Goal: Task Accomplishment & Management: Complete application form

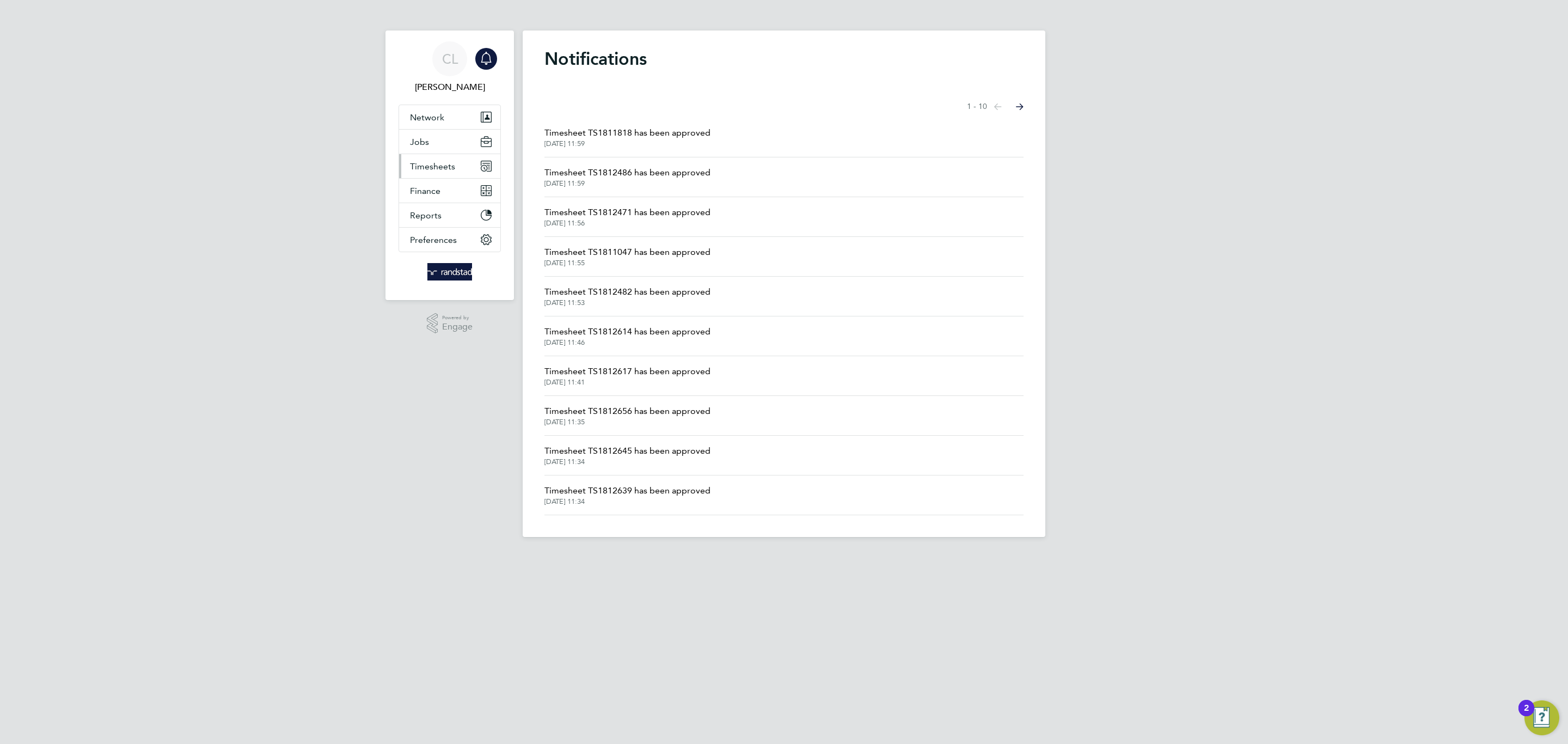
click at [455, 158] on button "Timesheets" at bounding box center [450, 166] width 102 height 24
click at [452, 190] on link "Timesheets" at bounding box center [433, 193] width 45 height 10
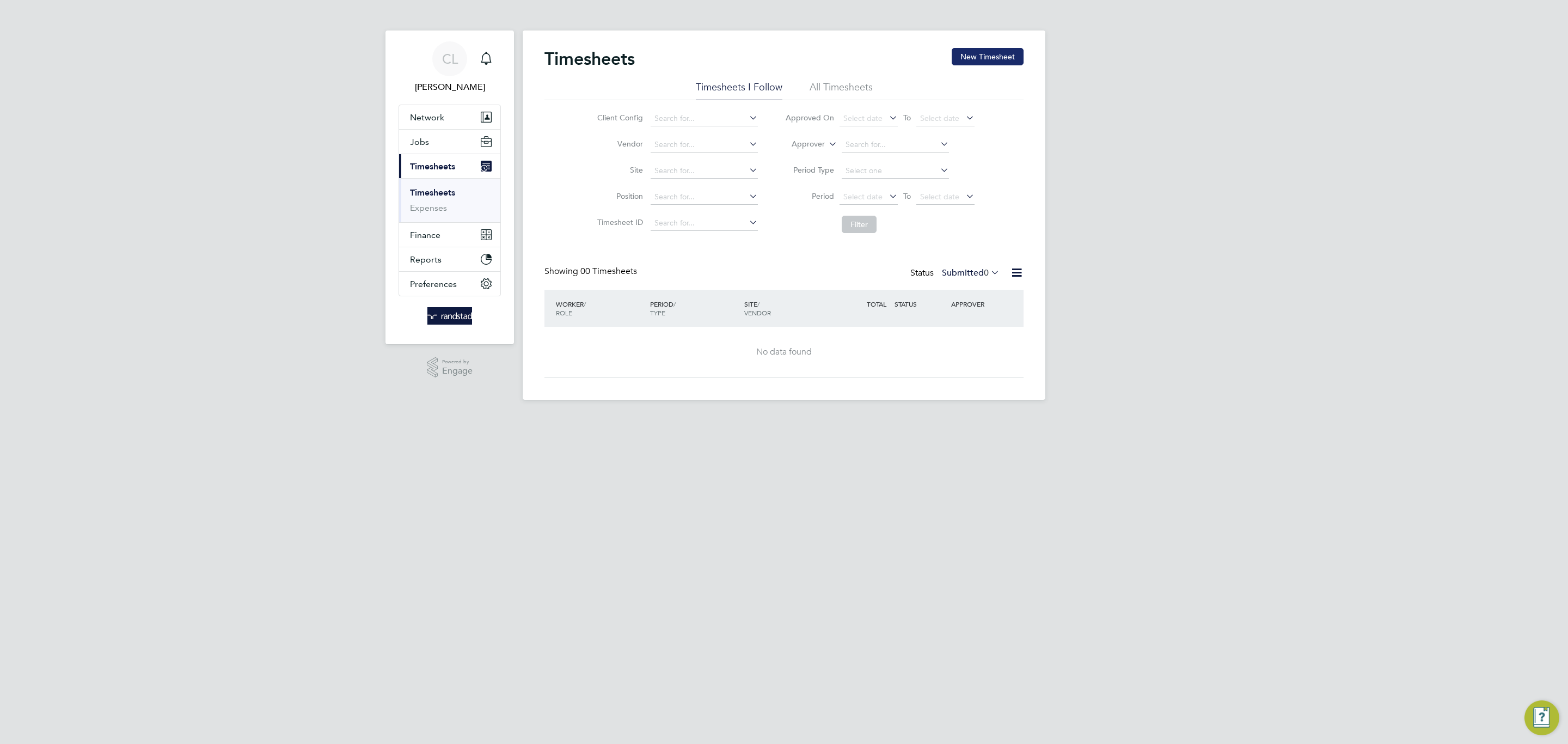
click at [1002, 53] on button "New Timesheet" at bounding box center [987, 56] width 72 height 17
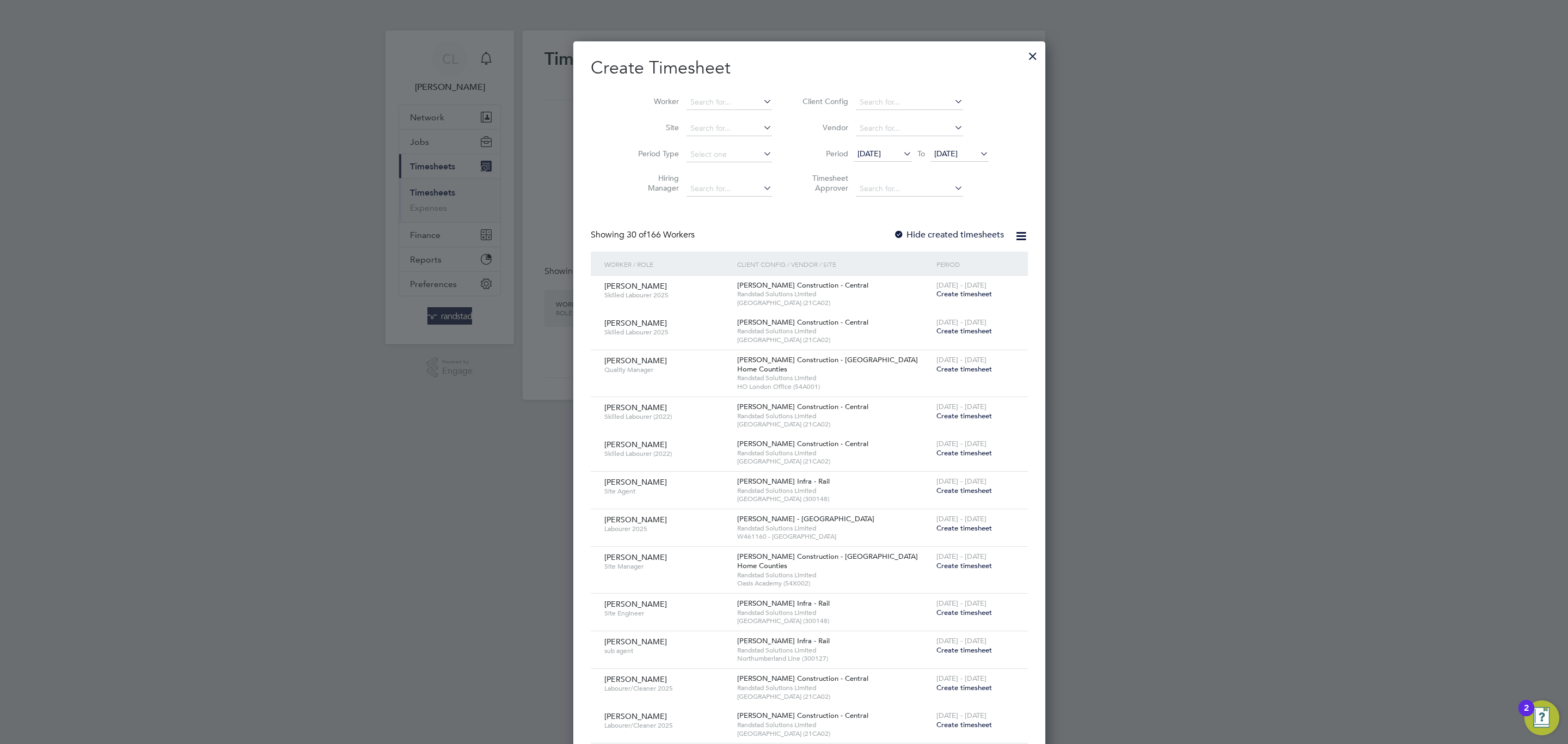
scroll to position [1898, 421]
click at [693, 93] on li "Worker" at bounding box center [701, 102] width 169 height 26
click at [999, 47] on div at bounding box center [784, 372] width 1568 height 744
click at [1023, 59] on div at bounding box center [1032, 53] width 19 height 19
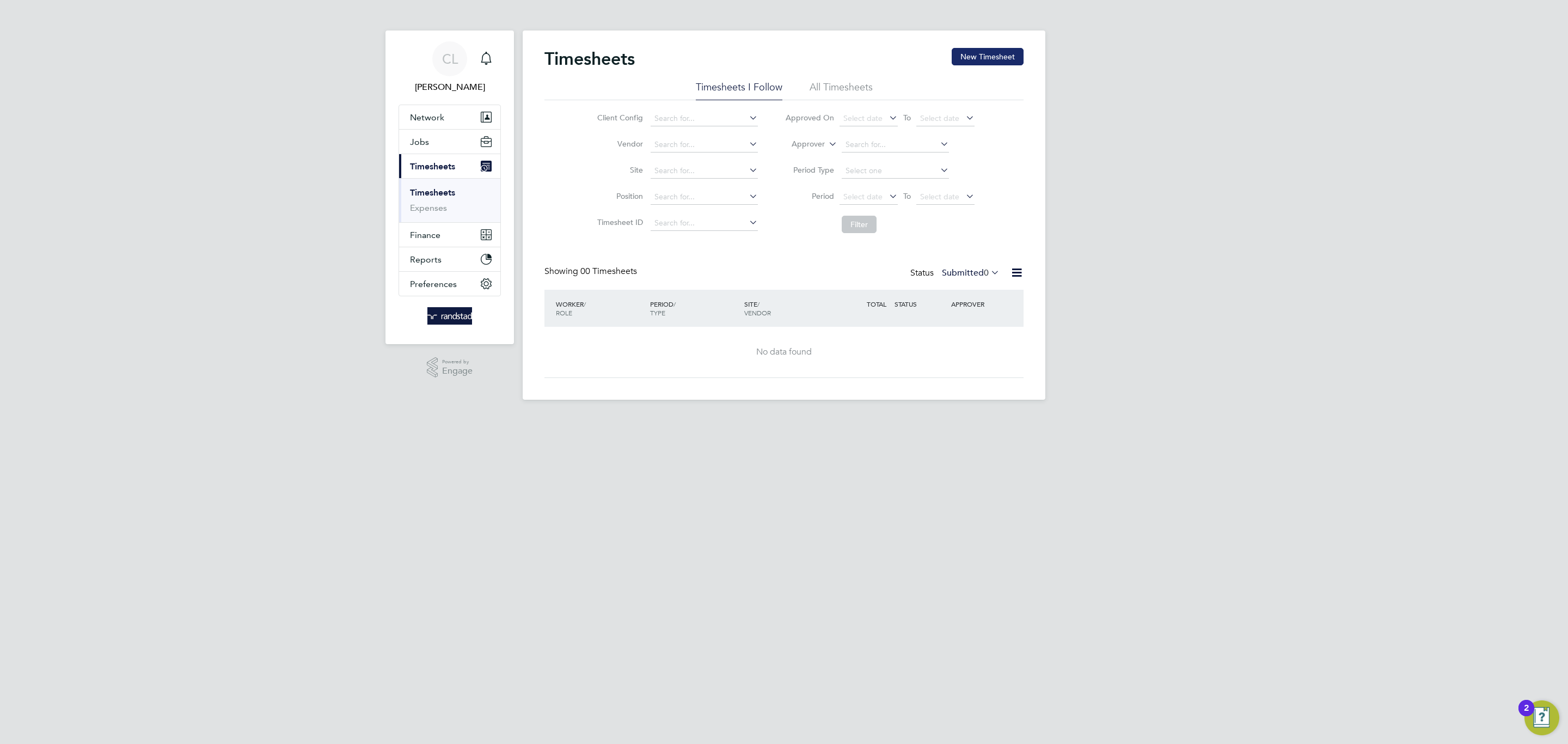
click at [968, 53] on button "New Timesheet" at bounding box center [987, 56] width 72 height 17
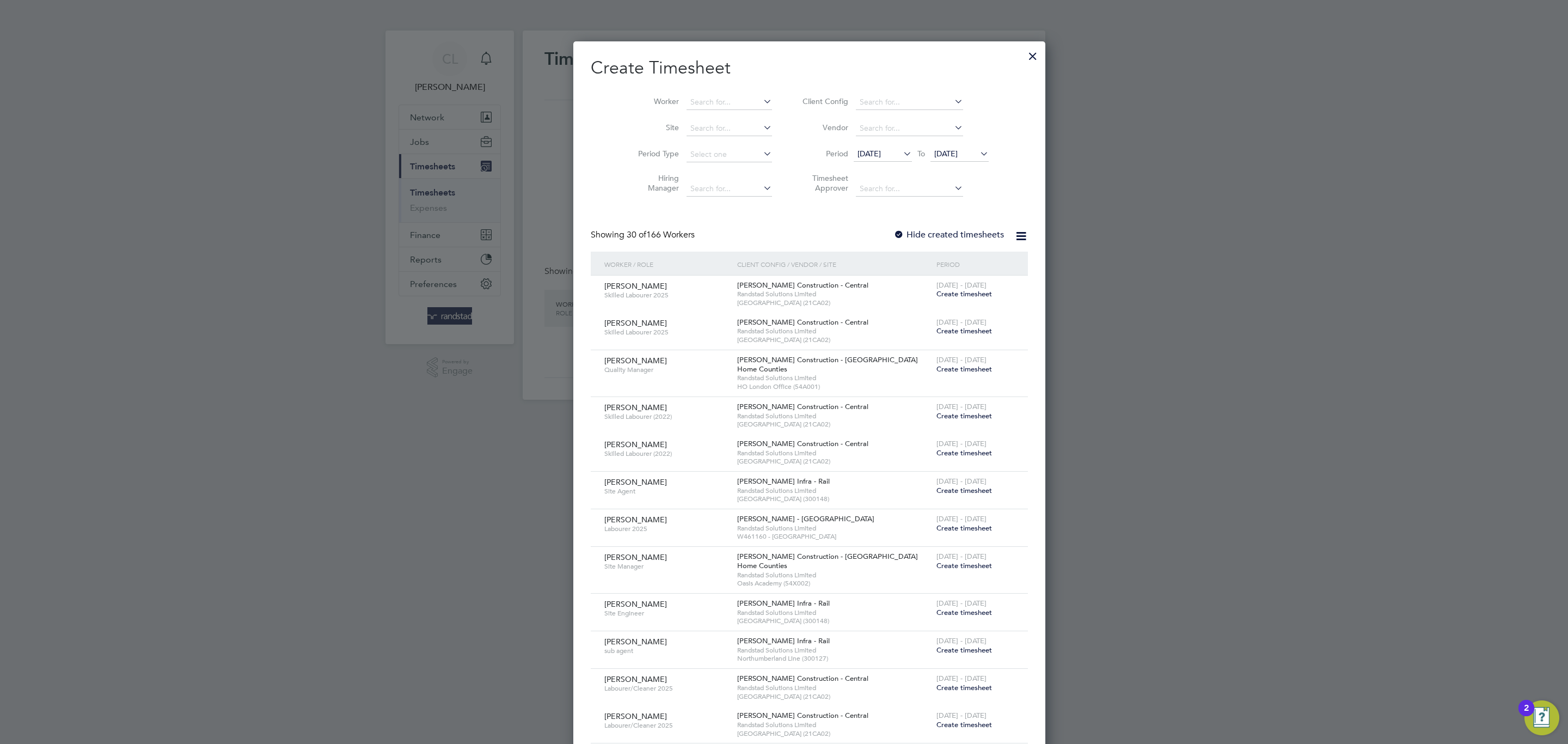
click at [713, 93] on li "Worker" at bounding box center [701, 102] width 169 height 26
click at [712, 108] on input at bounding box center [729, 102] width 85 height 16
click at [730, 115] on b "Day" at bounding box center [737, 117] width 14 height 9
type input "[PERSON_NAME]"
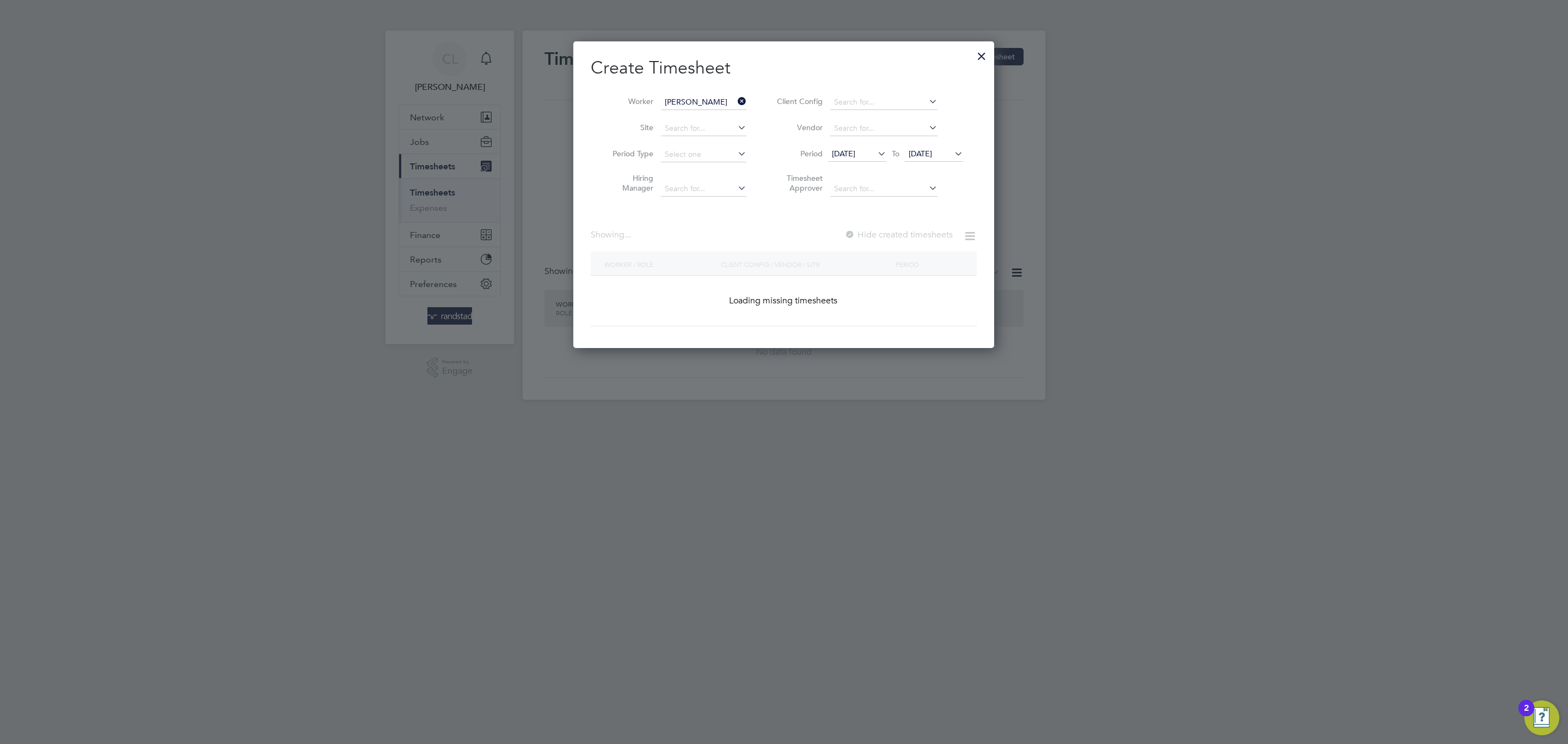
scroll to position [296, 421]
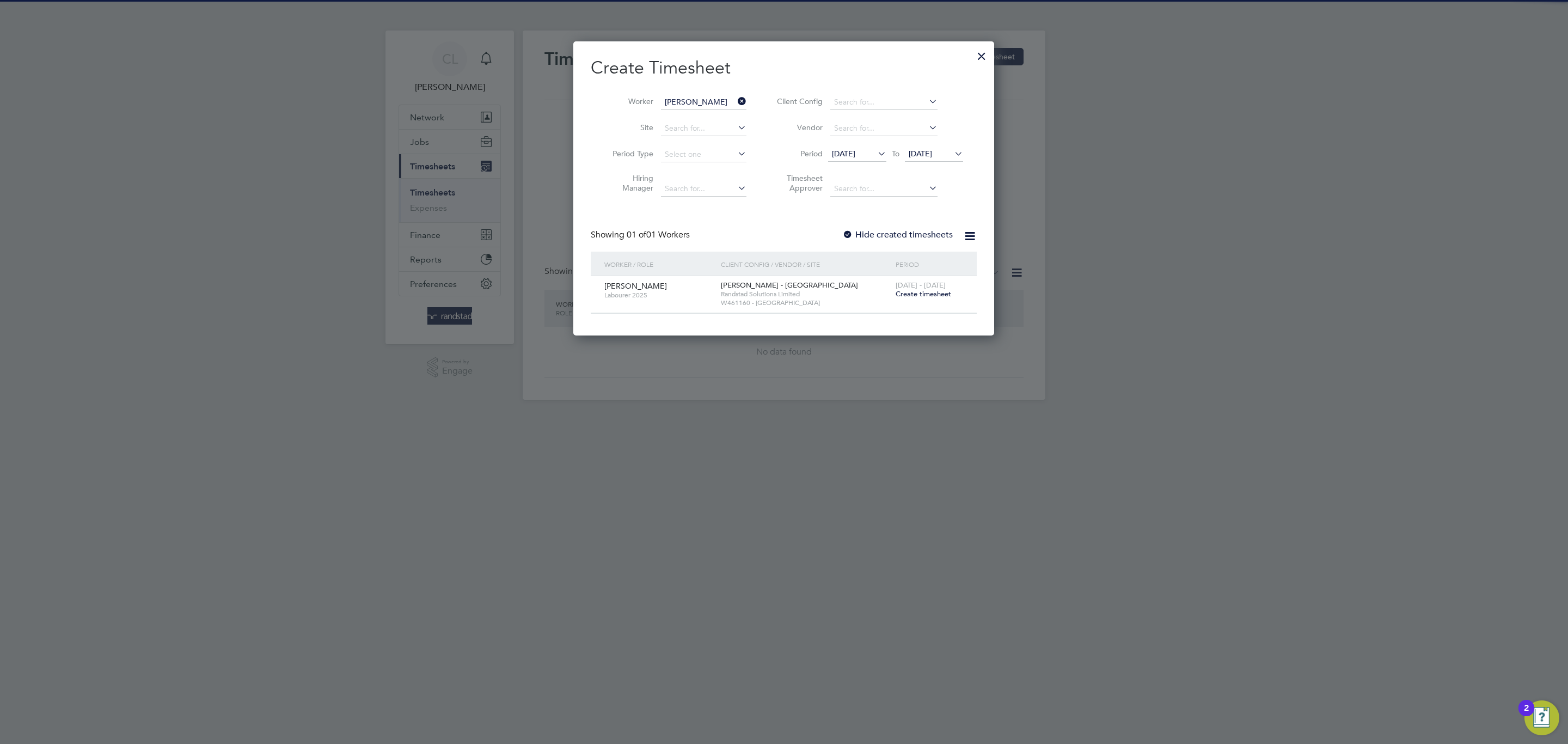
click at [864, 241] on div "Hide created timesheets" at bounding box center [898, 235] width 113 height 12
click at [850, 240] on div at bounding box center [847, 235] width 11 height 11
click at [932, 155] on span "[DATE]" at bounding box center [920, 153] width 23 height 10
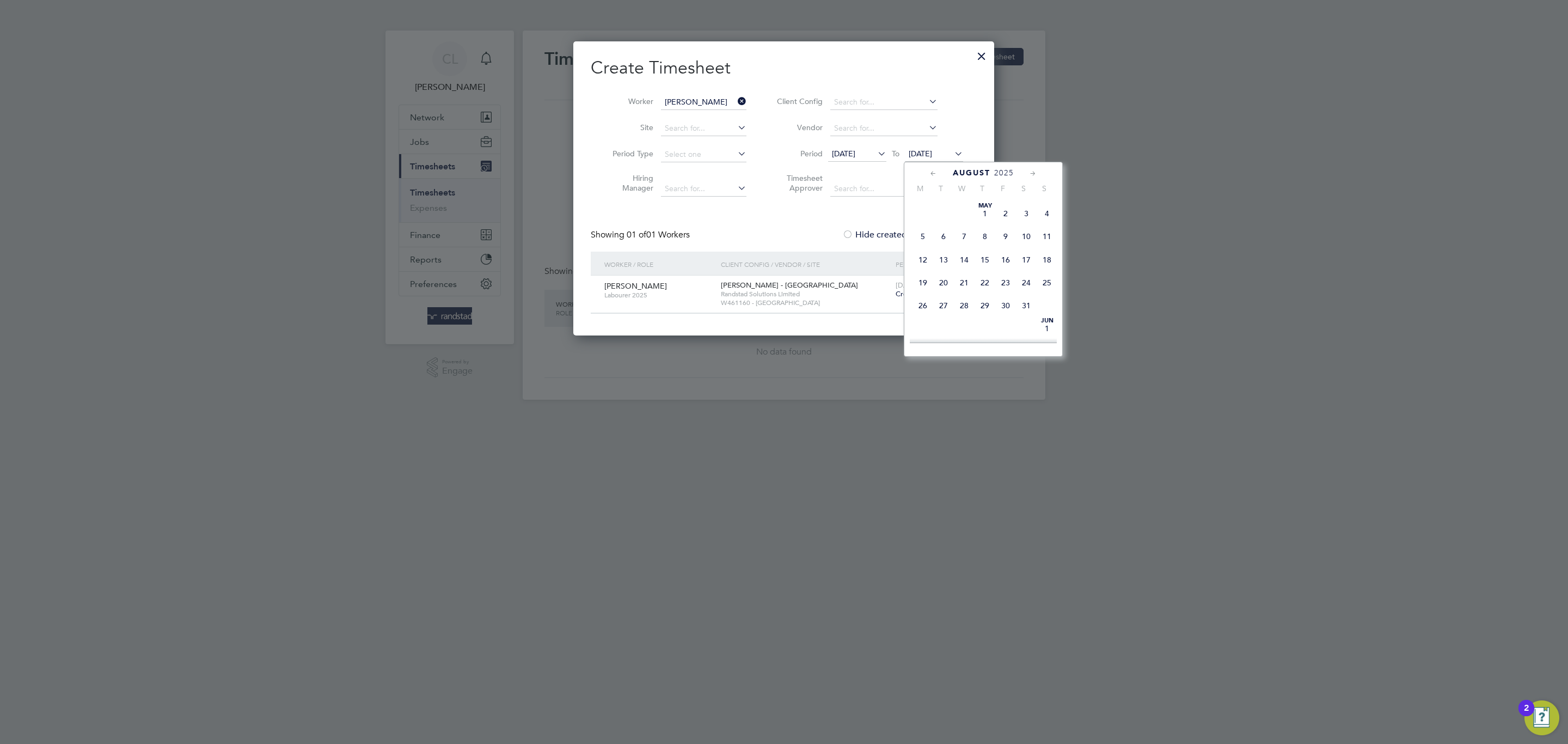
scroll to position [418, 0]
click at [936, 301] on span "9" at bounding box center [944, 301] width 21 height 21
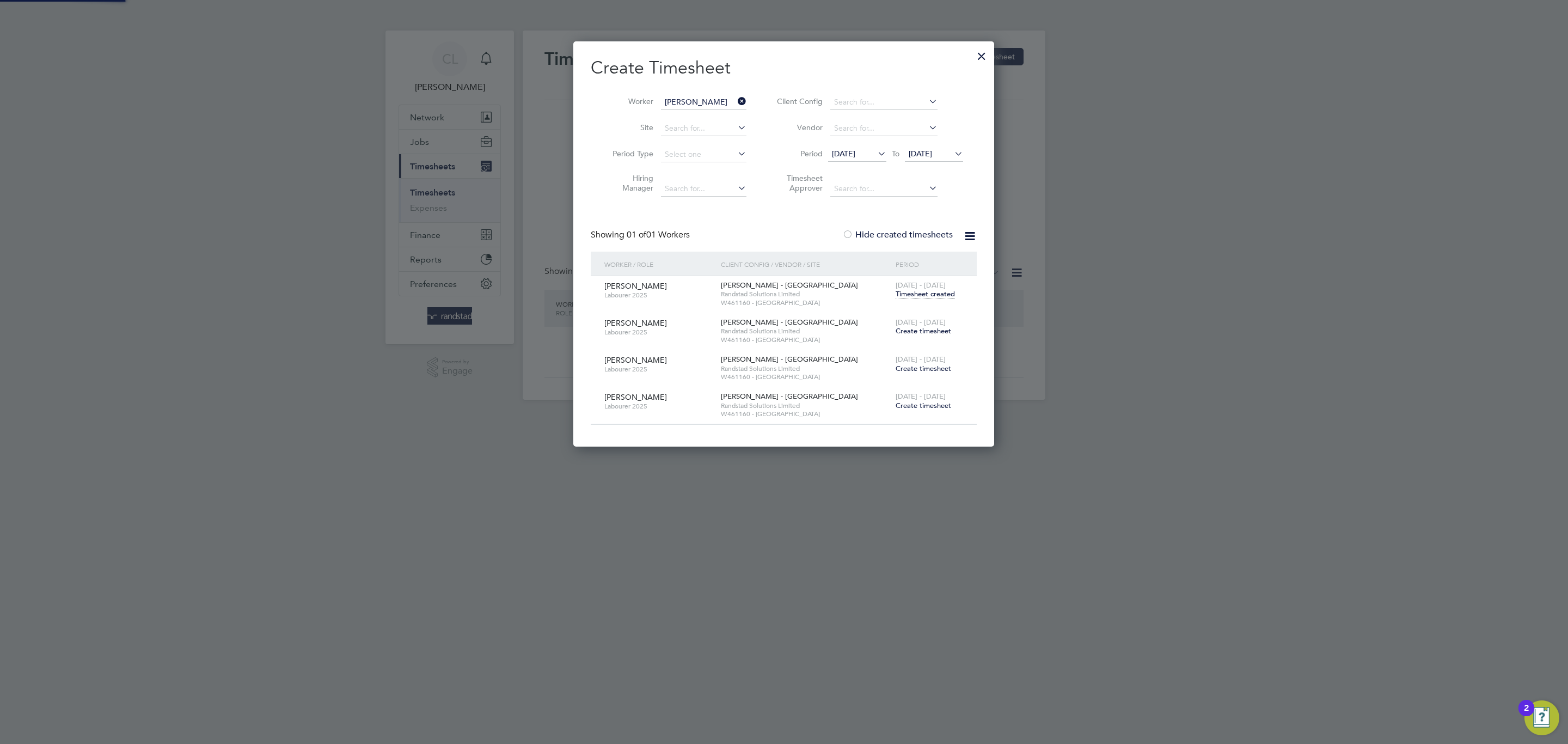
scroll to position [407, 421]
click at [928, 290] on span "Timesheet created" at bounding box center [925, 294] width 60 height 10
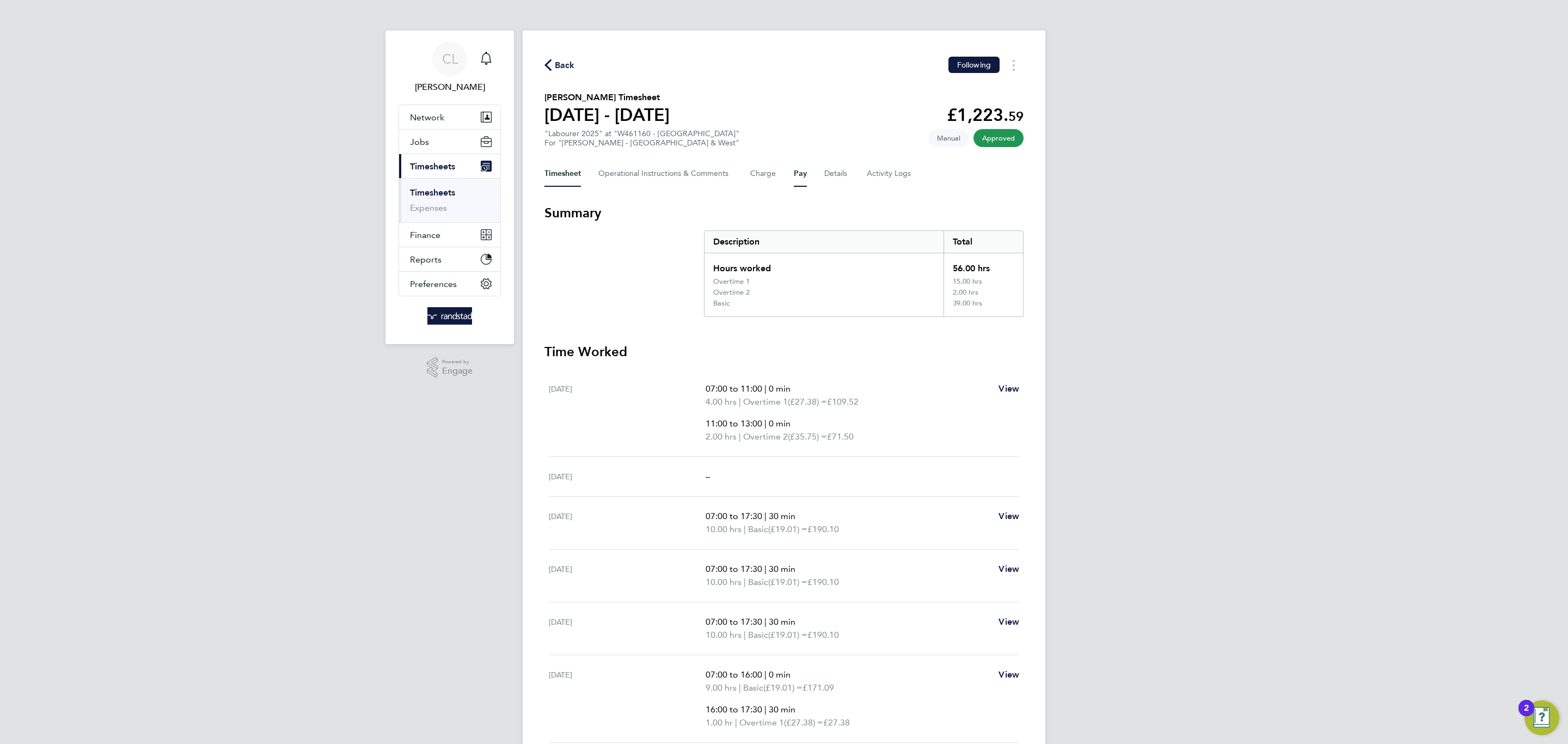
click at [803, 171] on button "Pay" at bounding box center [800, 173] width 13 height 26
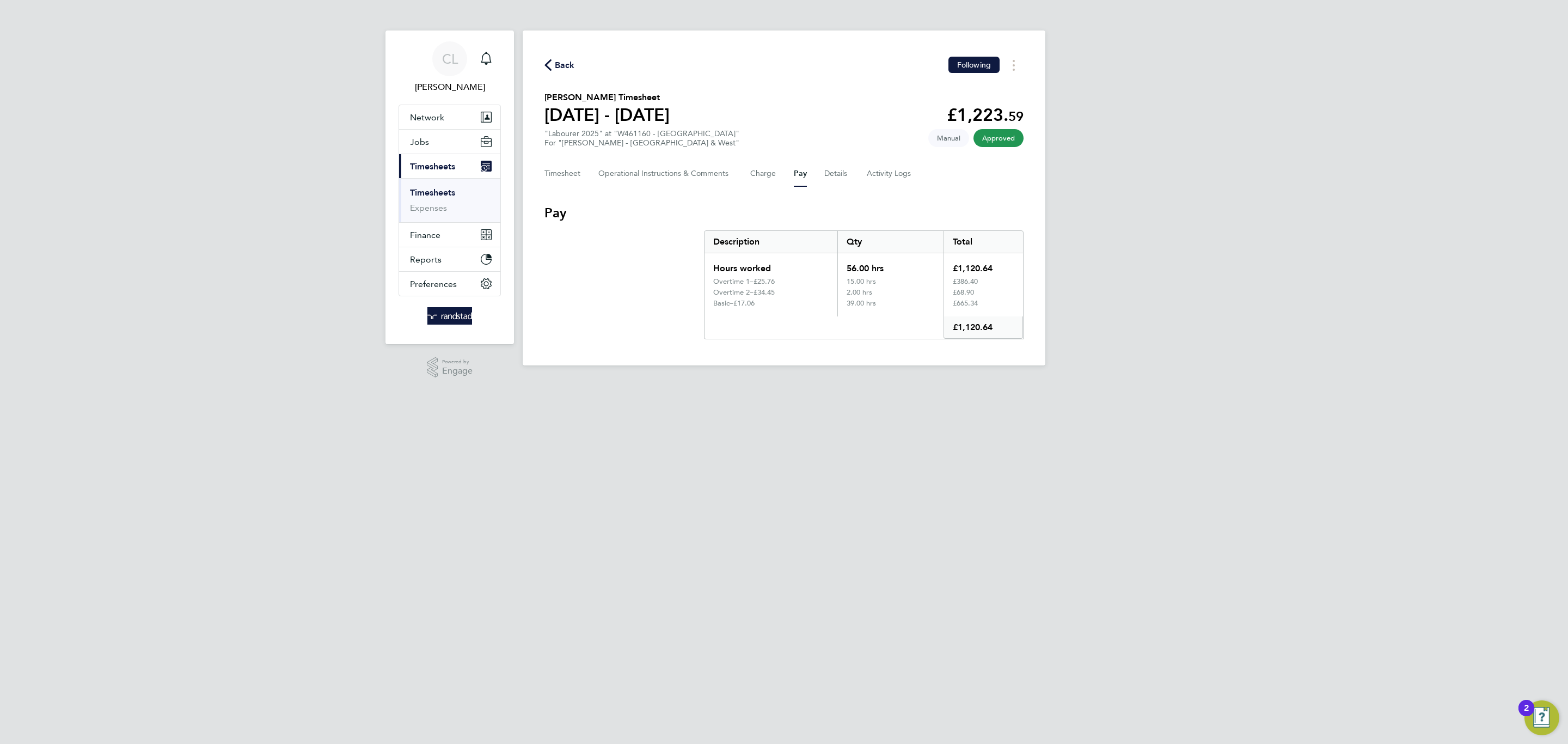
click at [565, 60] on span "Back" at bounding box center [565, 65] width 20 height 13
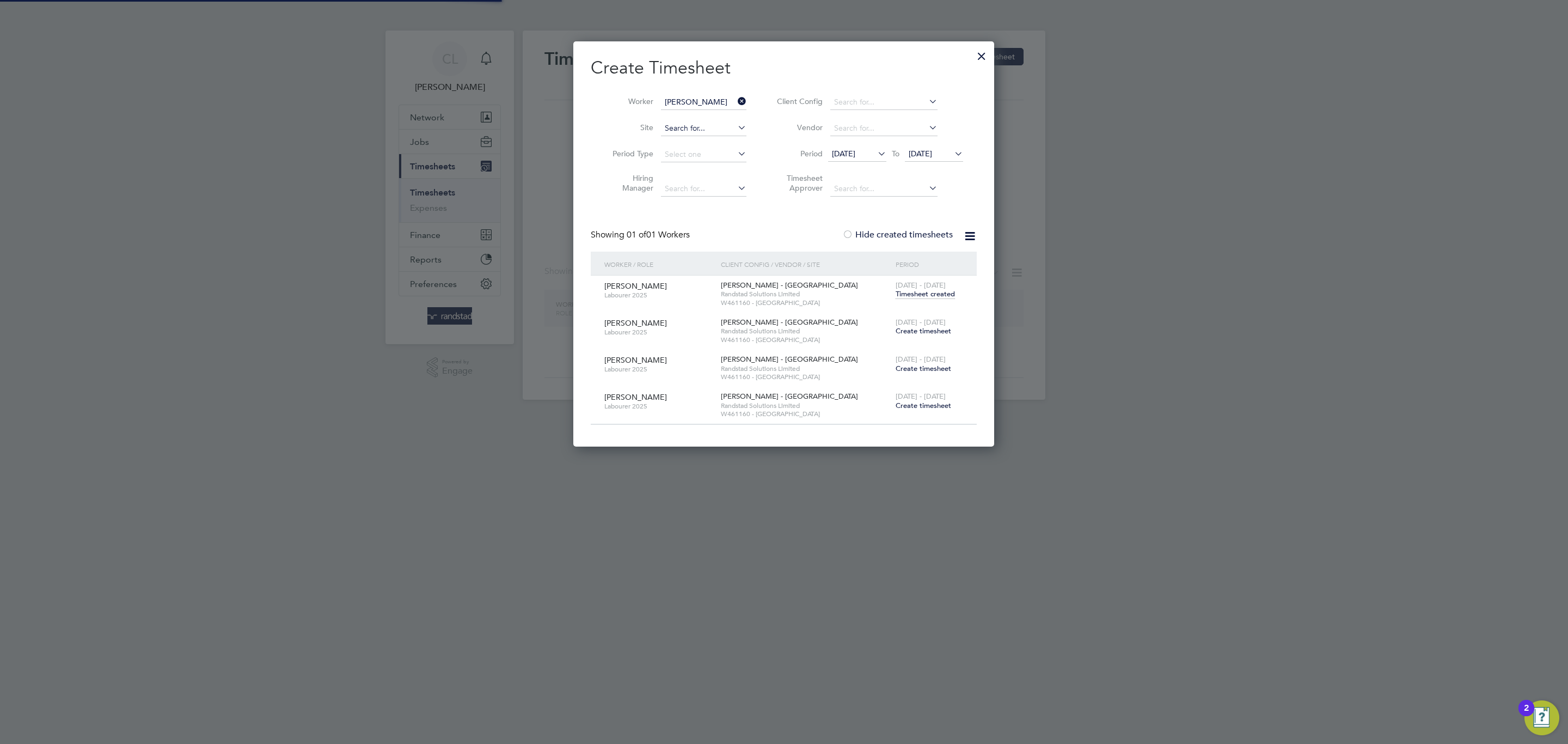
scroll to position [407, 421]
click at [906, 333] on span "Create timesheet" at bounding box center [923, 331] width 56 height 9
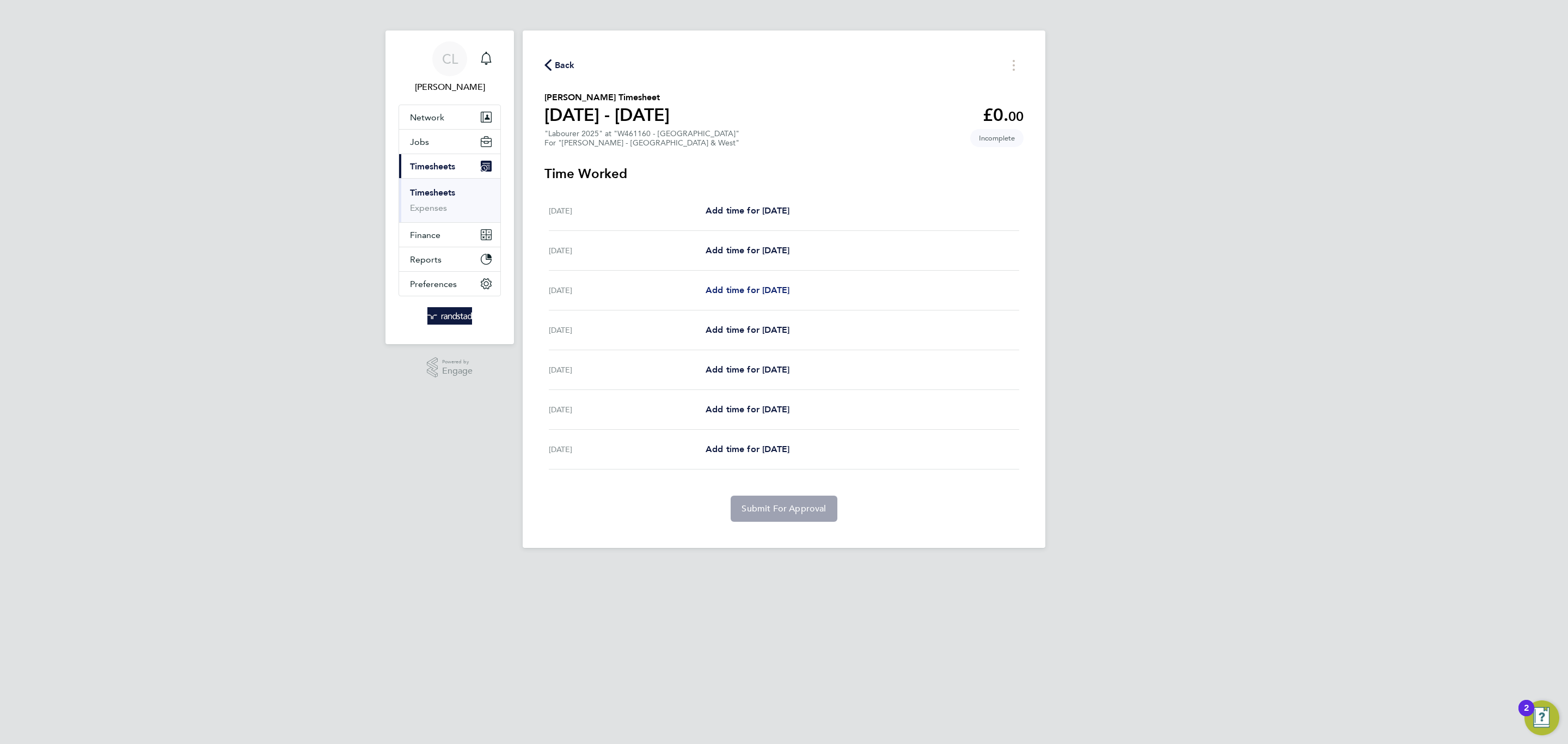
click at [764, 294] on span "Add time for [DATE]" at bounding box center [748, 290] width 84 height 10
select select "60"
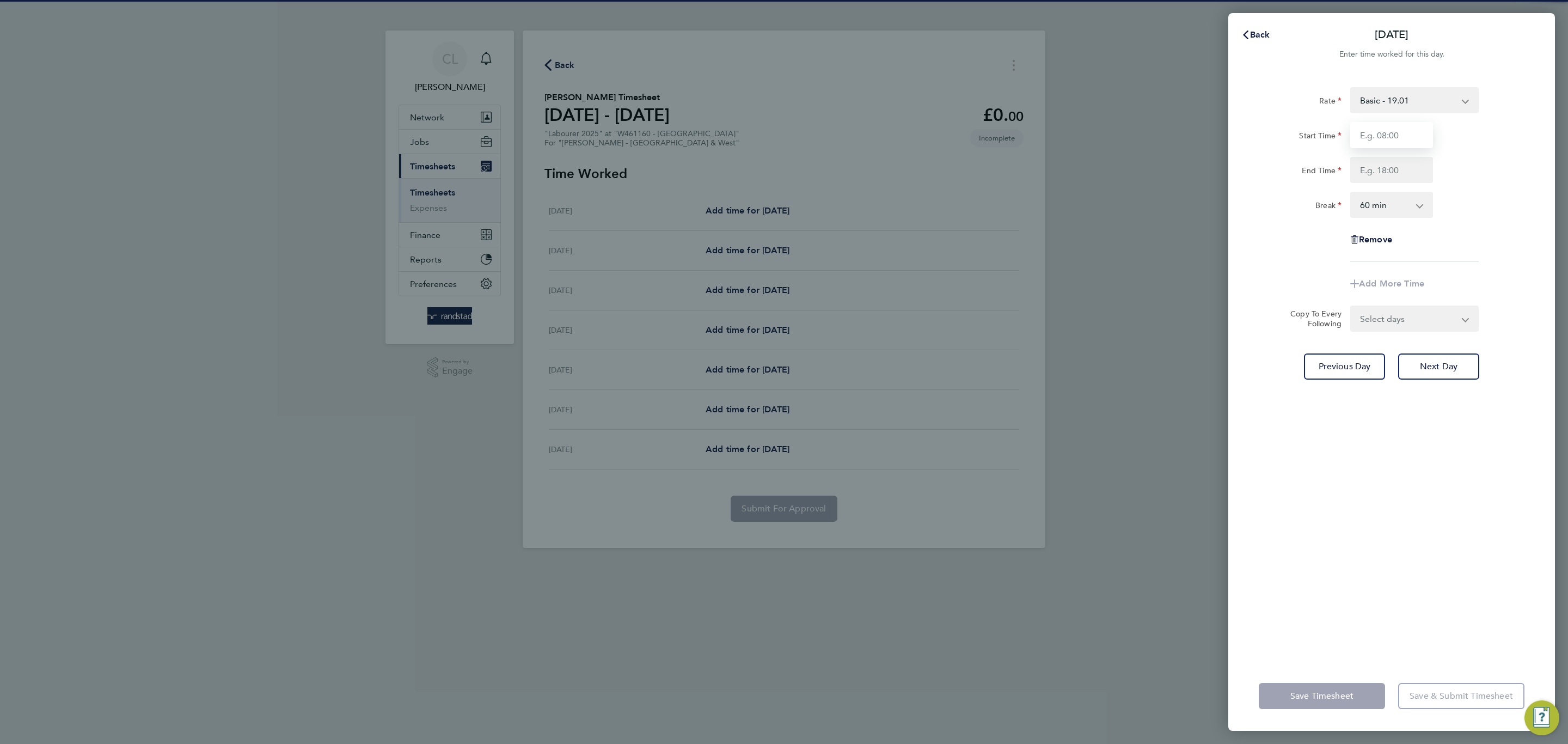
click at [1411, 138] on input "Start Time" at bounding box center [1391, 135] width 83 height 26
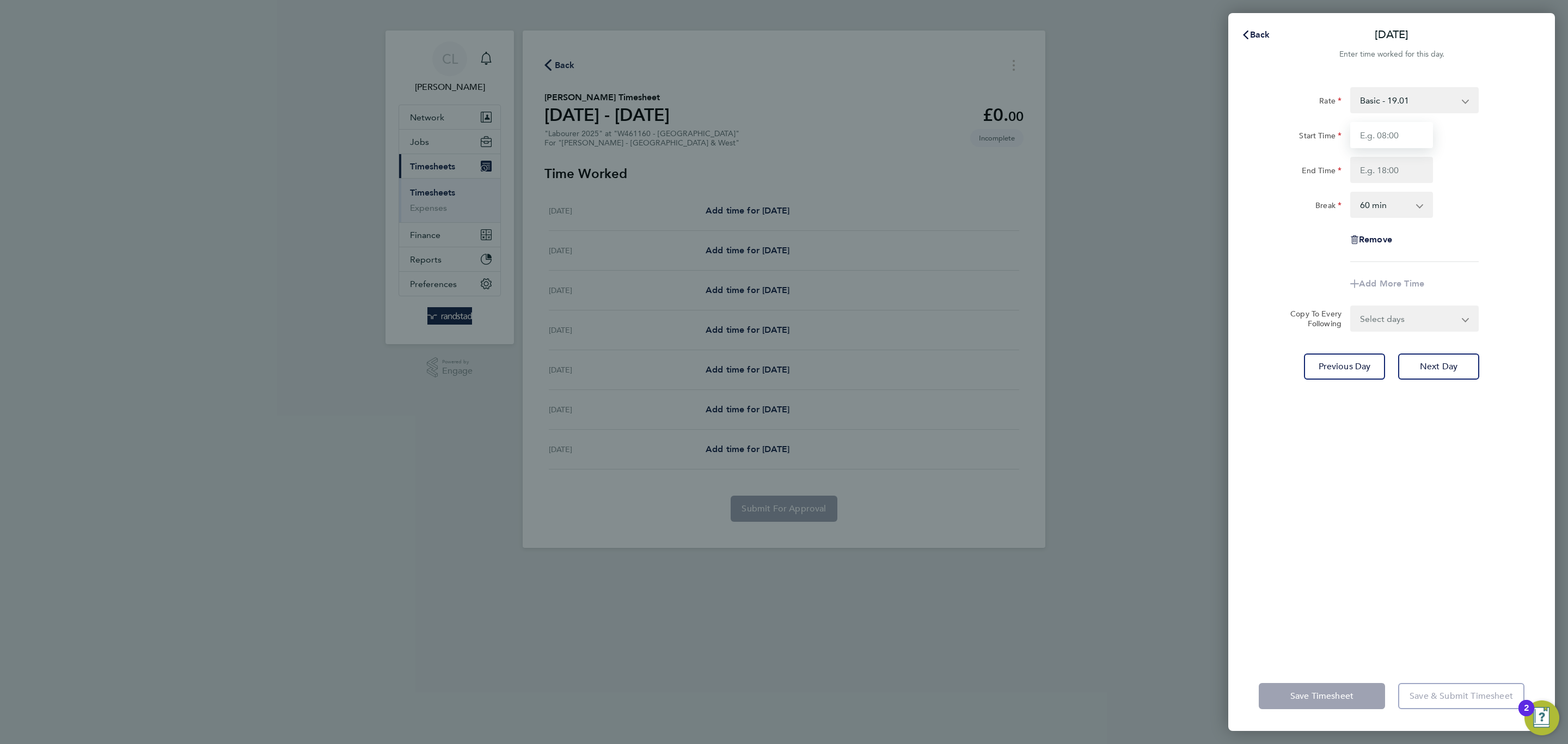
type input "07:00"
click at [1408, 160] on input "End Time" at bounding box center [1391, 170] width 83 height 26
type input "17:30"
click at [1400, 322] on select "Select days Day [DATE] [DATE] [DATE] [DATE]" at bounding box center [1408, 318] width 114 height 24
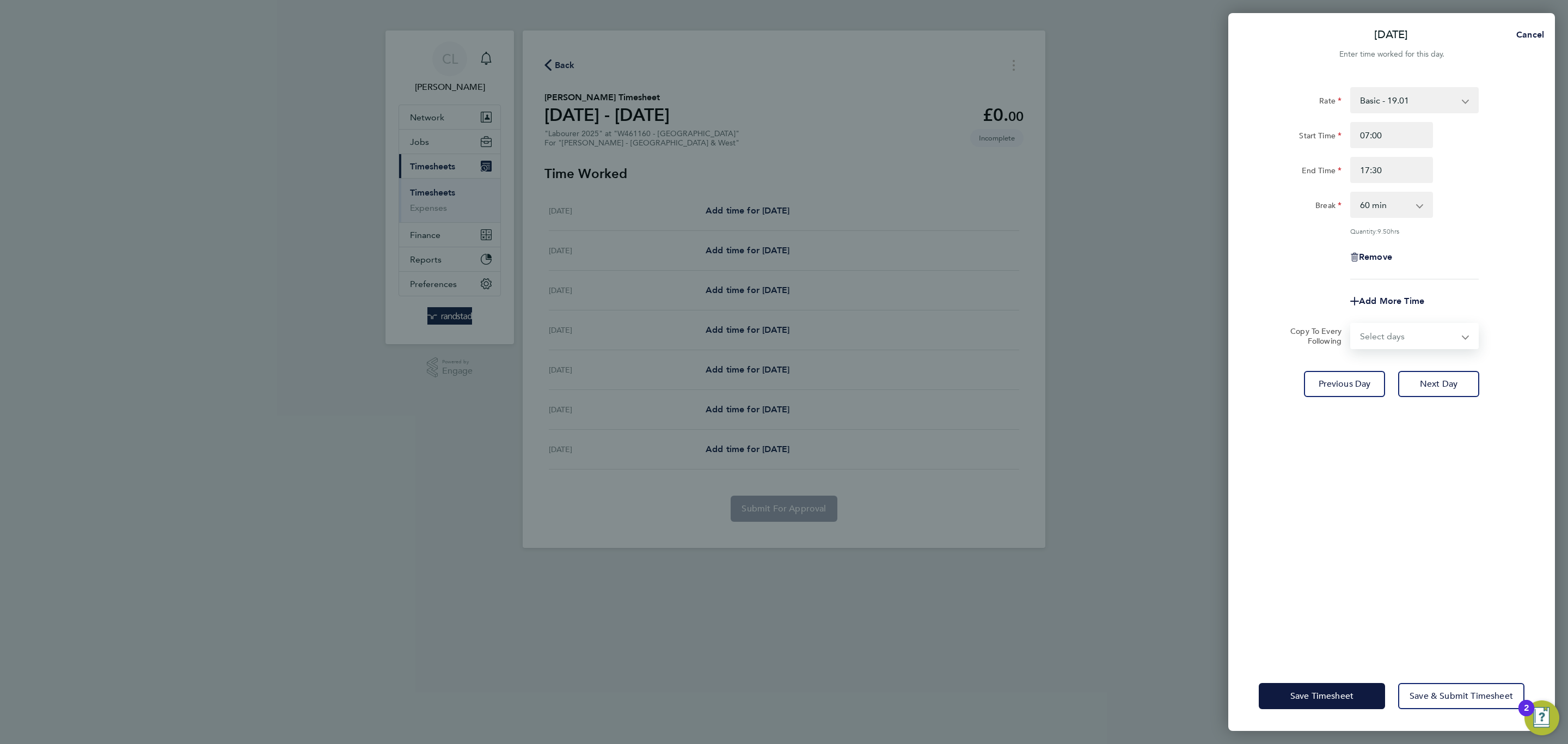
click at [1484, 263] on div "Remove" at bounding box center [1391, 257] width 274 height 26
click at [1401, 204] on select "0 min 15 min 30 min 45 min 60 min 75 min 90 min" at bounding box center [1385, 204] width 67 height 24
select select "30"
click at [1351, 193] on select "0 min 15 min 30 min 45 min 60 min 75 min 90 min" at bounding box center [1385, 204] width 67 height 24
click at [1406, 337] on select "Select days Day [DATE] [DATE] [DATE] [DATE]" at bounding box center [1408, 336] width 114 height 24
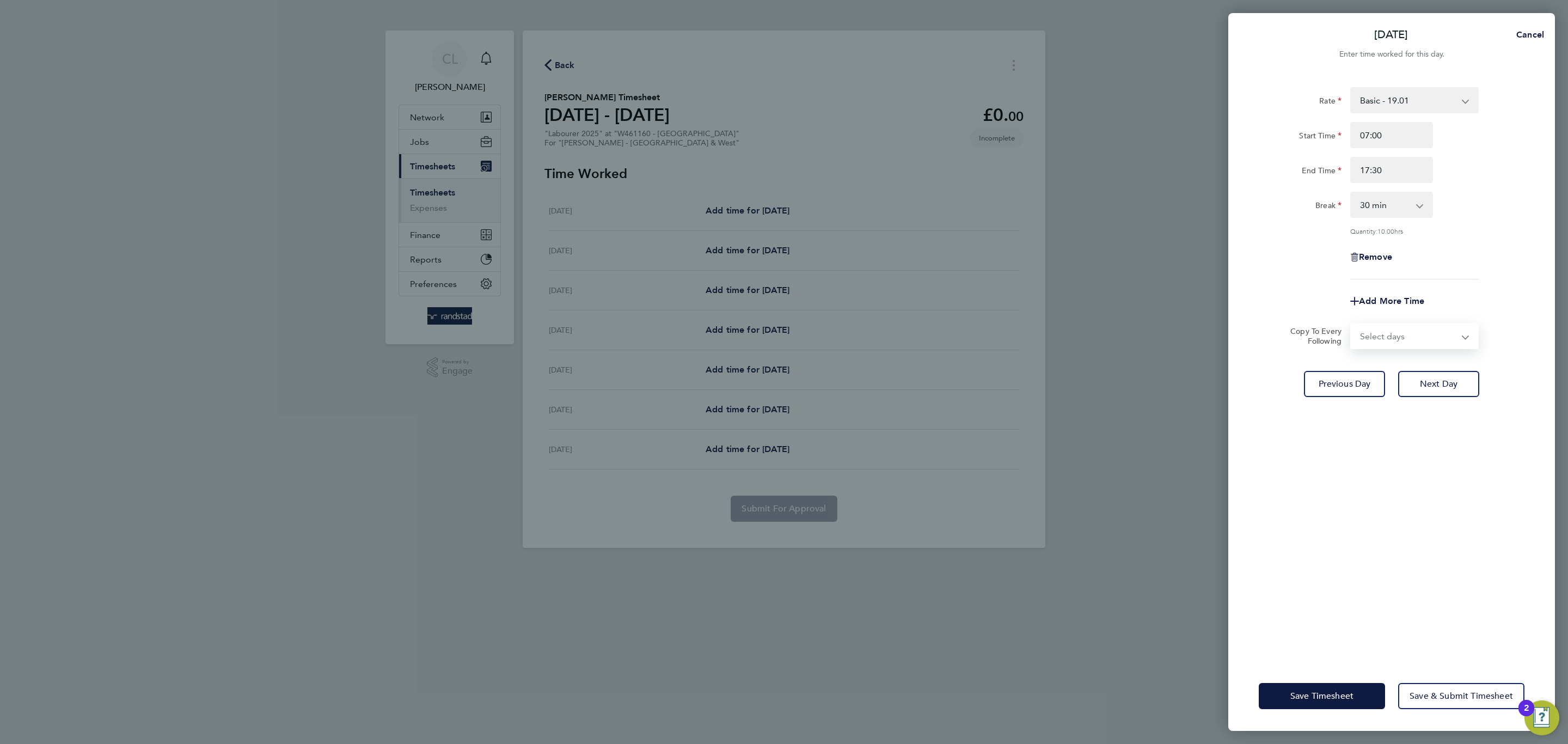
select select "DAY"
click at [1351, 324] on select "Select days Day [DATE] [DATE] [DATE] [DATE]" at bounding box center [1408, 336] width 114 height 24
select select "[DATE]"
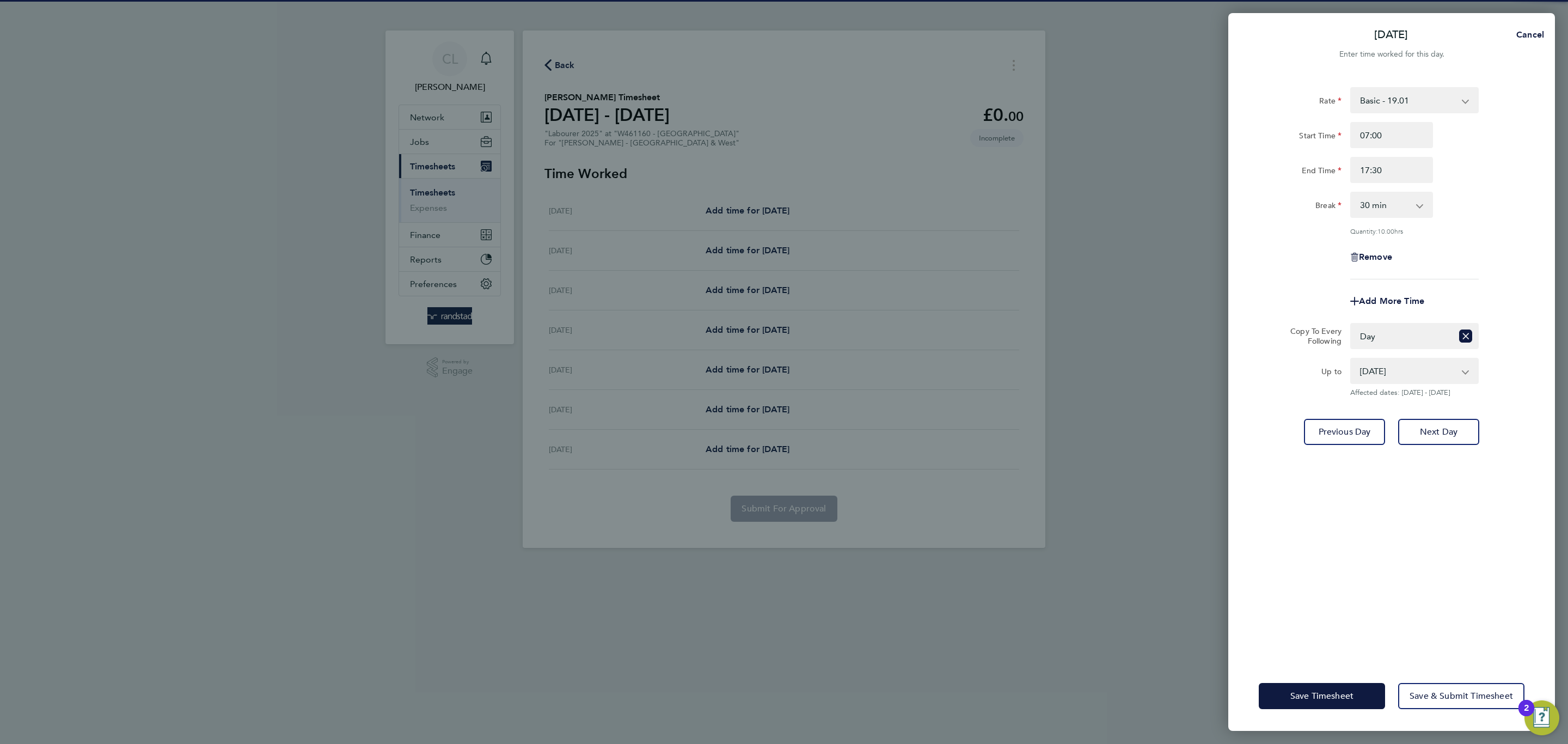
click at [1322, 679] on div "Save Timesheet Save & Submit Timesheet" at bounding box center [1391, 696] width 327 height 70
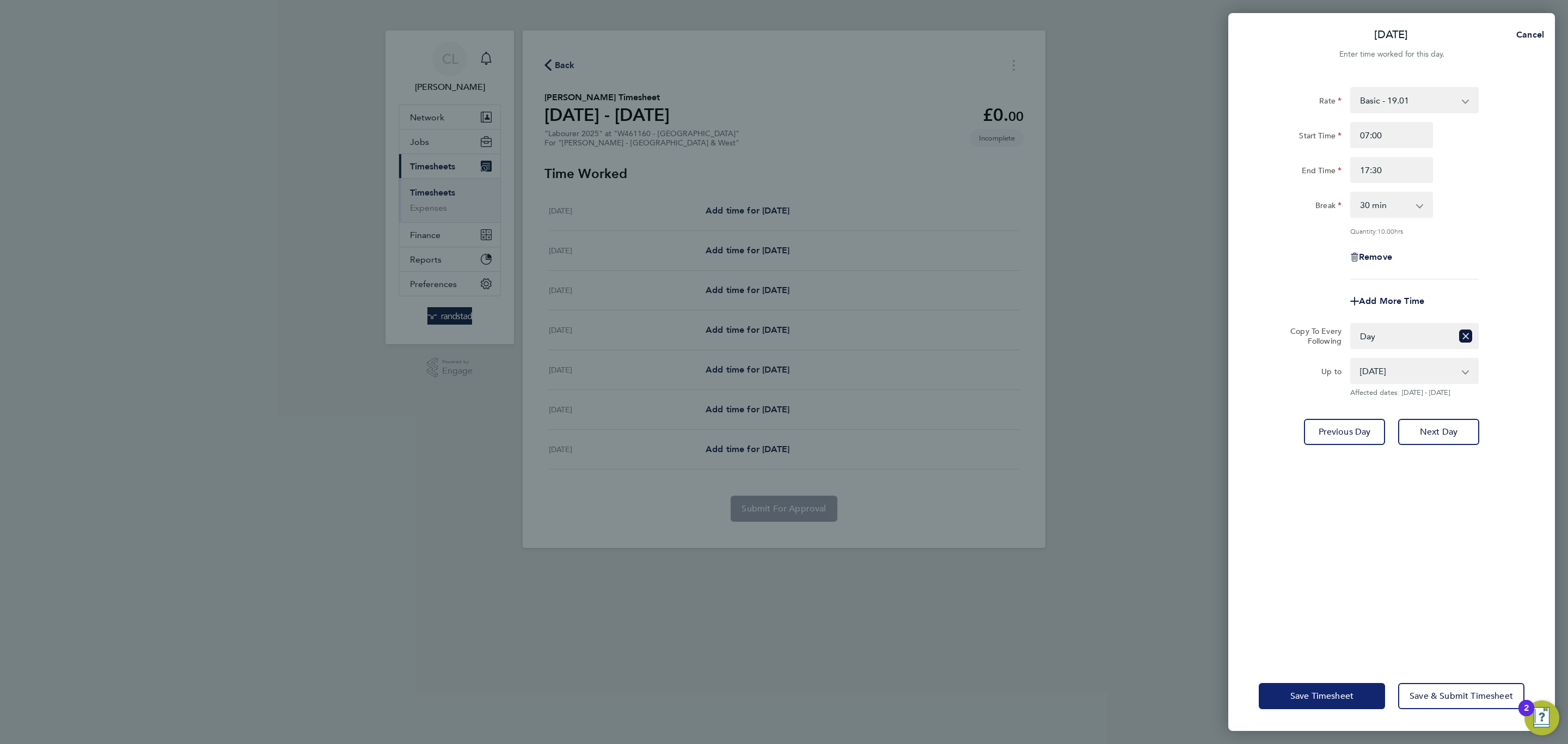
click at [1320, 686] on button "Save Timesheet" at bounding box center [1322, 695] width 126 height 26
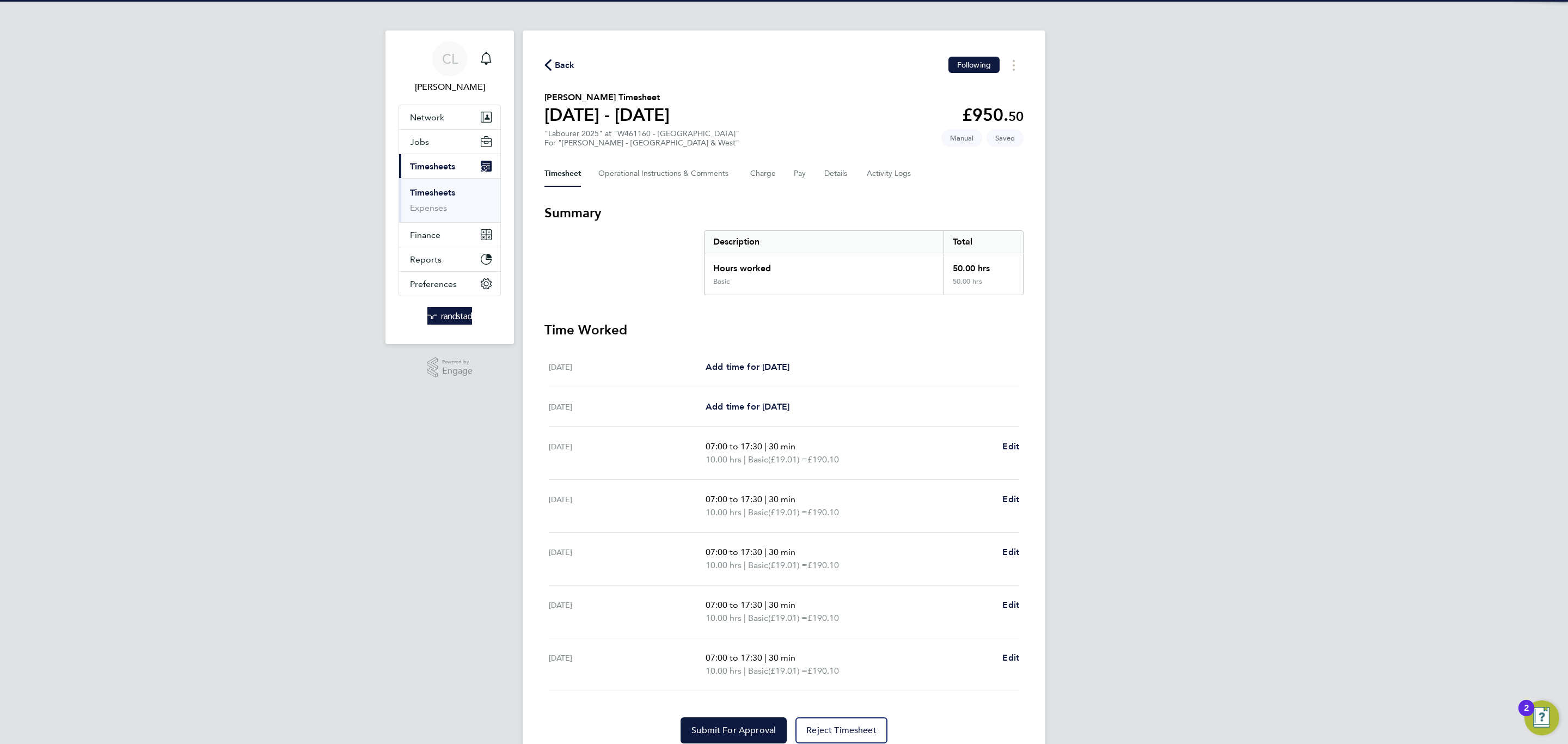
click at [774, 356] on div "[DATE] Add time for [DATE] Add time for [DATE]" at bounding box center [783, 367] width 470 height 39
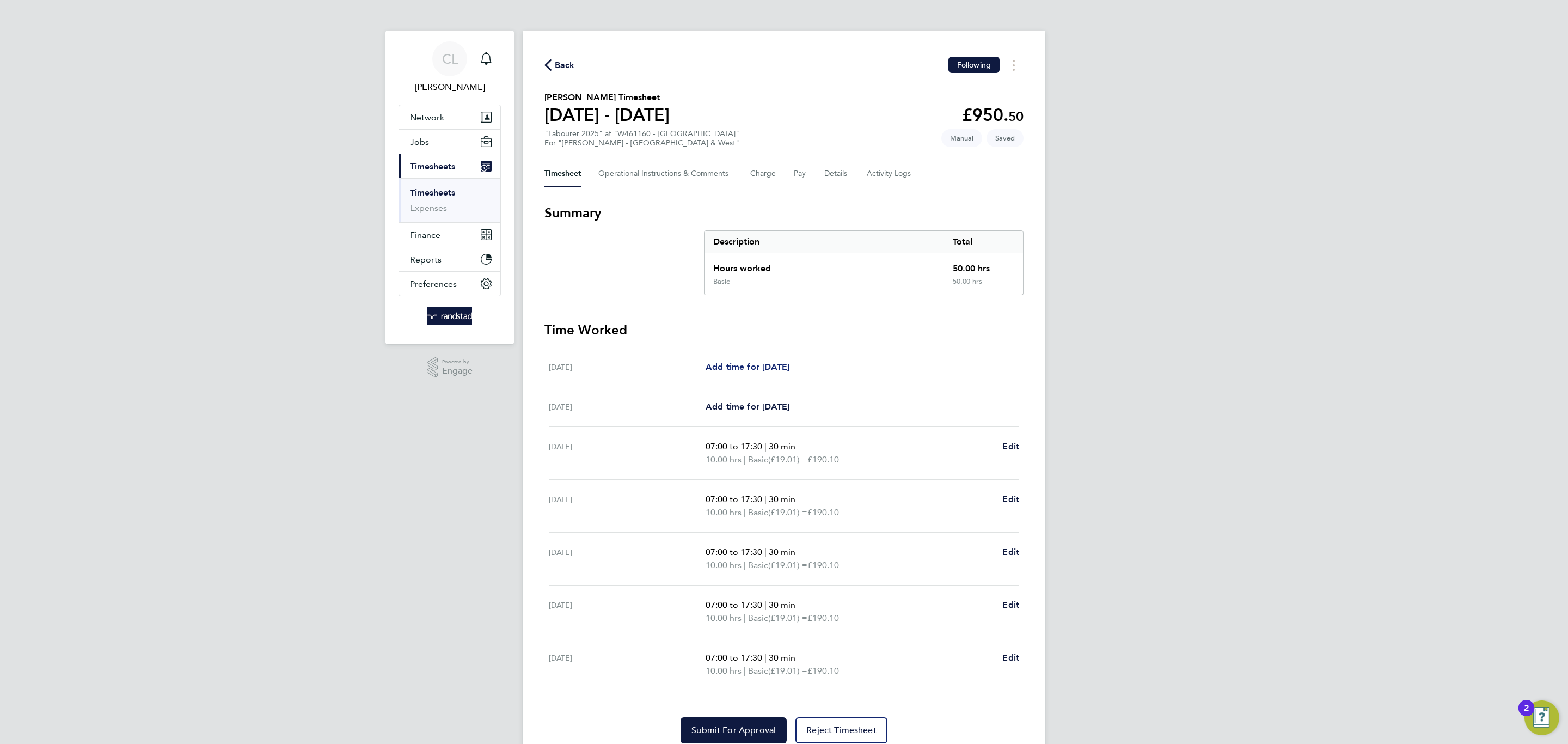
click at [787, 366] on span "Add time for [DATE]" at bounding box center [748, 367] width 84 height 10
select select "60"
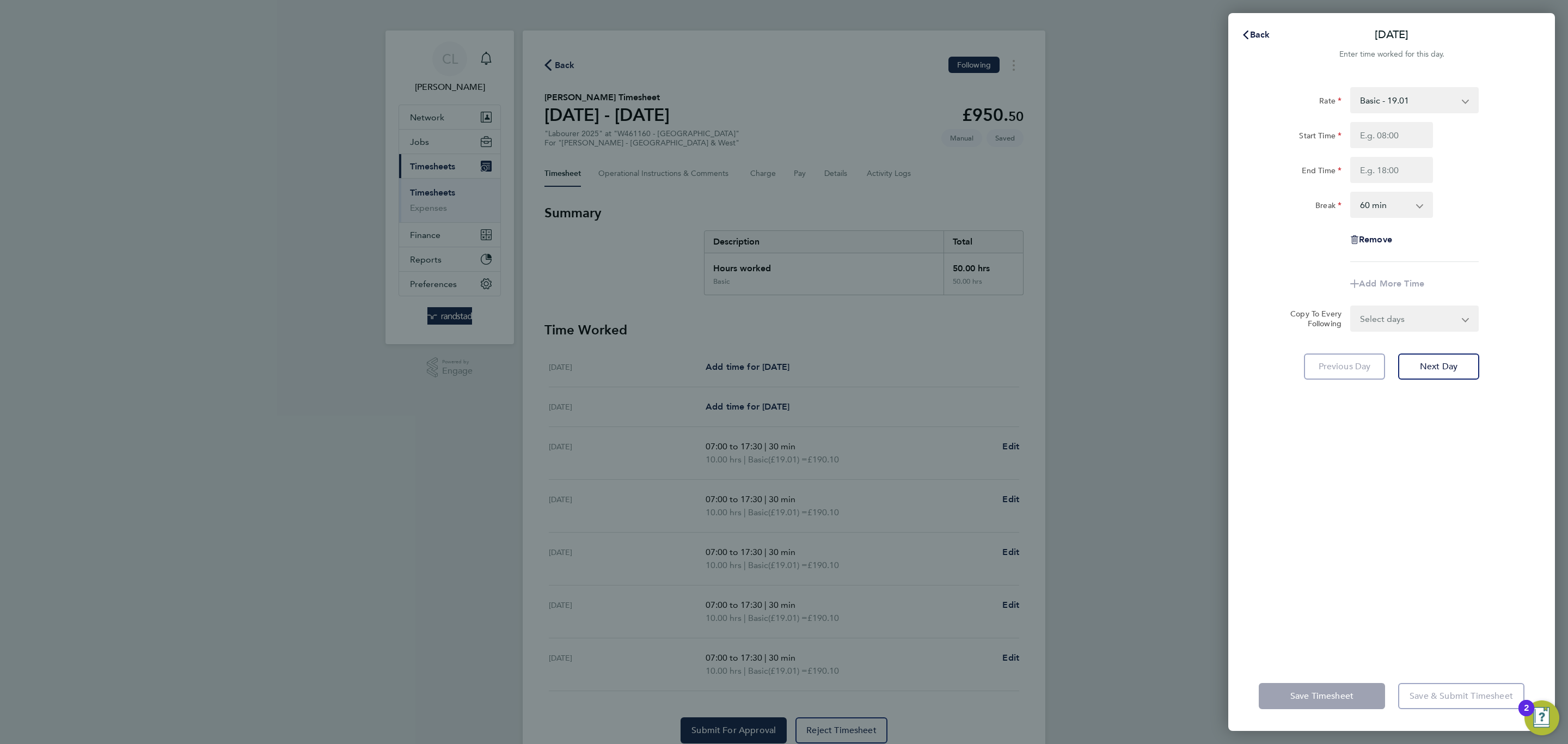
click at [1406, 104] on select "Basic - 19.01 Overtime 1 - 27.38 Overtime 2 - 35.75" at bounding box center [1408, 100] width 113 height 24
select select "60"
click at [1399, 145] on input "Start Time" at bounding box center [1391, 135] width 83 height 26
type input "07:00"
click at [1402, 176] on input "End Time" at bounding box center [1391, 170] width 83 height 26
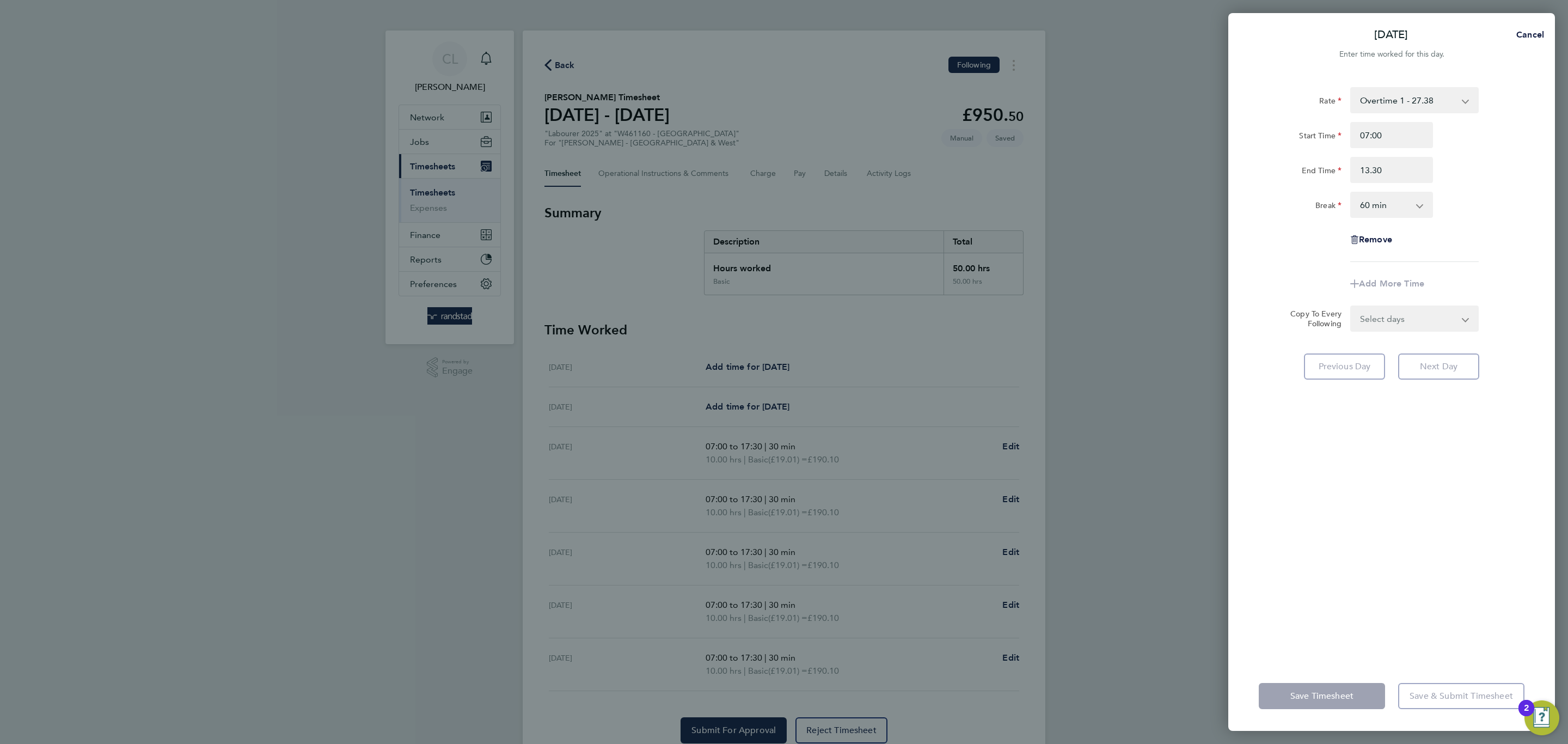
click at [1506, 219] on div "Rate Overtime 1 - 27.38 Basic - 19.01 Overtime 2 - 35.75 Start Time 07:00 End T…" at bounding box center [1391, 175] width 266 height 175
type input "13:30"
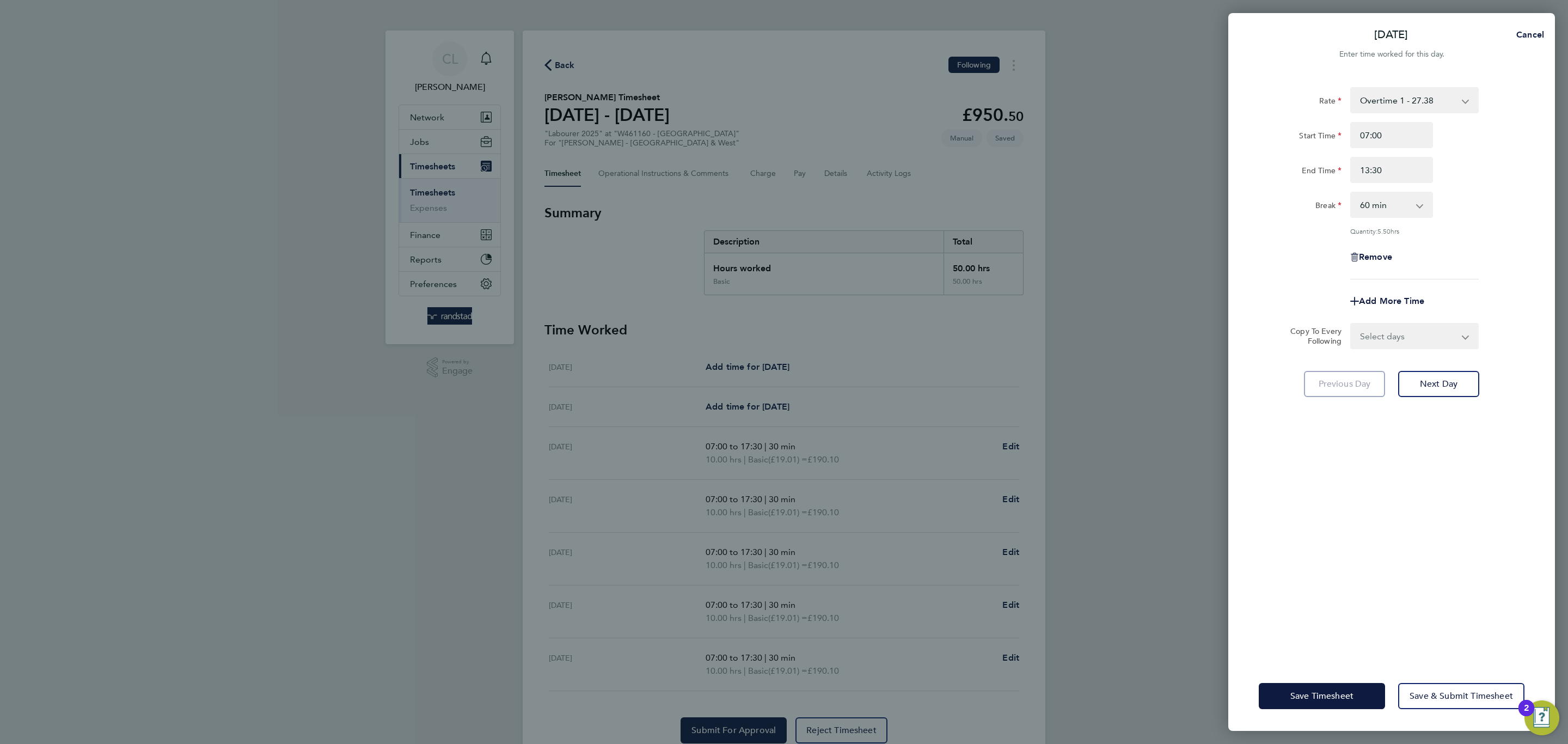
click at [1395, 204] on select "0 min 15 min 30 min 45 min 60 min 75 min 90 min" at bounding box center [1385, 204] width 67 height 24
select select "0"
click at [1351, 193] on select "0 min 15 min 30 min 45 min 60 min 75 min 90 min" at bounding box center [1385, 204] width 67 height 24
click at [1316, 688] on button "Save Timesheet" at bounding box center [1322, 695] width 126 height 26
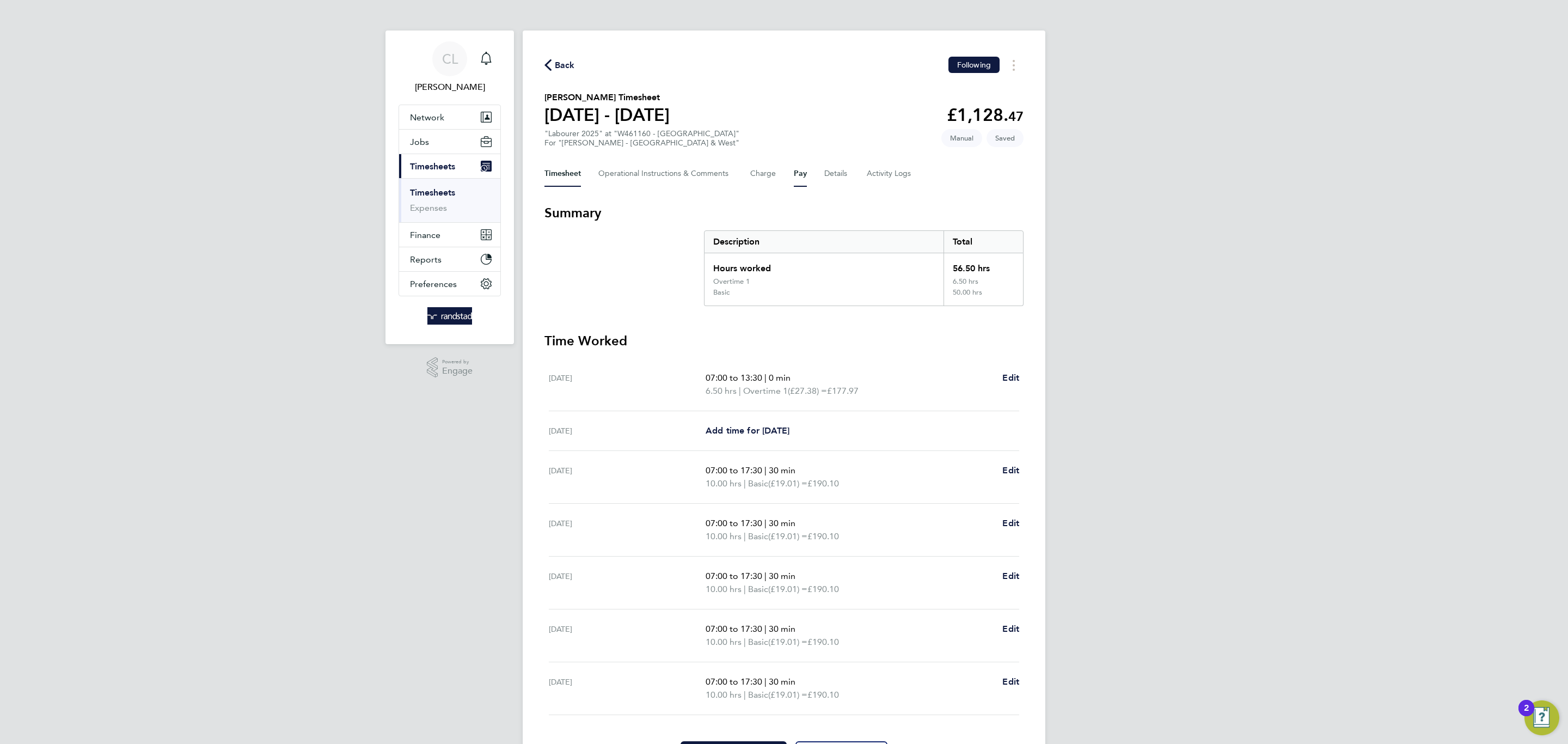
click at [803, 176] on button "Pay" at bounding box center [800, 173] width 13 height 26
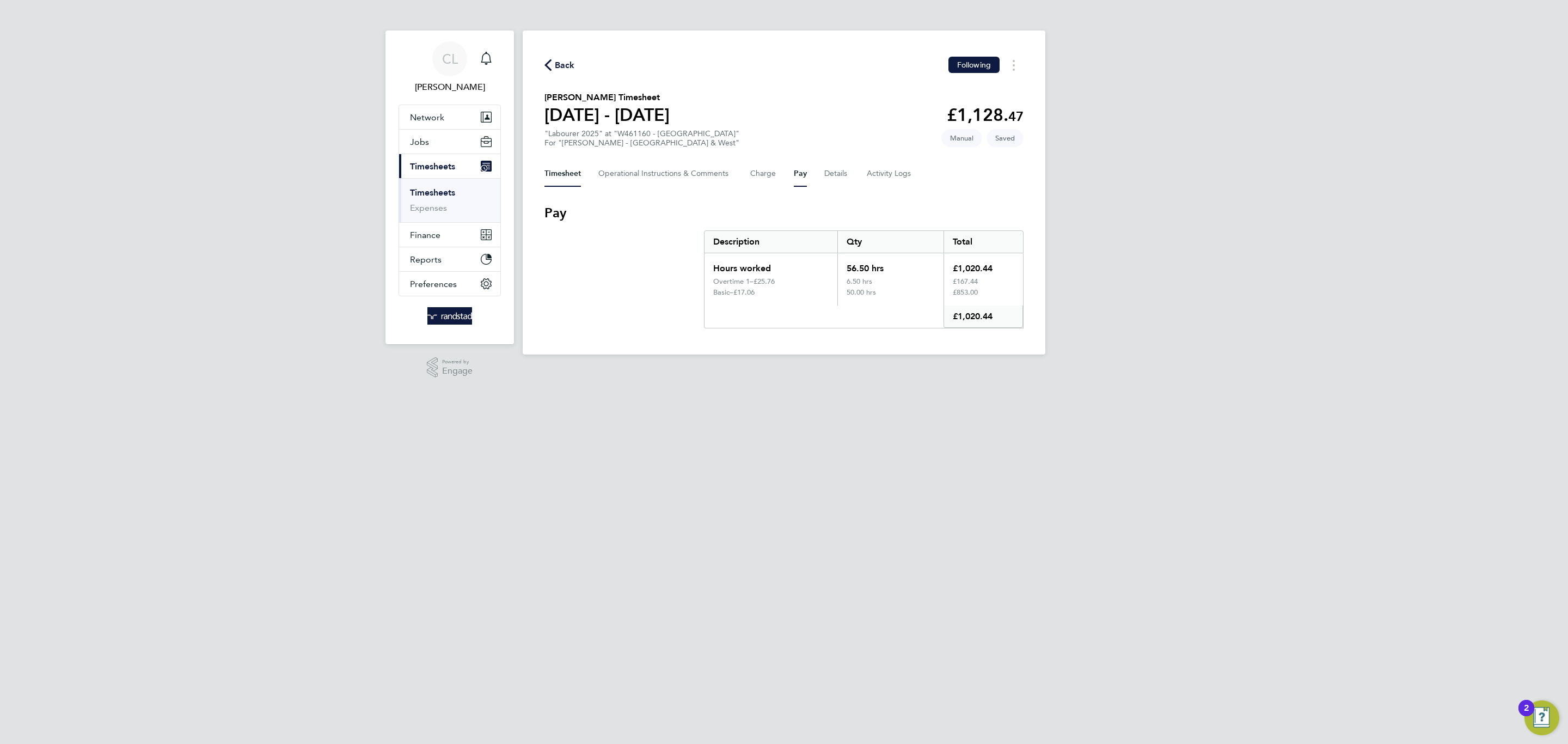
click at [578, 173] on button "Timesheet" at bounding box center [563, 173] width 36 height 26
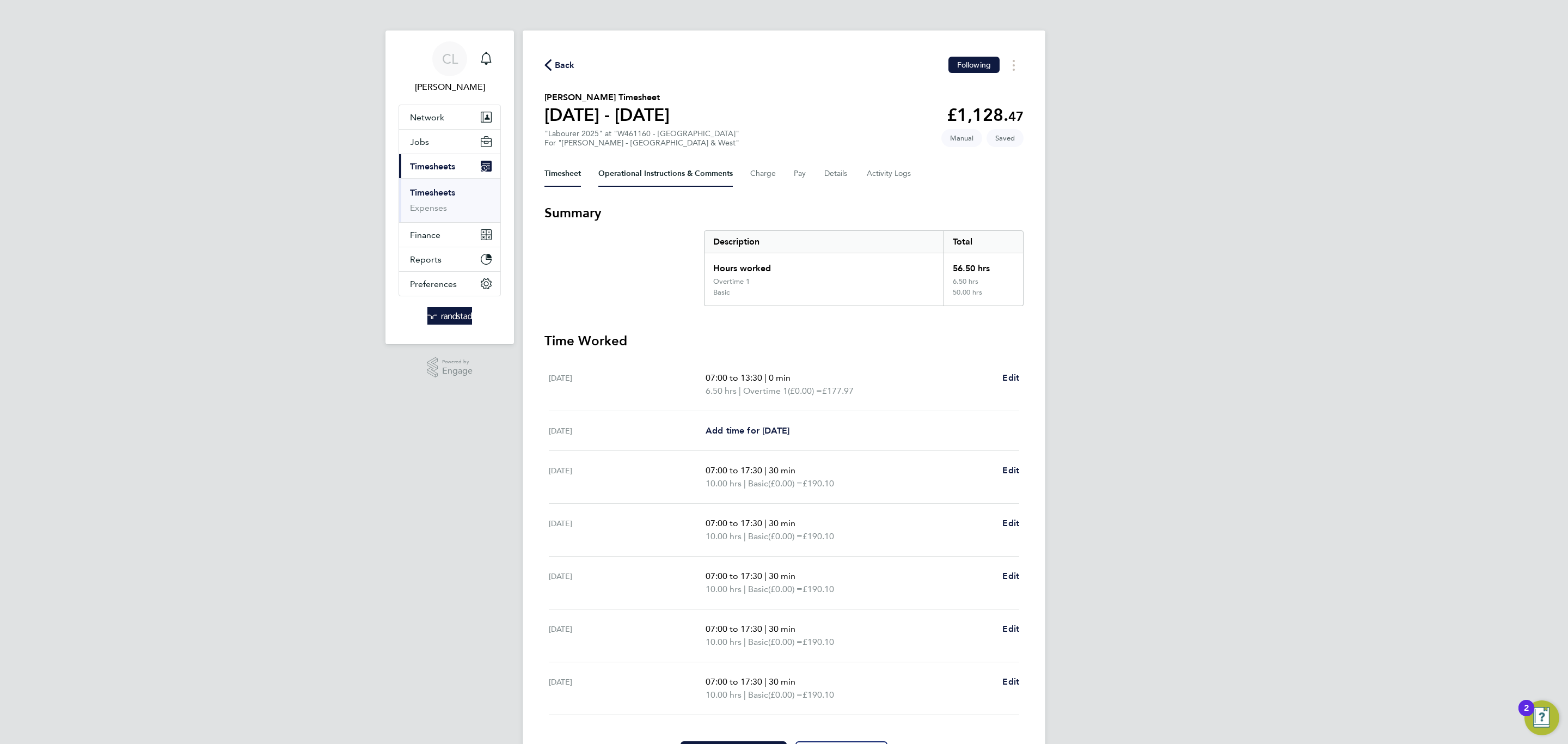
click at [641, 177] on Comments-tab "Operational Instructions & Comments" at bounding box center [666, 173] width 135 height 26
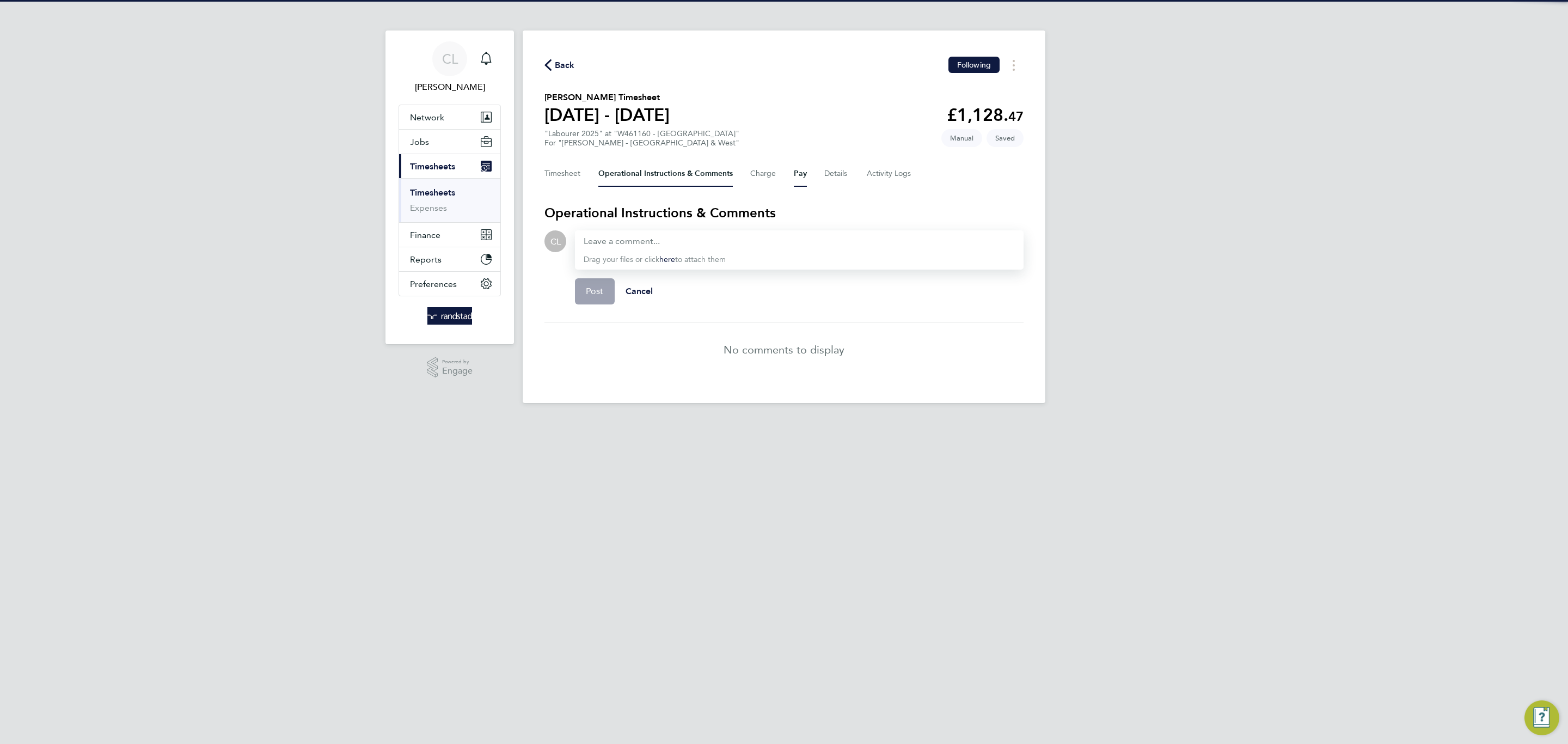
click at [796, 180] on button "Pay" at bounding box center [800, 173] width 13 height 26
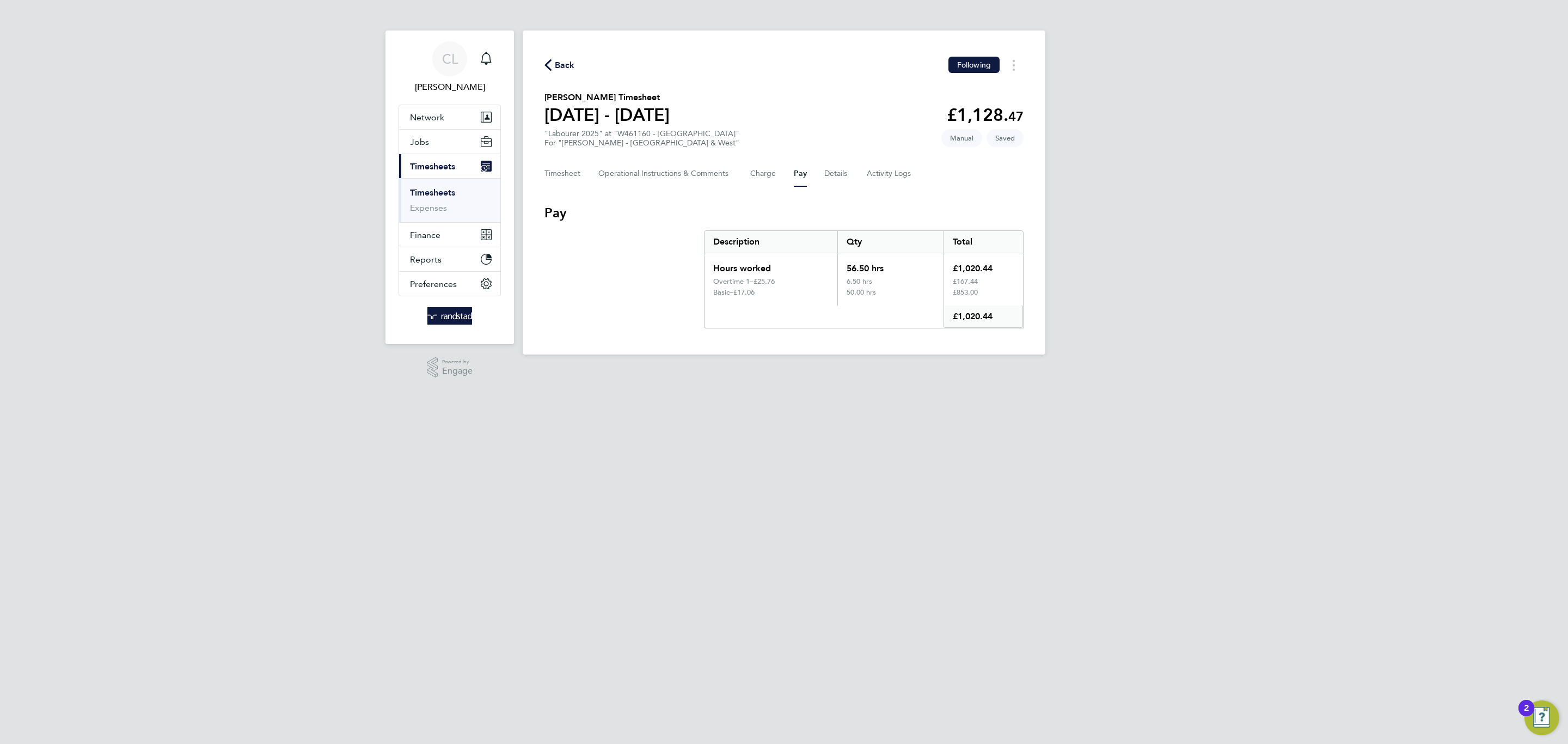
click at [586, 170] on div "Timesheet Operational Instructions & Comments Charge Pay Details Activity Logs" at bounding box center [784, 173] width 479 height 26
click at [572, 172] on button "Timesheet" at bounding box center [563, 173] width 36 height 26
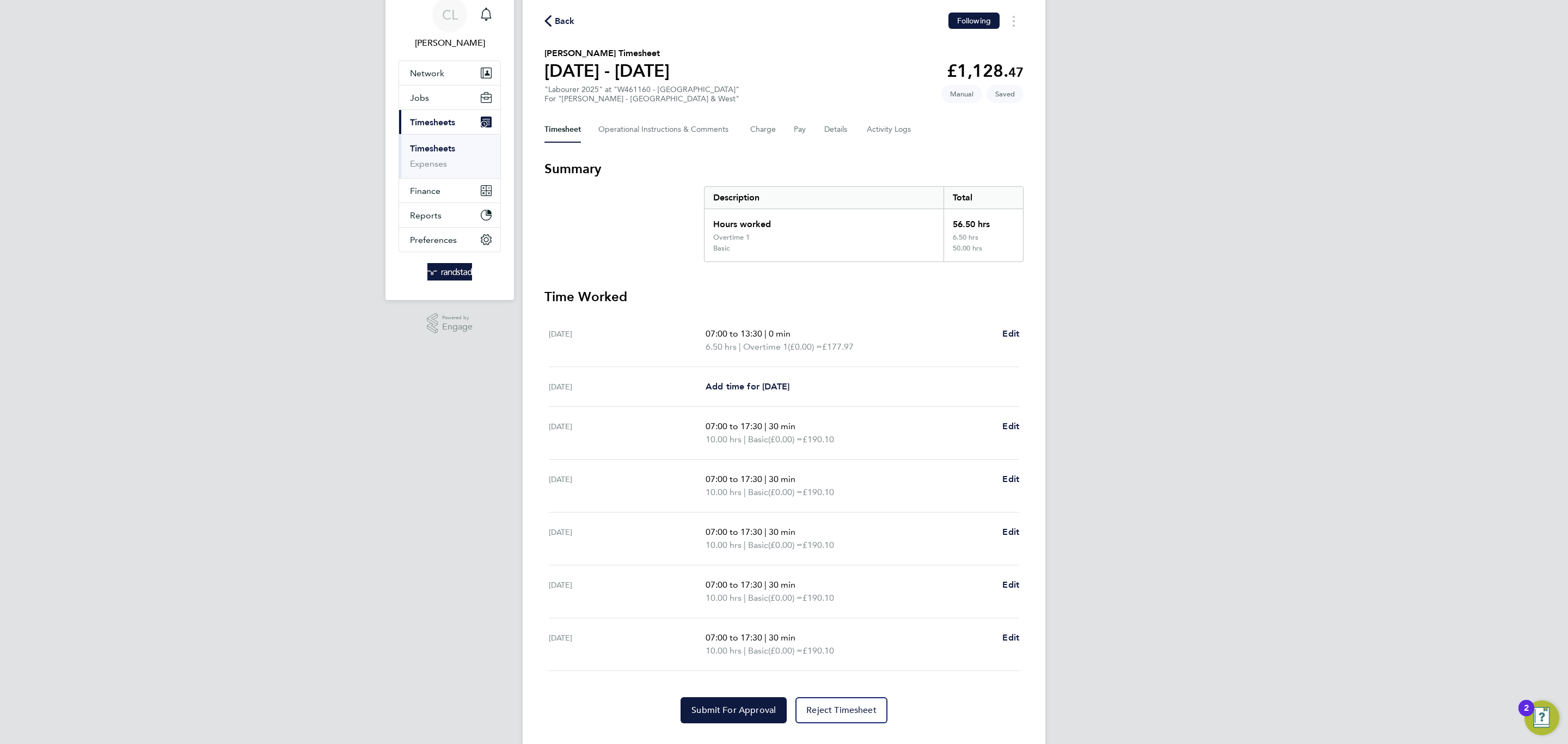
scroll to position [45, 0]
click at [1005, 424] on span "Edit" at bounding box center [1010, 426] width 17 height 10
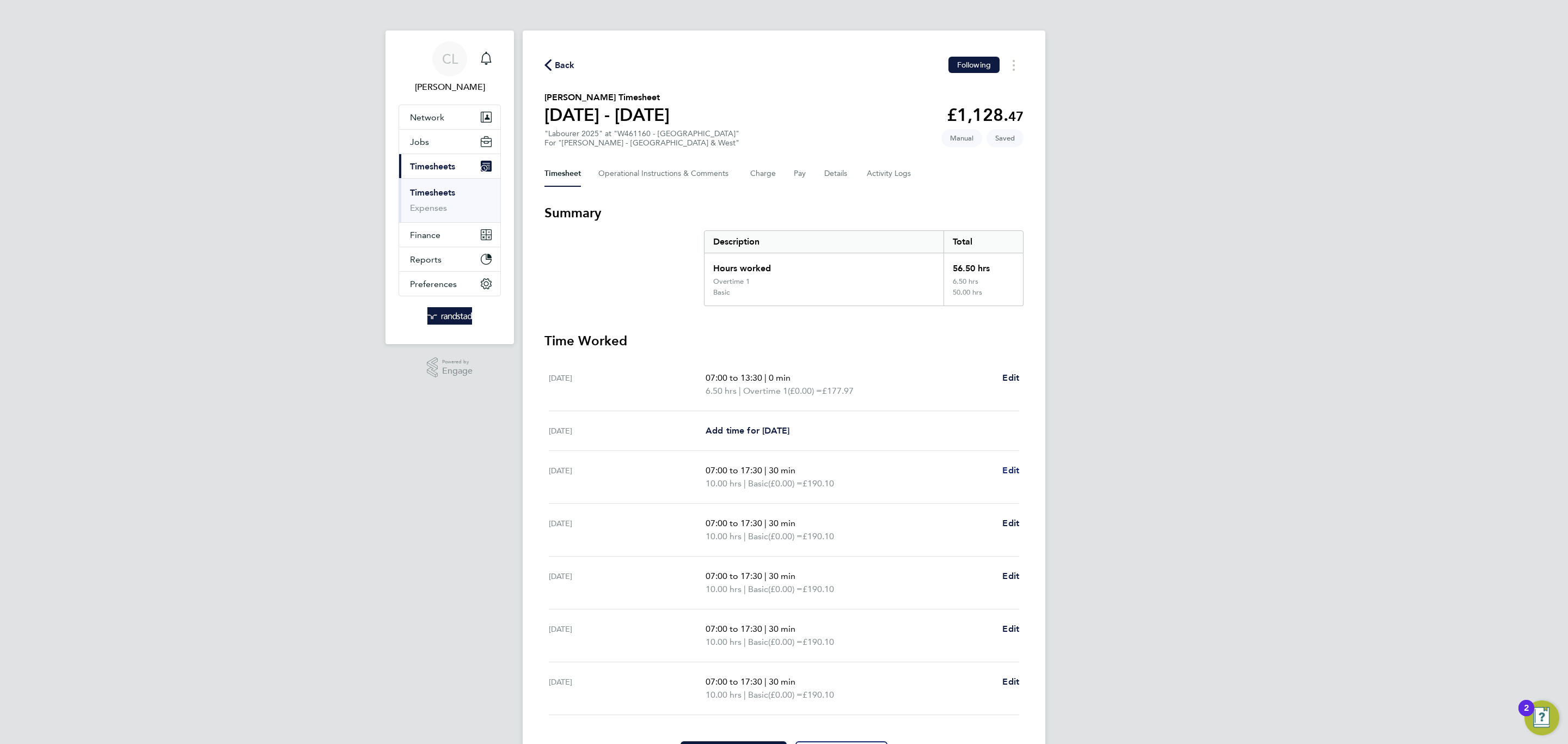
select select "30"
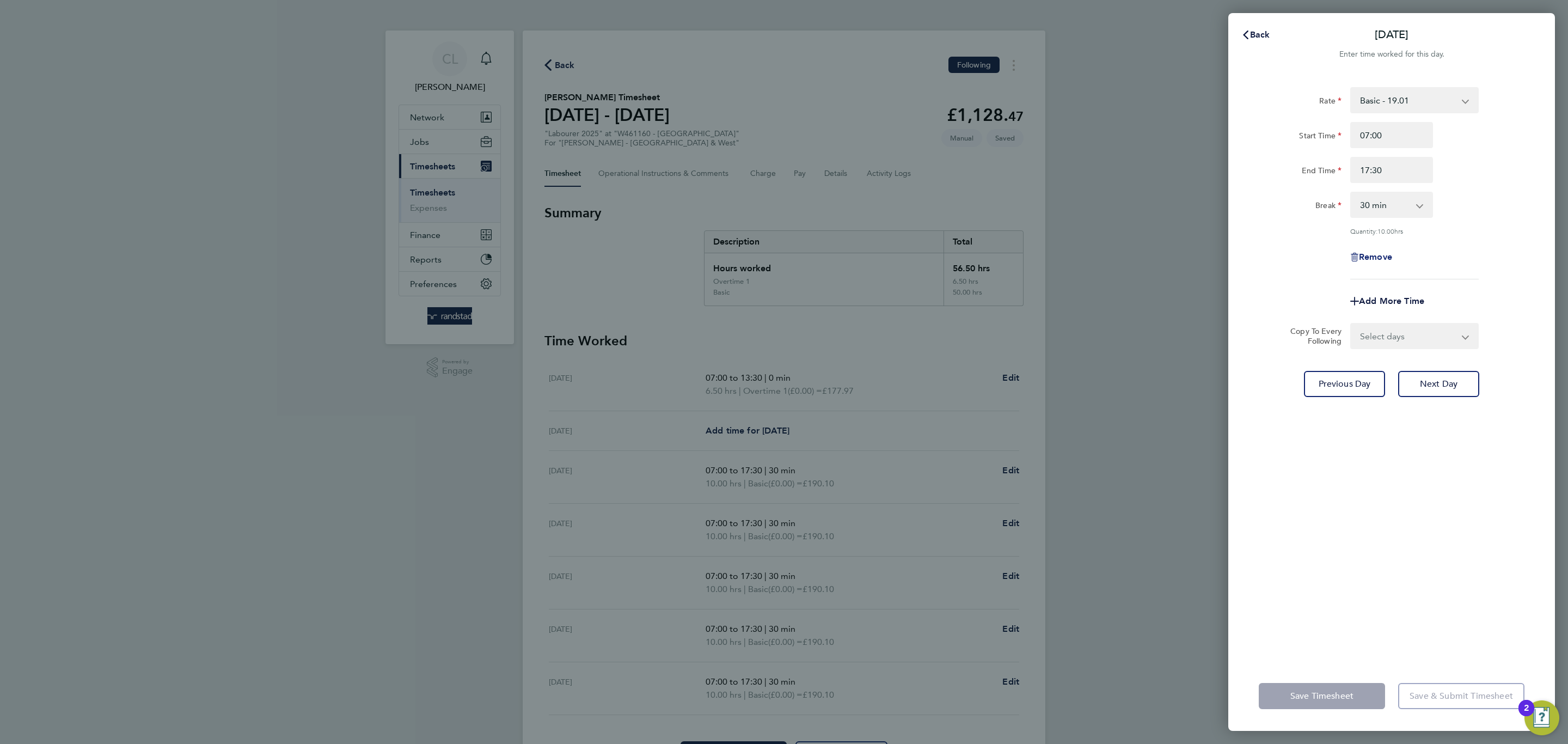
click at [1377, 252] on span "Remove" at bounding box center [1375, 257] width 33 height 10
select select "null"
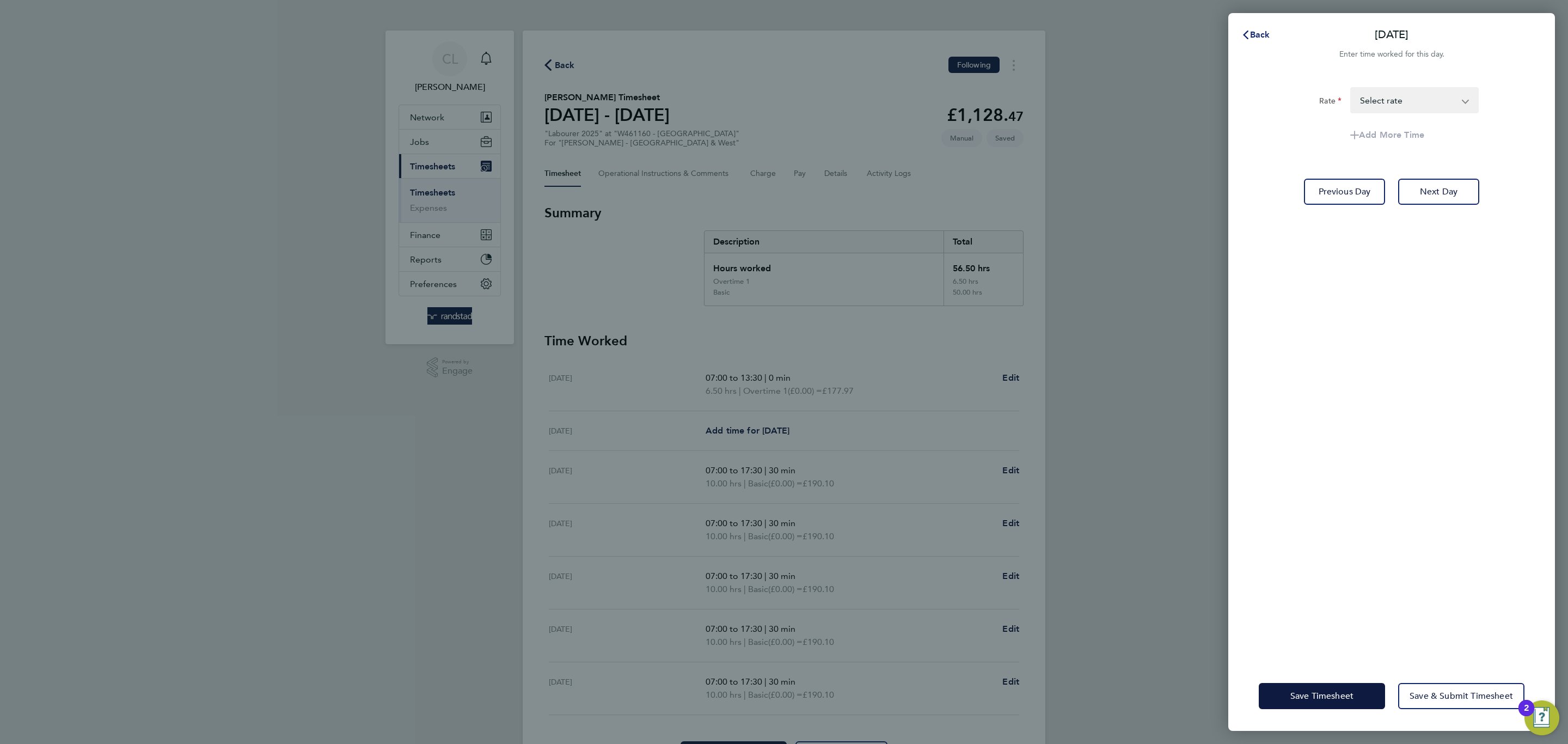
click at [1256, 30] on span "Back" at bounding box center [1259, 34] width 20 height 10
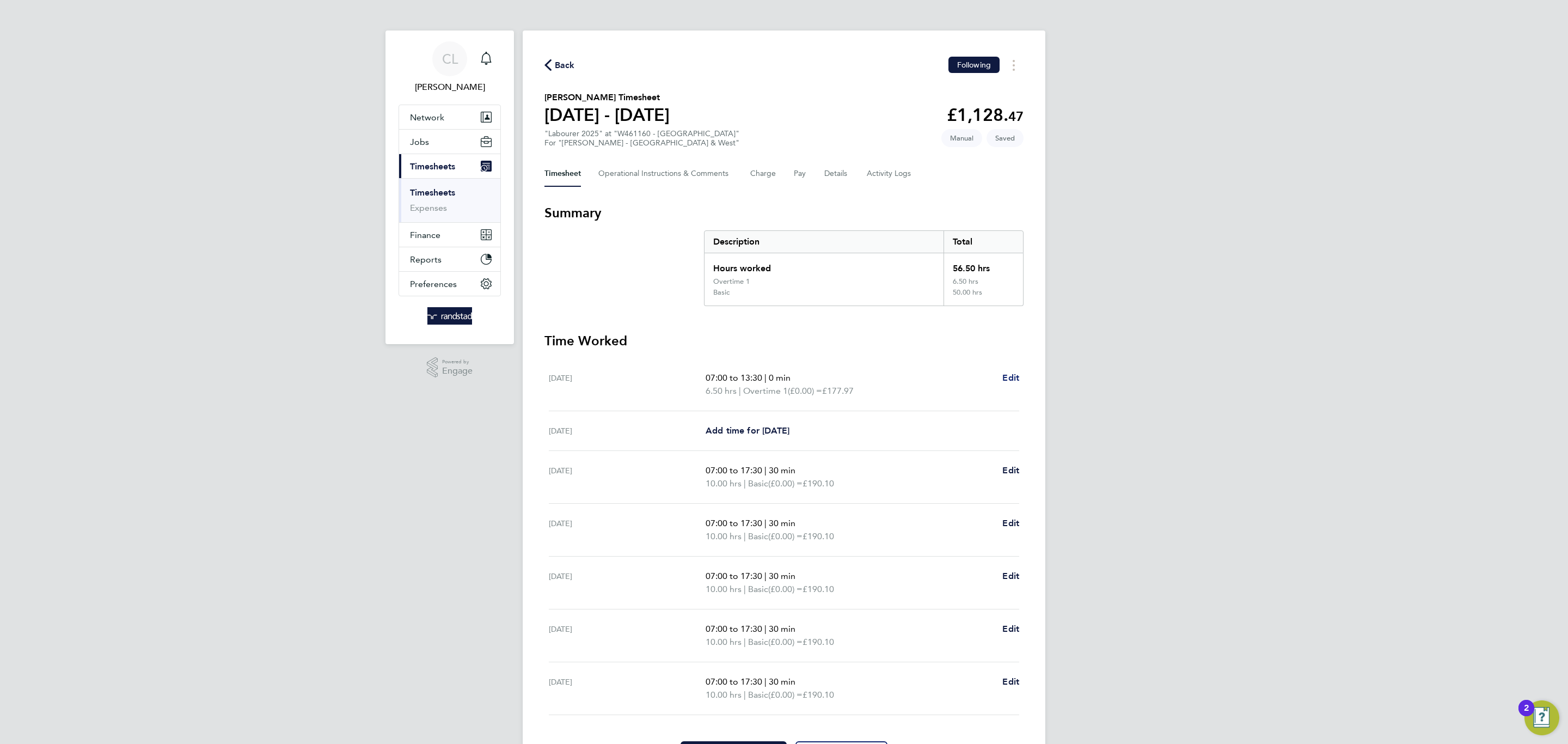
click at [1003, 371] on link "Edit" at bounding box center [1010, 378] width 17 height 13
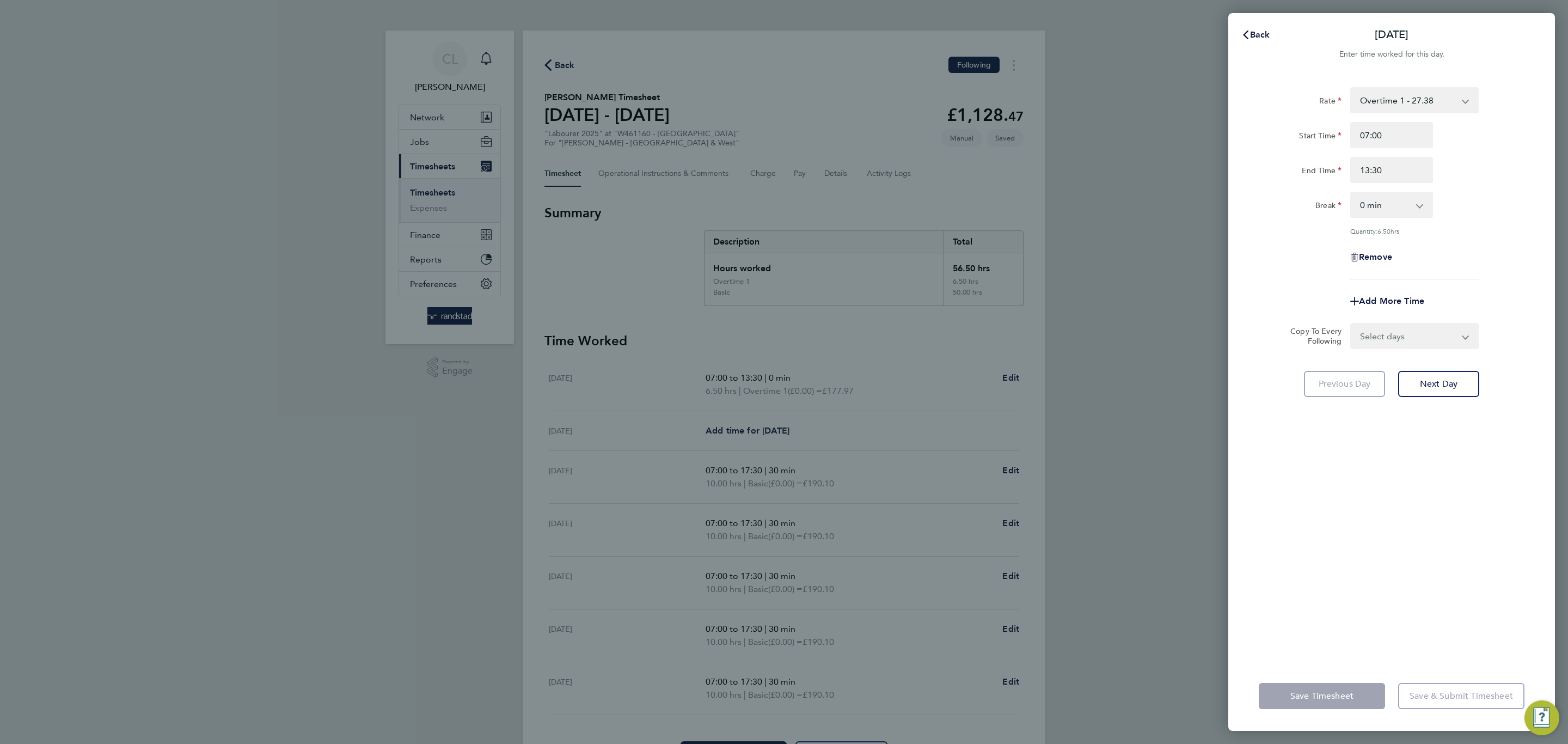
click at [1008, 373] on div "Back [DATE] Enter time worked for this day. Rate Overtime 1 - 27.38 Basic - 19.…" at bounding box center [784, 372] width 1568 height 744
click at [1391, 255] on span "Remove" at bounding box center [1375, 257] width 33 height 10
select select "null"
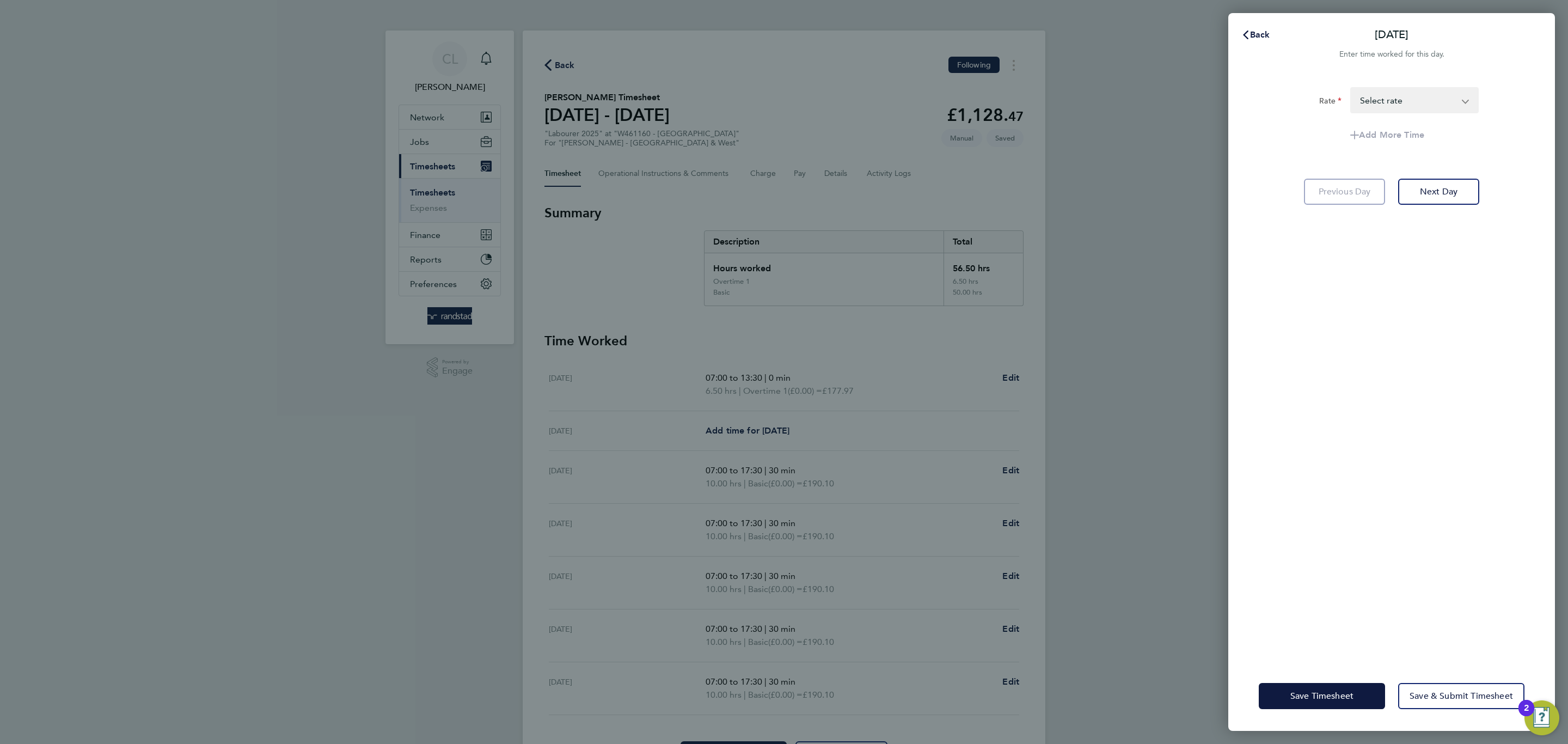
click at [1419, 109] on select "Basic - 19.01 Overtime 1 - 27.38 Overtime 2 - 35.75 Select rate" at bounding box center [1408, 100] width 113 height 24
click at [1377, 260] on div "Rate Basic - 19.01 Overtime 1 - 27.38 Overtime 2 - 35.75 Select rate Add More T…" at bounding box center [1391, 367] width 327 height 587
click at [1362, 694] on button "Save Timesheet" at bounding box center [1322, 695] width 126 height 26
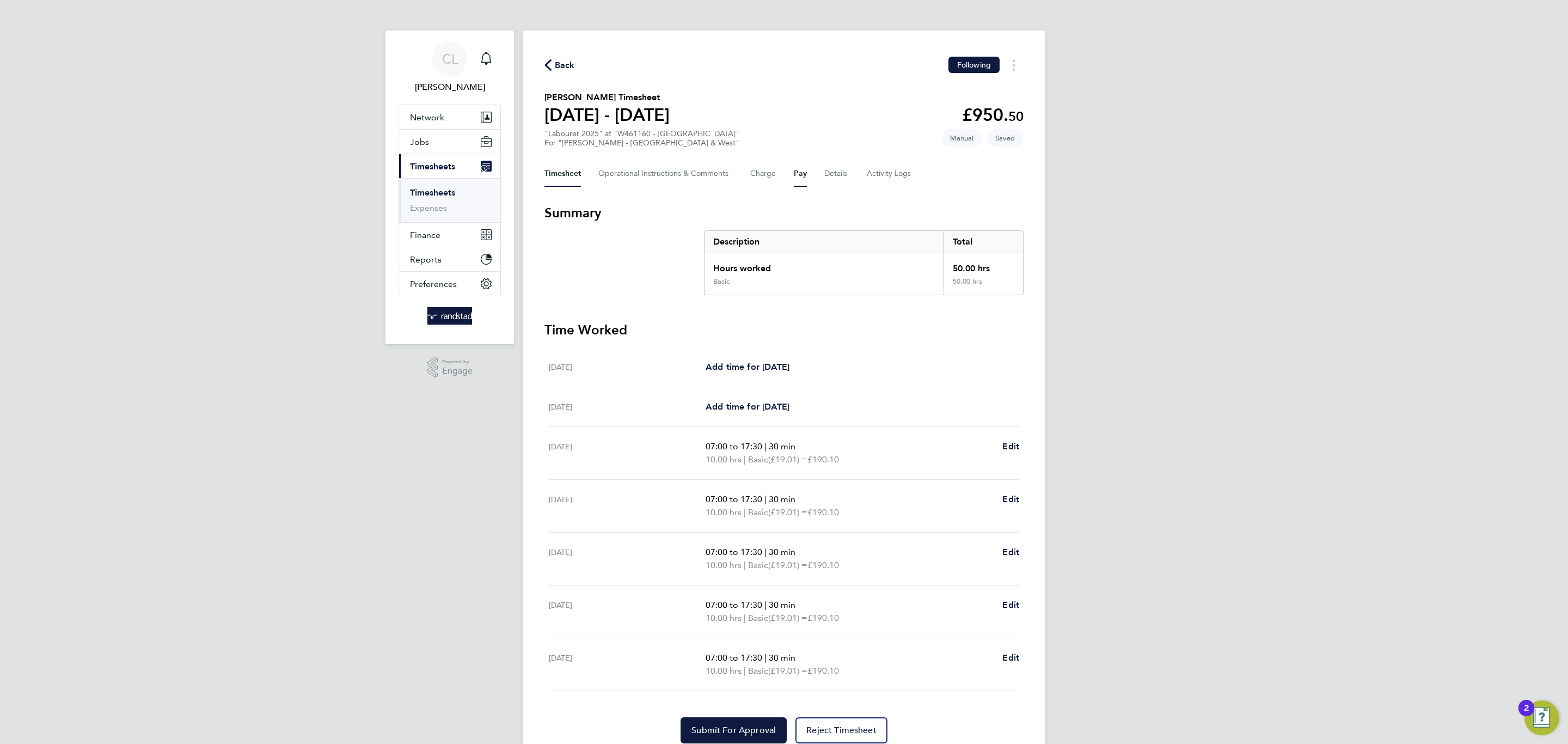
click at [796, 177] on button "Pay" at bounding box center [800, 173] width 13 height 26
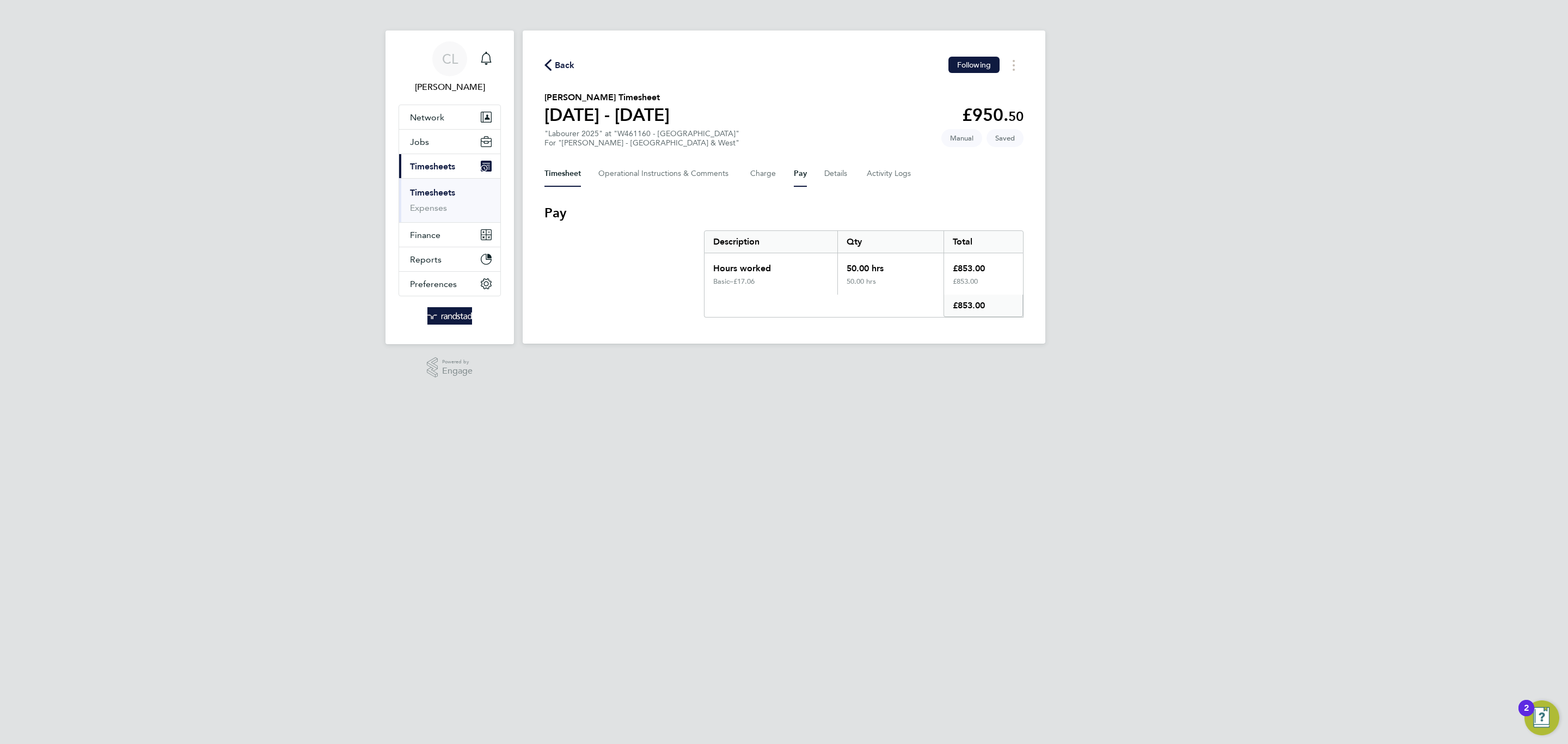
click at [571, 183] on button "Timesheet" at bounding box center [563, 173] width 36 height 26
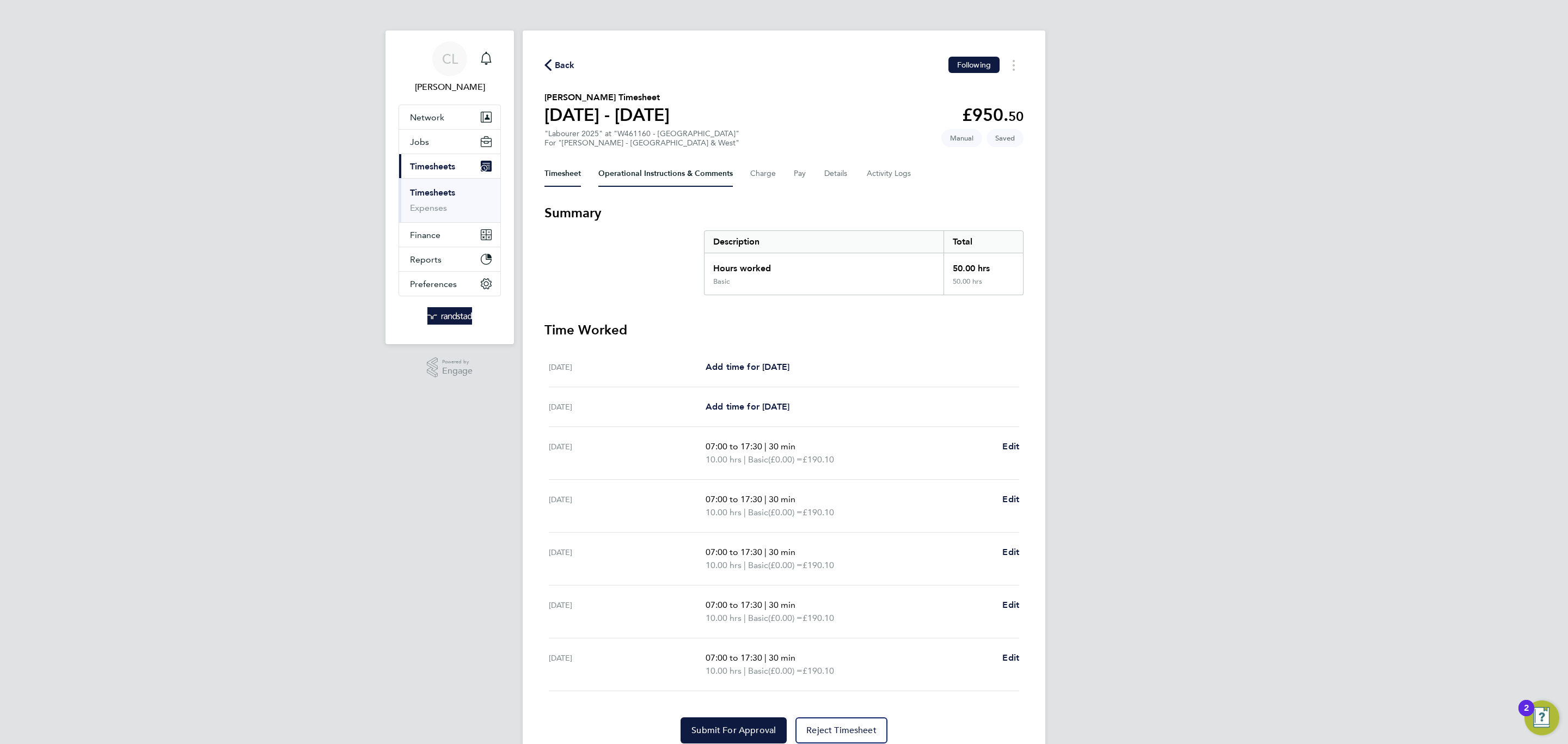
click at [651, 177] on Comments-tab "Operational Instructions & Comments" at bounding box center [666, 173] width 135 height 26
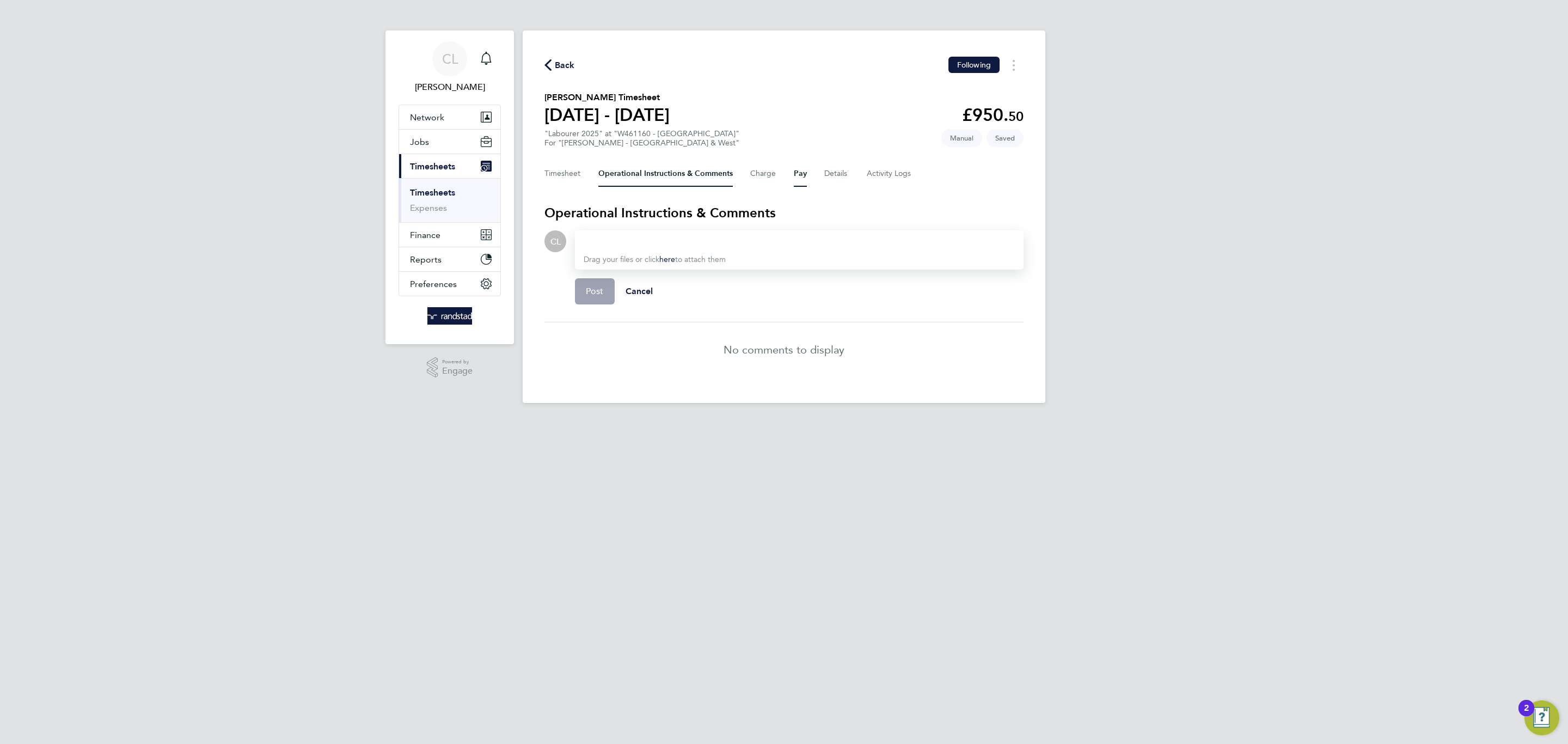
click at [800, 179] on button "Pay" at bounding box center [800, 173] width 13 height 26
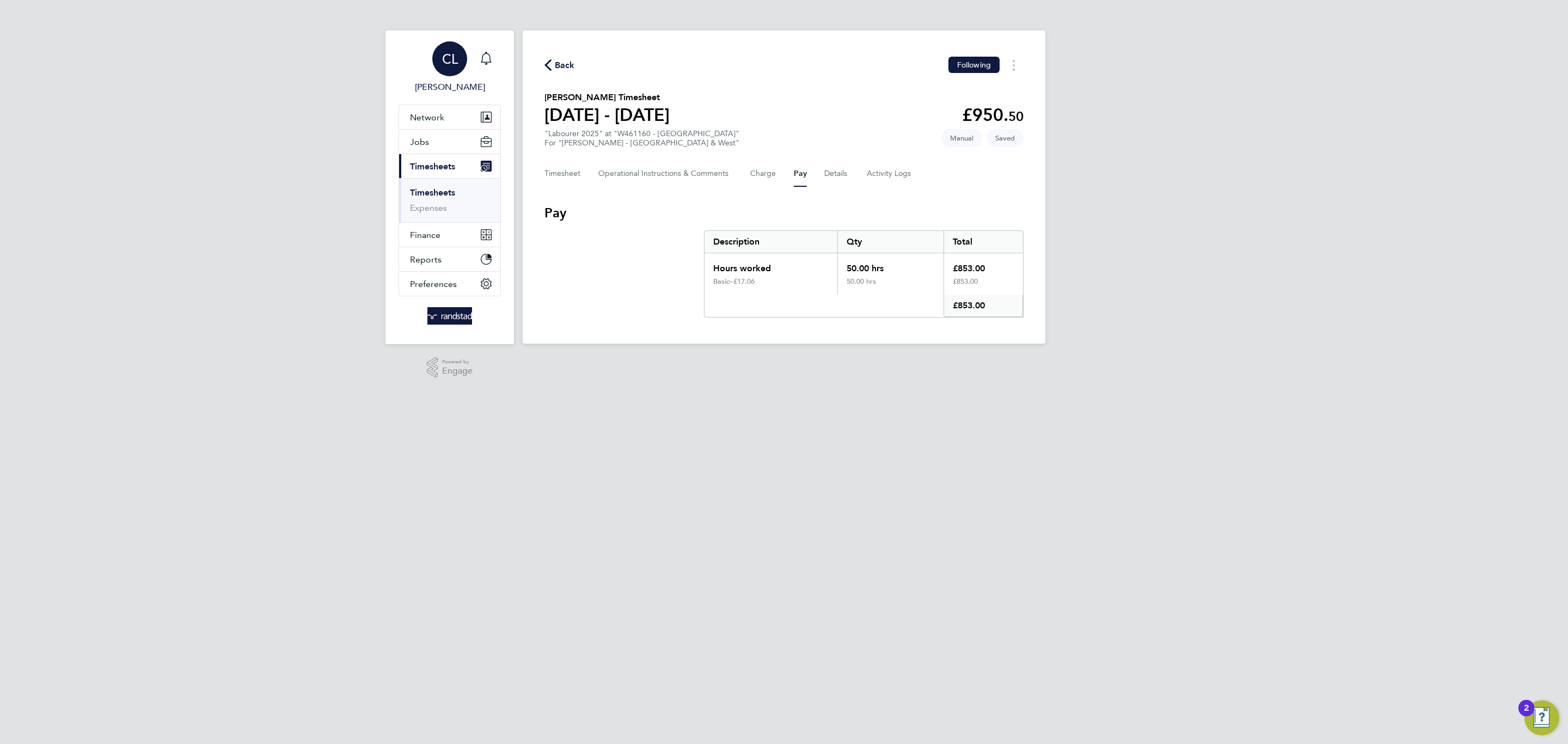
click at [483, 78] on link "CL [PERSON_NAME]" at bounding box center [450, 67] width 102 height 52
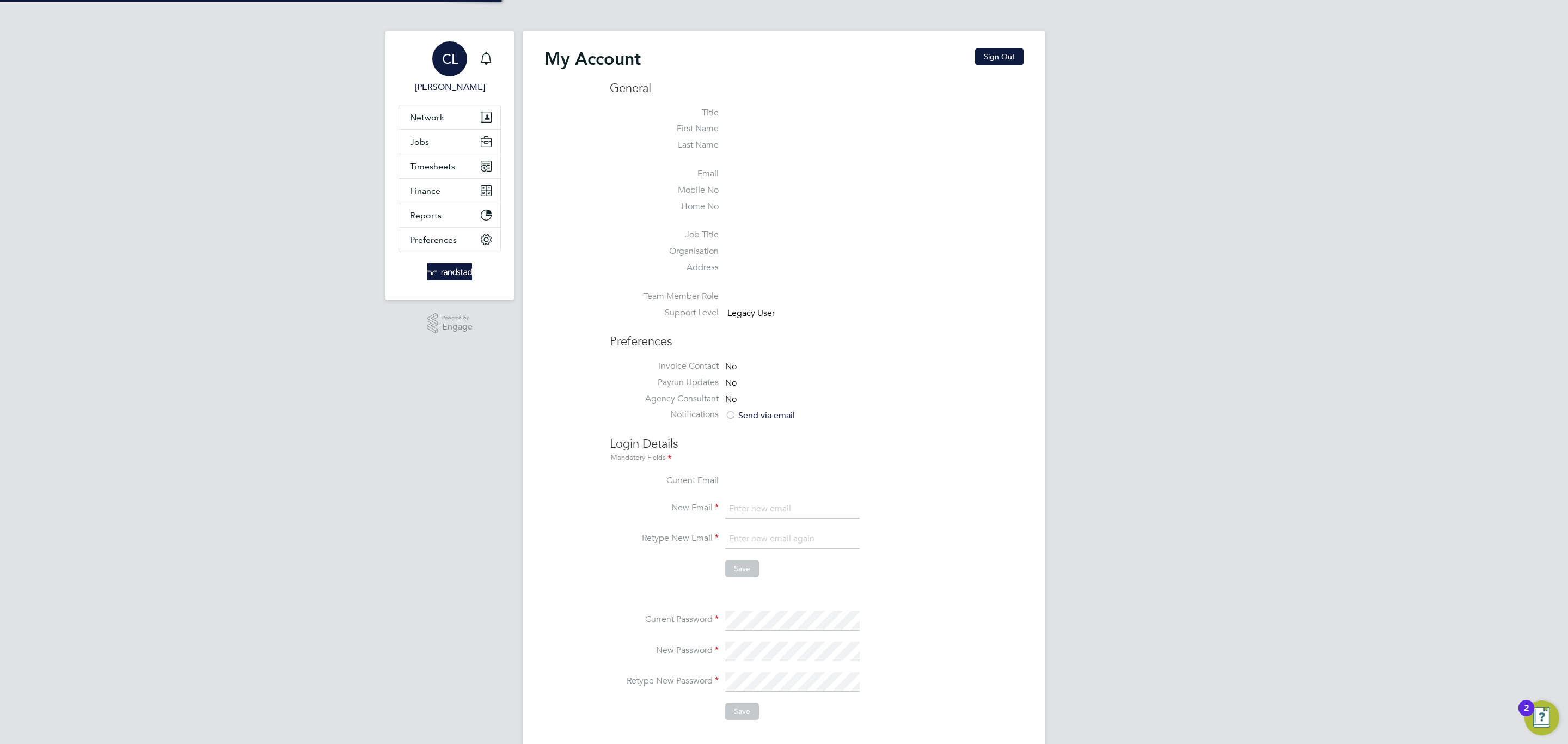
type input "[PERSON_NAME][EMAIL_ADDRESS][DOMAIN_NAME]"
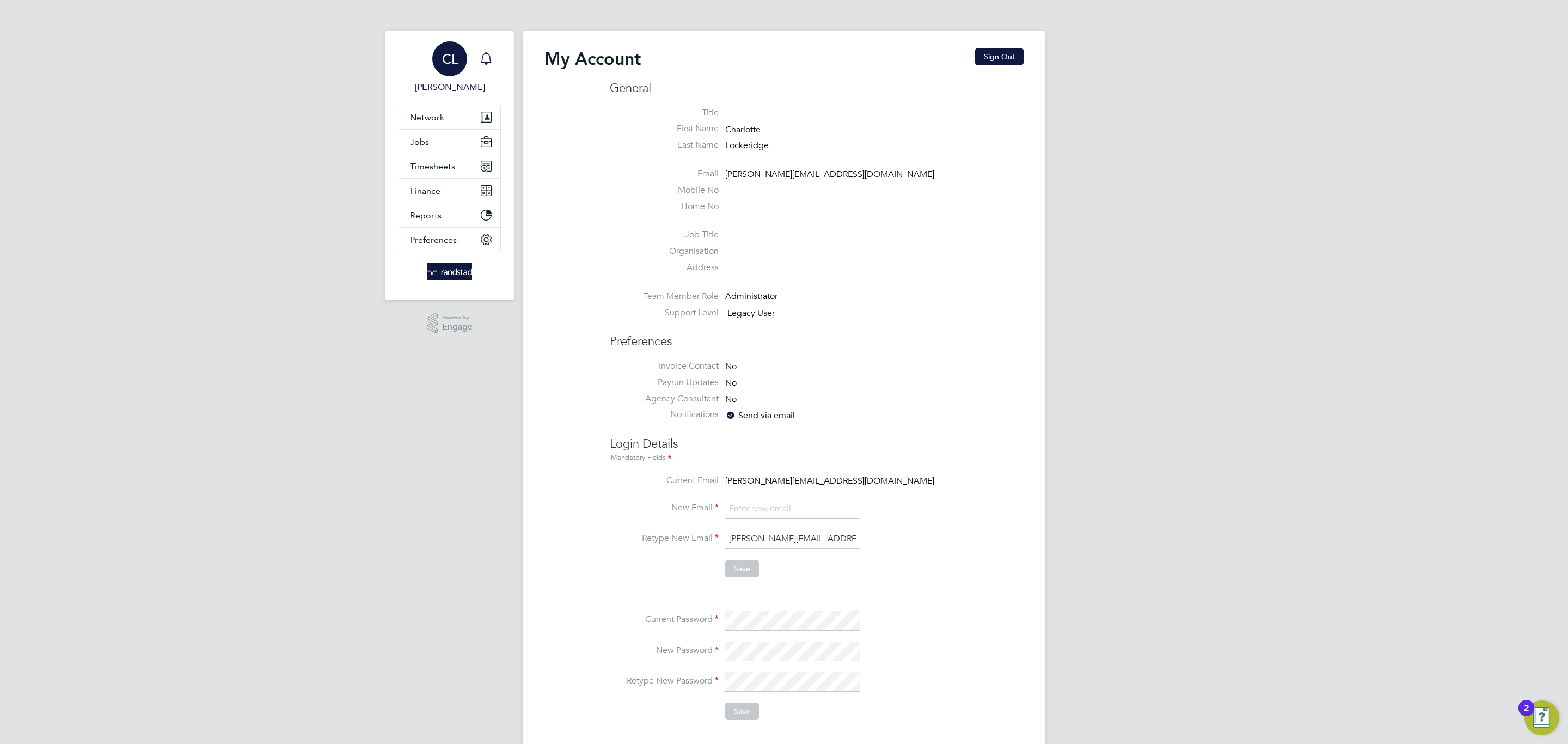
click at [490, 50] on div "Main navigation" at bounding box center [486, 59] width 22 height 22
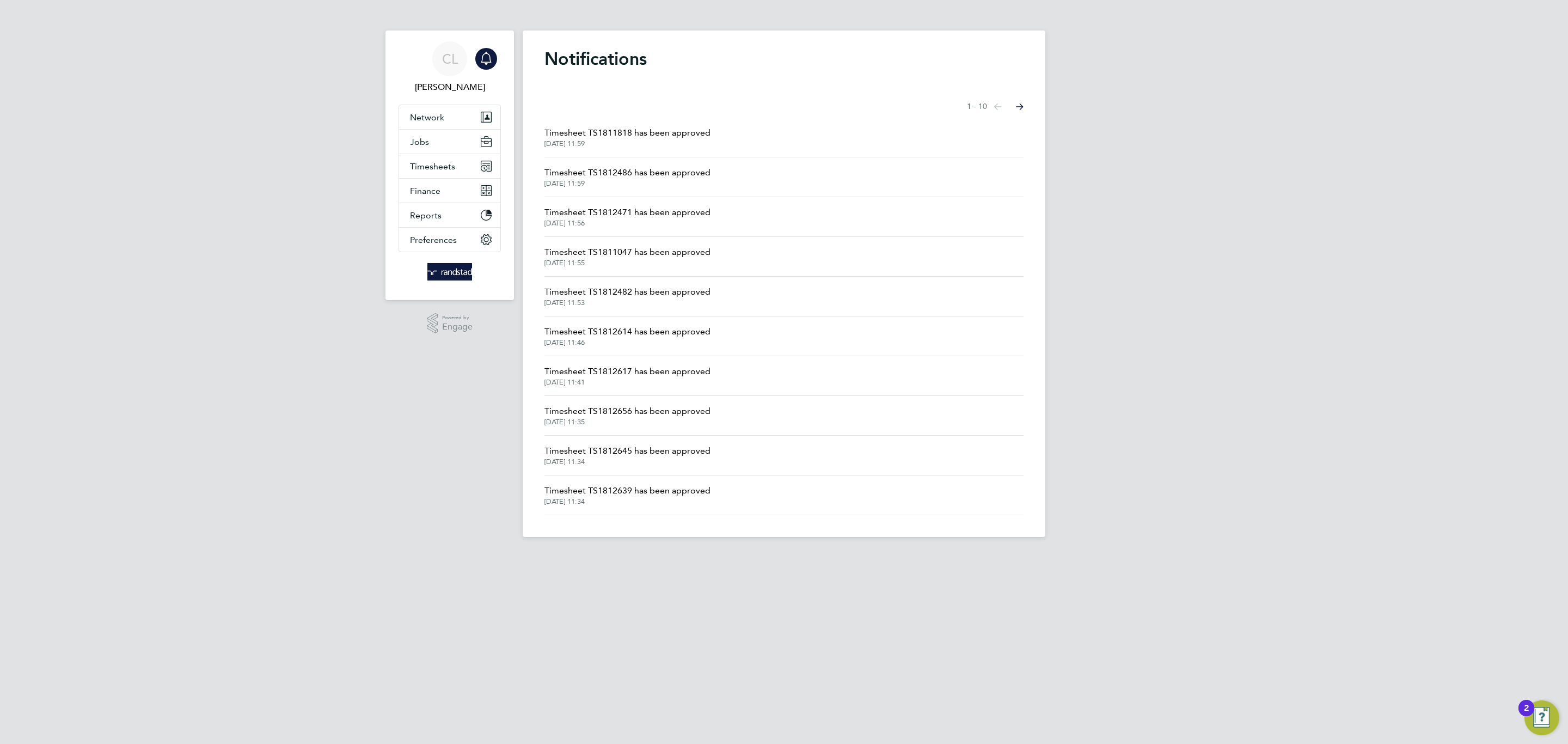
click at [681, 175] on span "Timesheet TS1812486 has been approved" at bounding box center [627, 173] width 166 height 13
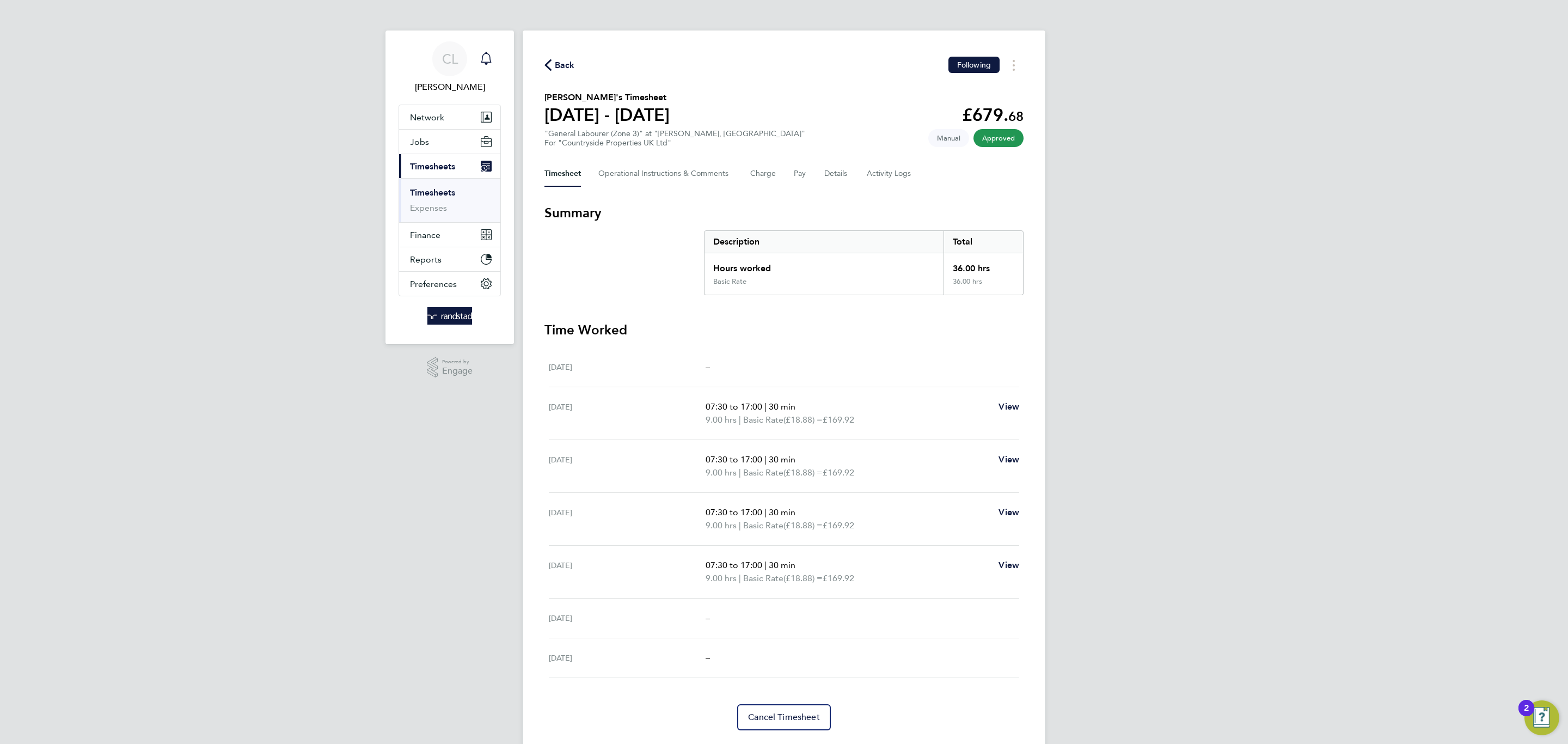
click at [479, 66] on div "Main navigation" at bounding box center [486, 59] width 22 height 22
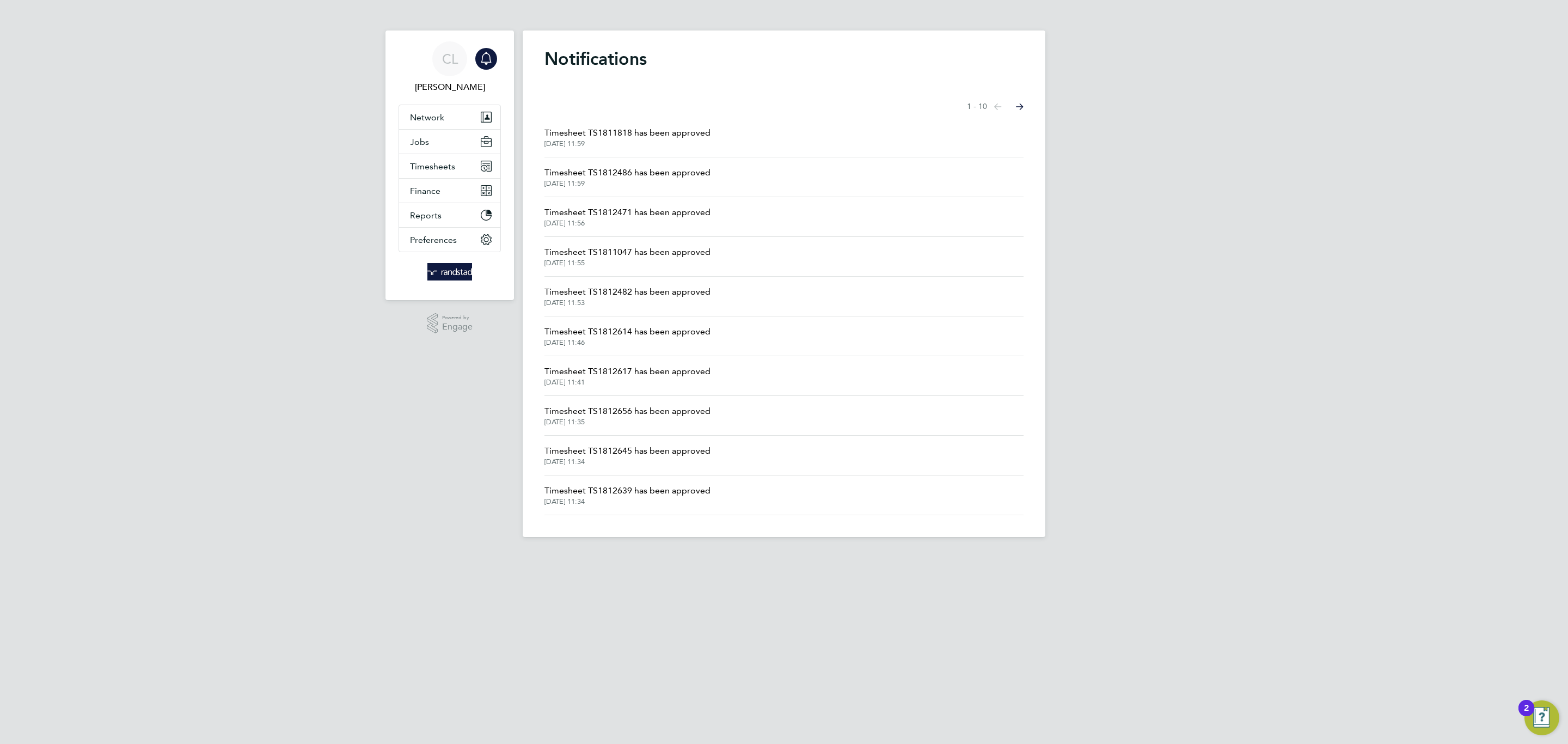
click at [644, 221] on span "[DATE] 11:56" at bounding box center [627, 223] width 166 height 8
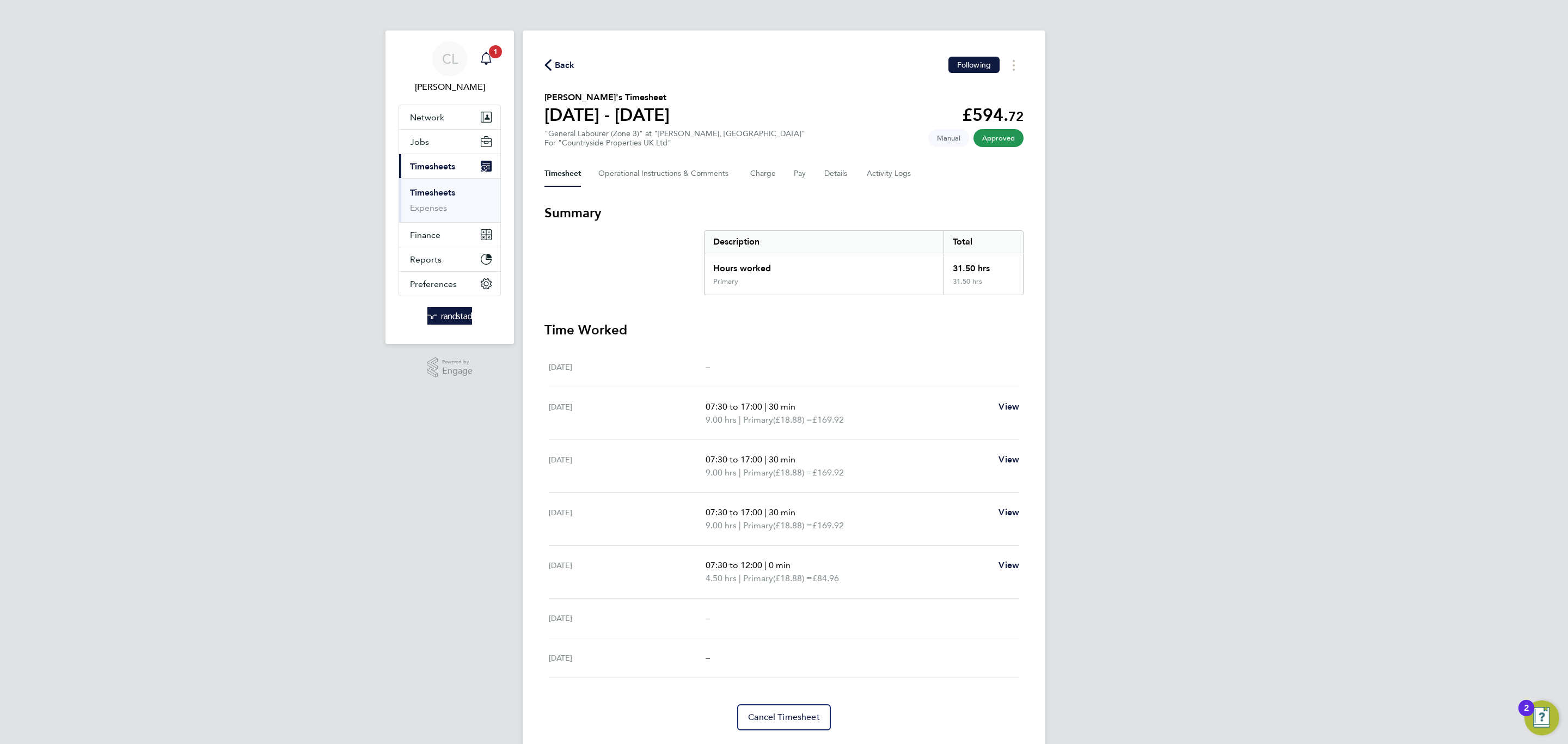
click at [491, 46] on span "1" at bounding box center [495, 52] width 13 height 13
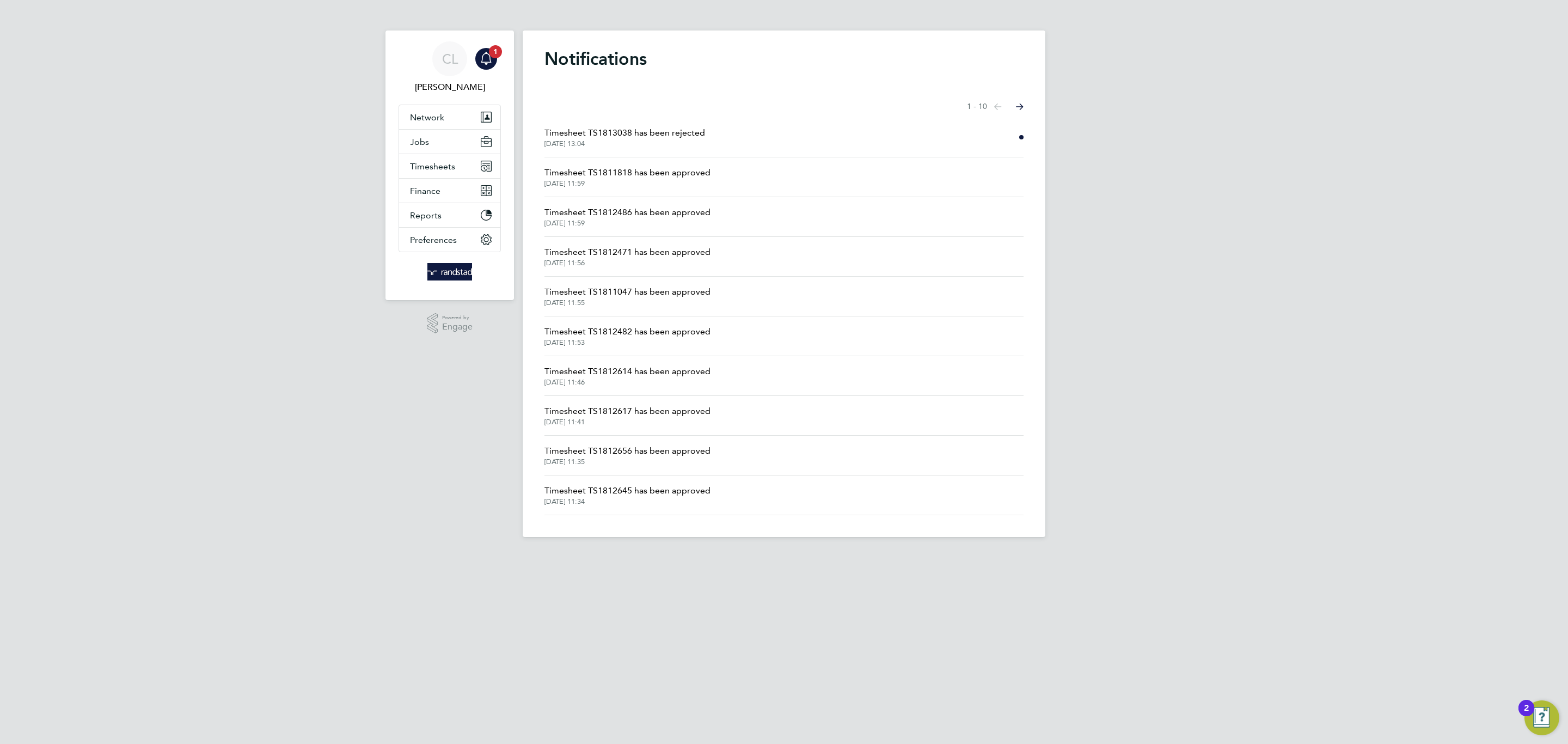
click at [620, 133] on span "Timesheet TS1813038 has been rejected" at bounding box center [625, 133] width 160 height 13
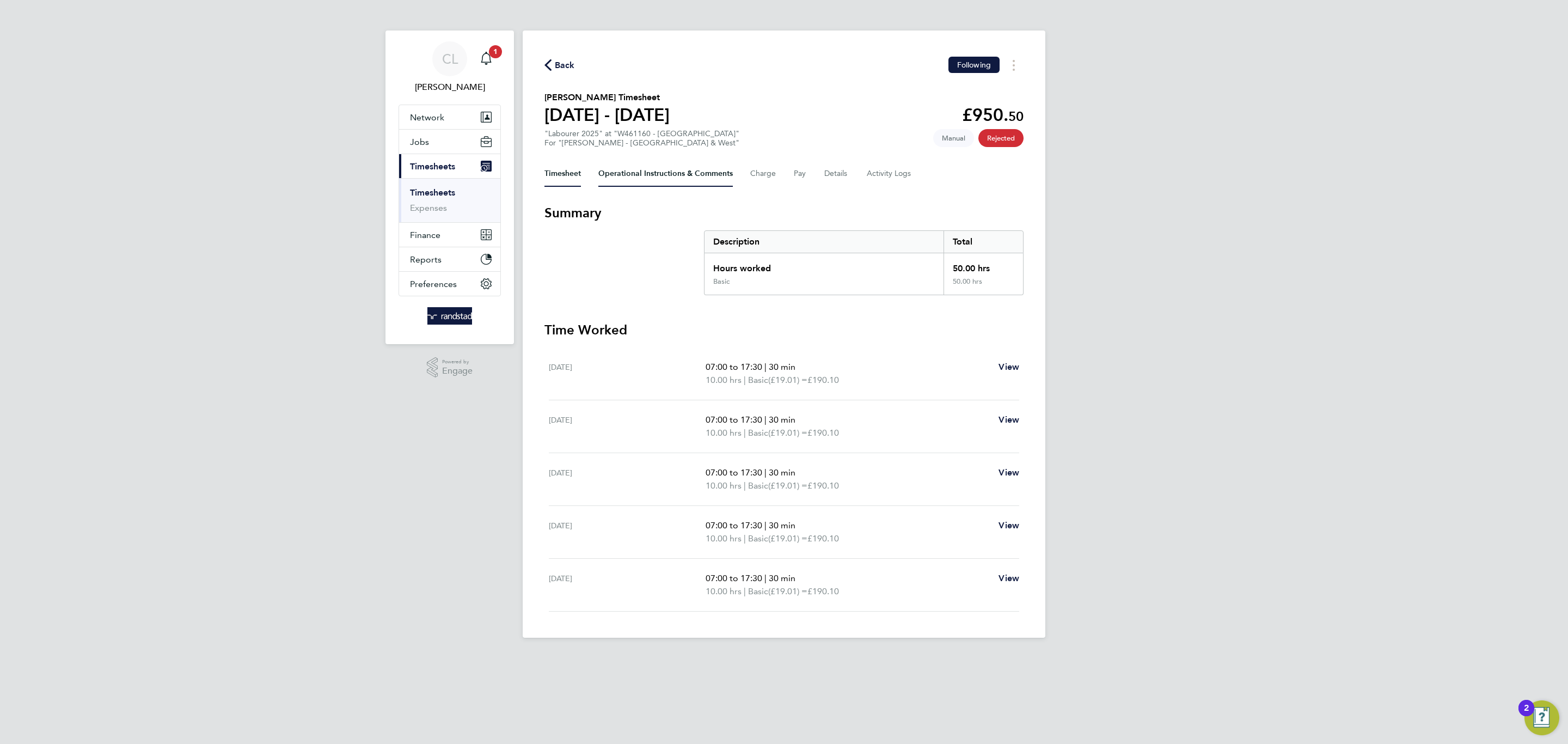
click at [642, 160] on Comments-tab "Operational Instructions & Comments" at bounding box center [666, 173] width 135 height 26
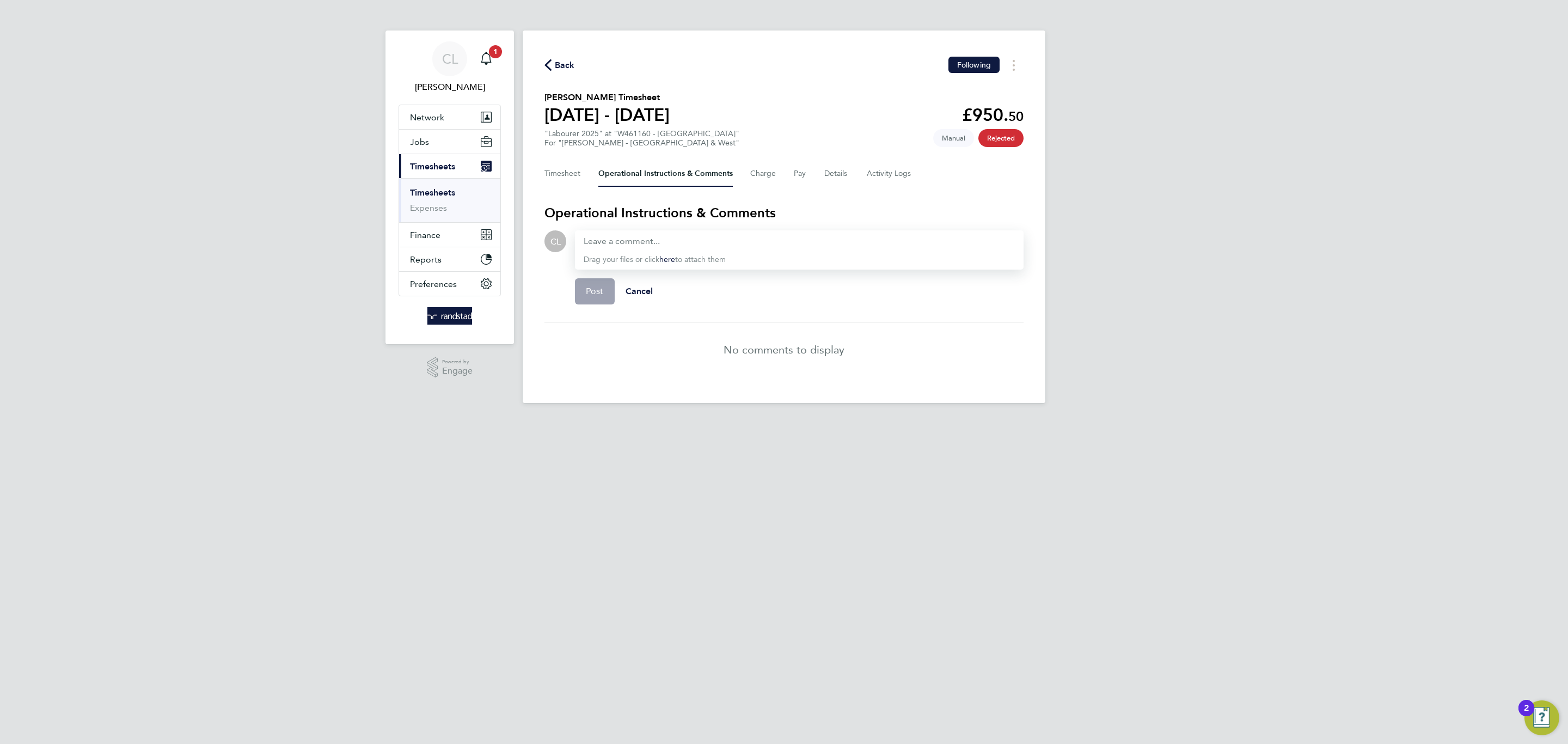
click at [808, 177] on div "Timesheet Operational Instructions & Comments Charge Pay Details Activity Logs" at bounding box center [784, 173] width 479 height 26
click at [847, 175] on button "Details" at bounding box center [836, 173] width 25 height 26
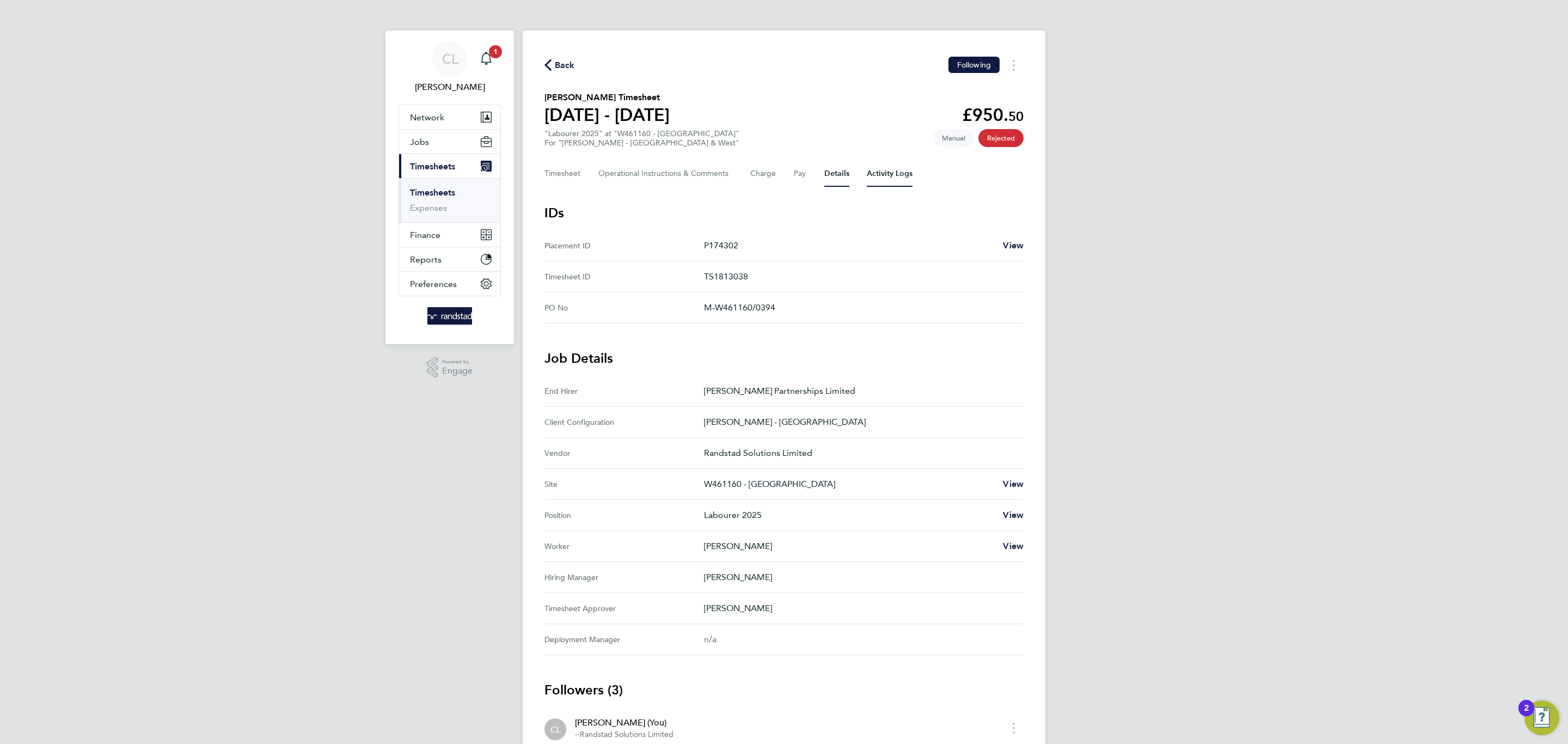
click at [878, 175] on Logs-tab "Activity Logs" at bounding box center [889, 173] width 46 height 26
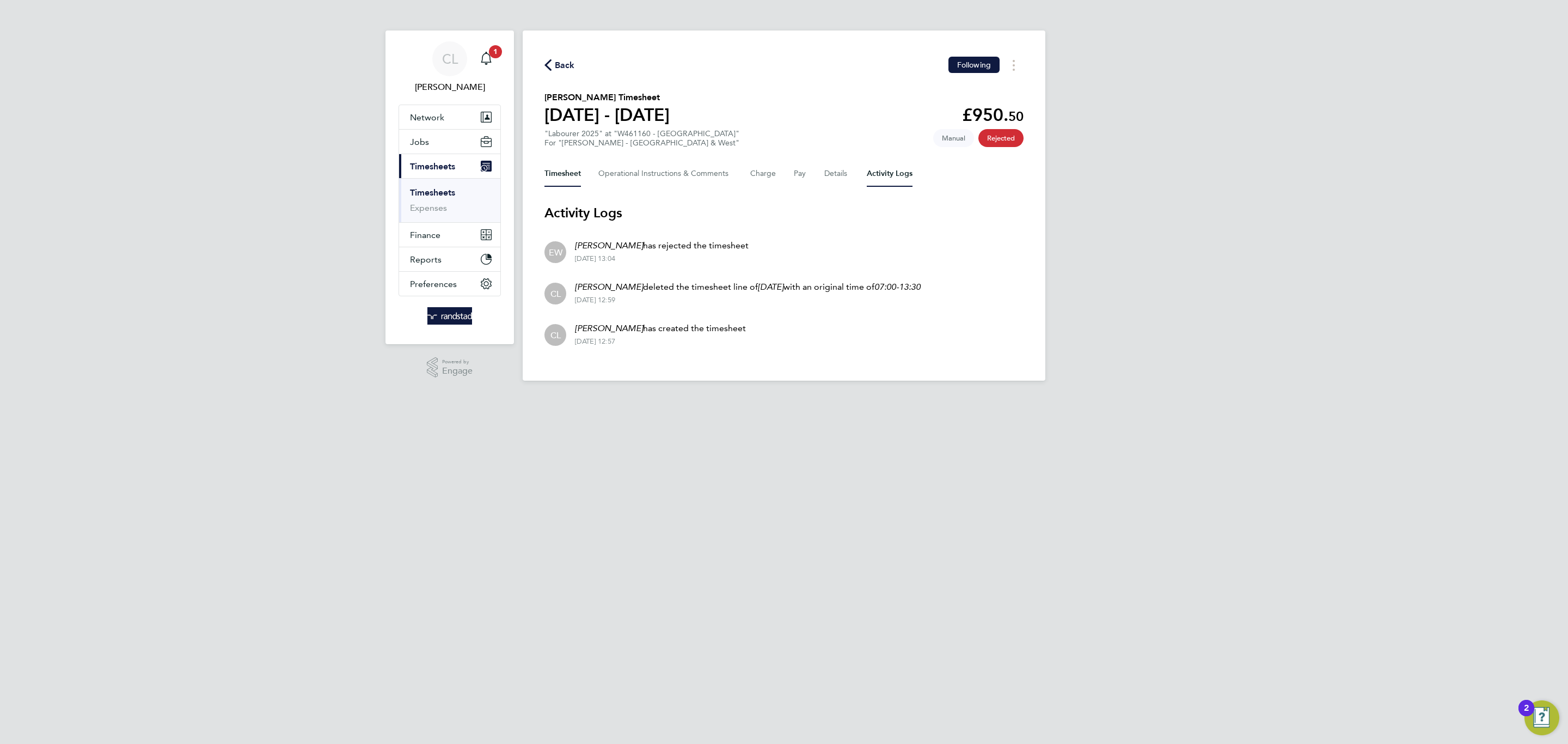
click at [570, 172] on button "Timesheet" at bounding box center [563, 173] width 36 height 26
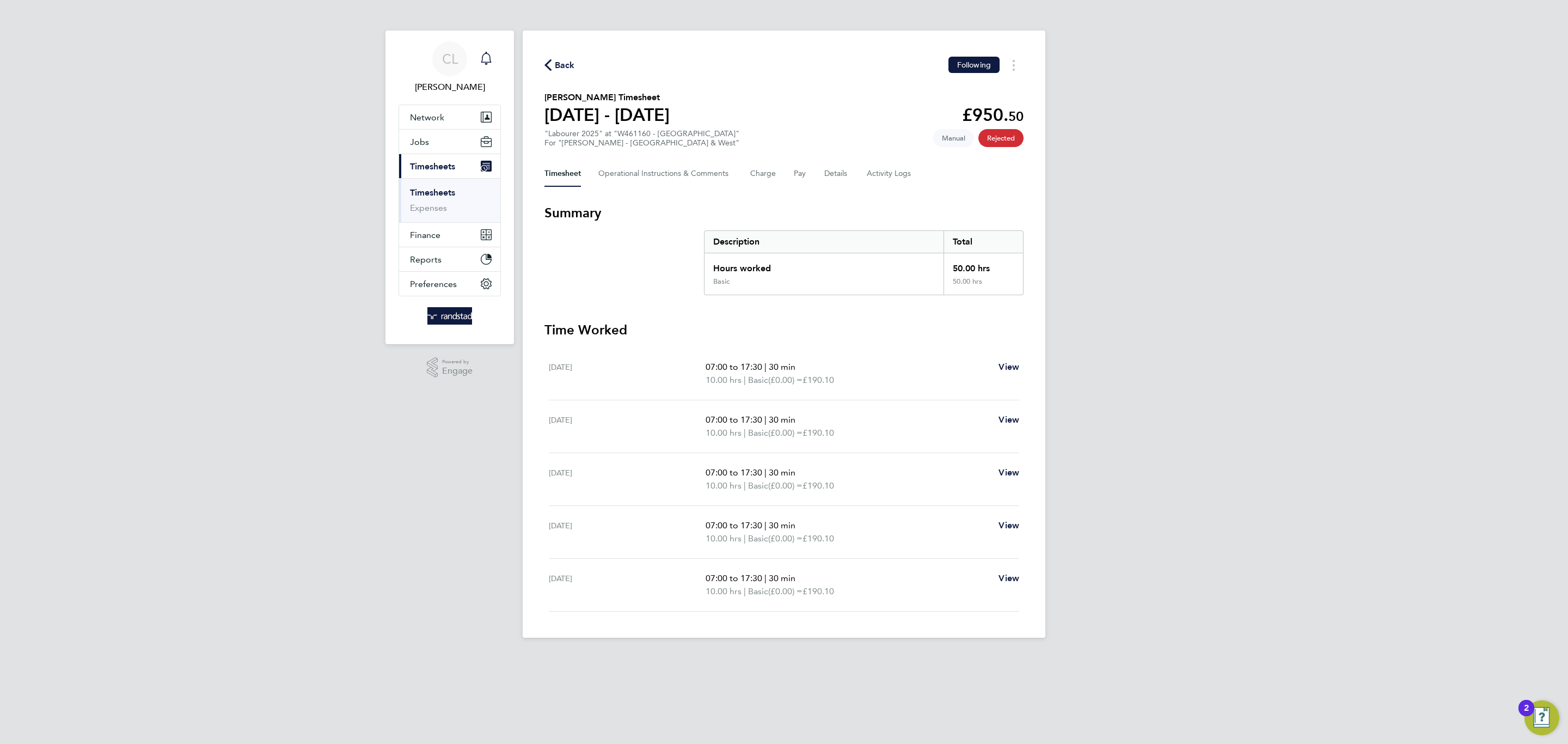
click at [485, 53] on icon "Main navigation" at bounding box center [486, 57] width 10 height 11
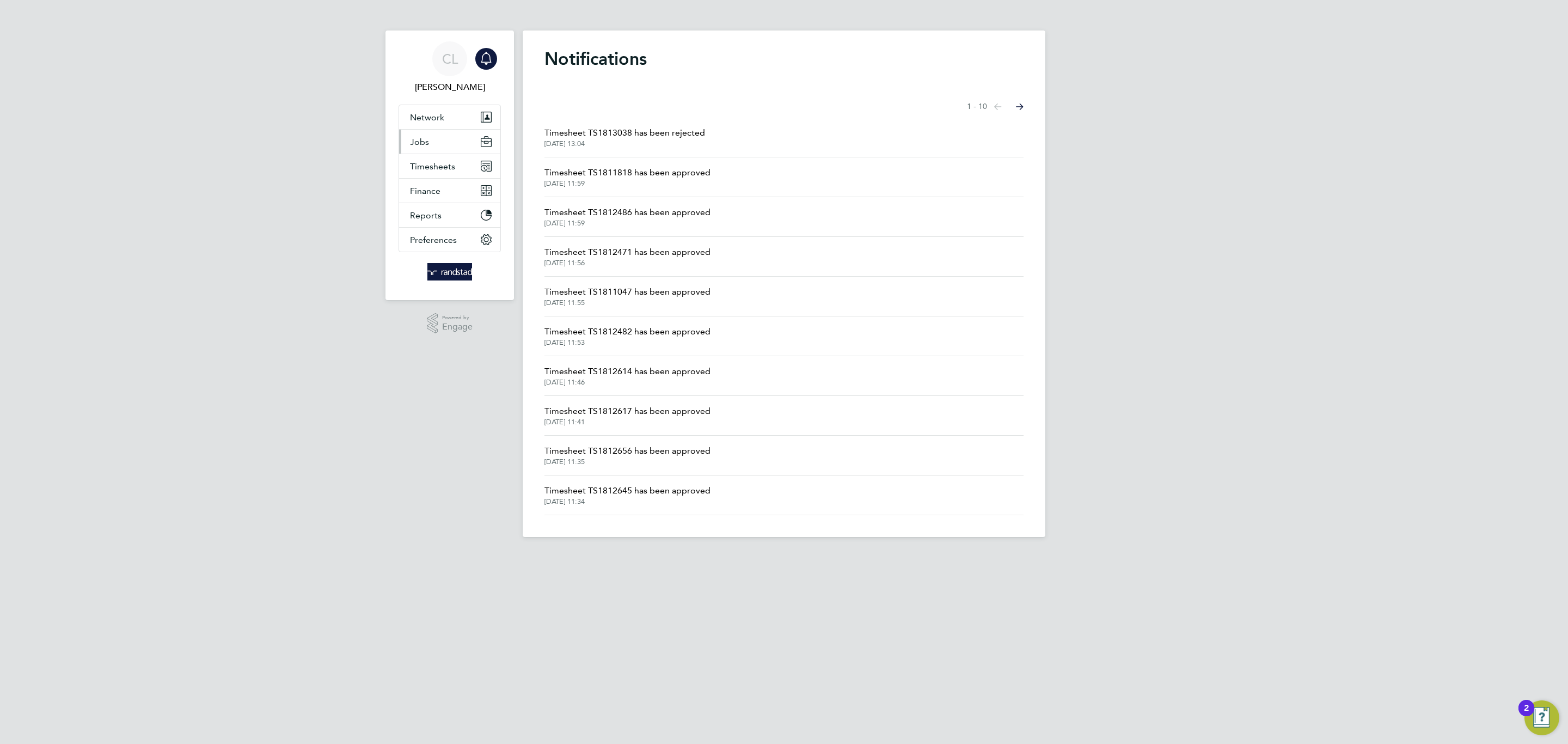
click at [437, 138] on button "Jobs" at bounding box center [450, 141] width 102 height 24
click at [433, 188] on link "Vacancies" at bounding box center [430, 183] width 39 height 10
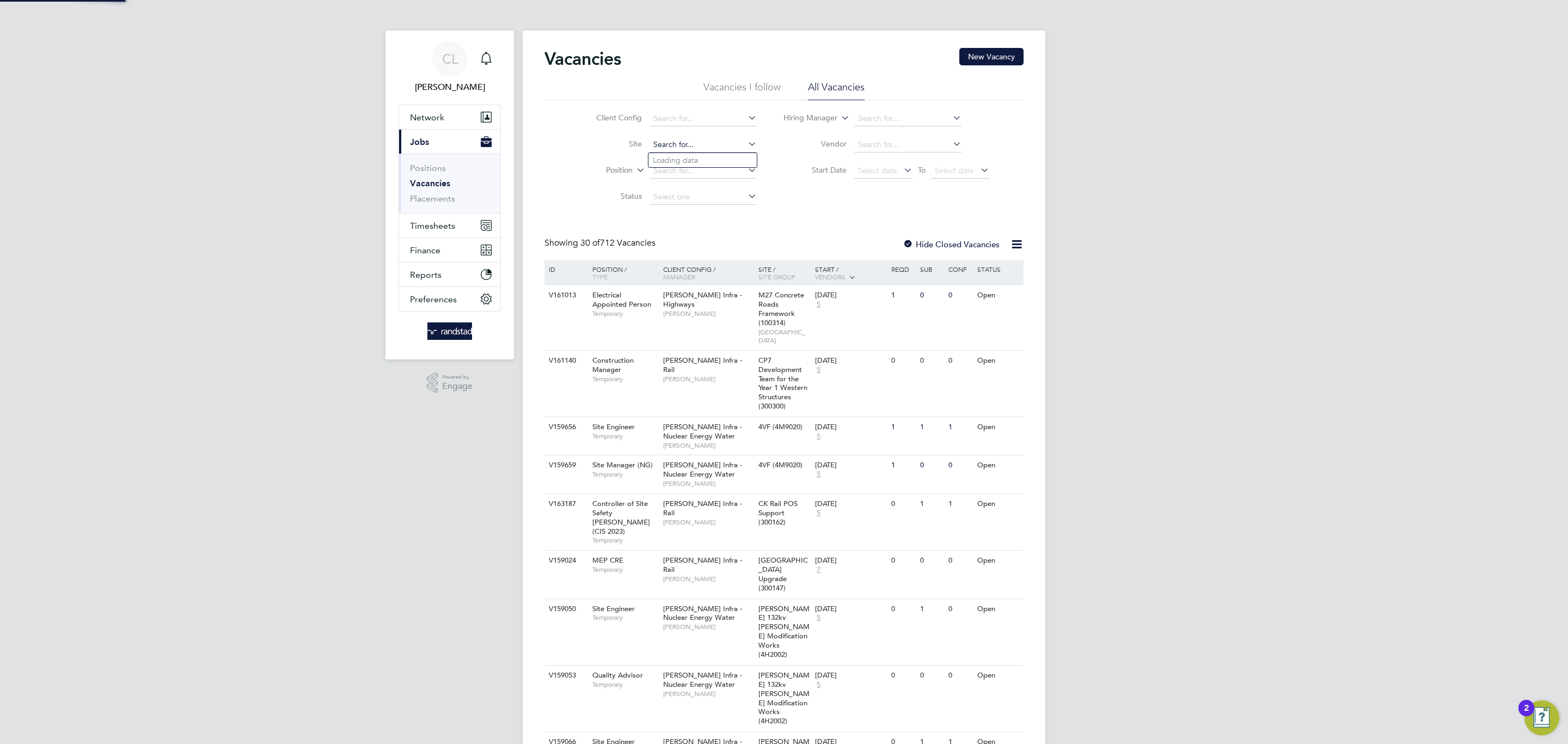
click at [693, 146] on input at bounding box center [703, 145] width 107 height 16
click at [712, 144] on input at bounding box center [703, 145] width 107 height 16
click at [751, 162] on li "[GEOGRAPHIC_DATA] (75CB09)" at bounding box center [714, 160] width 133 height 15
type input "[GEOGRAPHIC_DATA] (75CB09)"
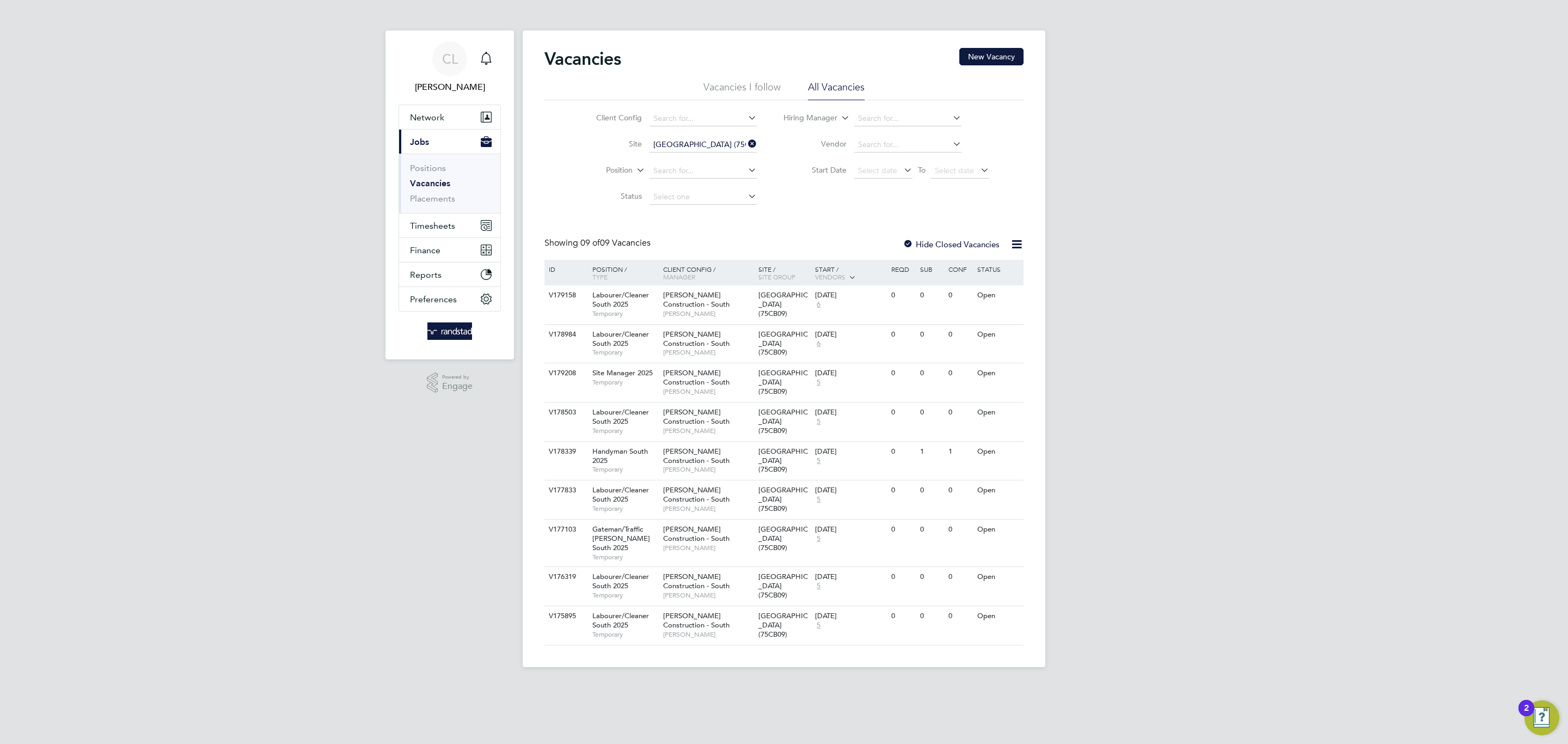
click at [917, 247] on label "Hide Closed Vacancies" at bounding box center [951, 244] width 97 height 10
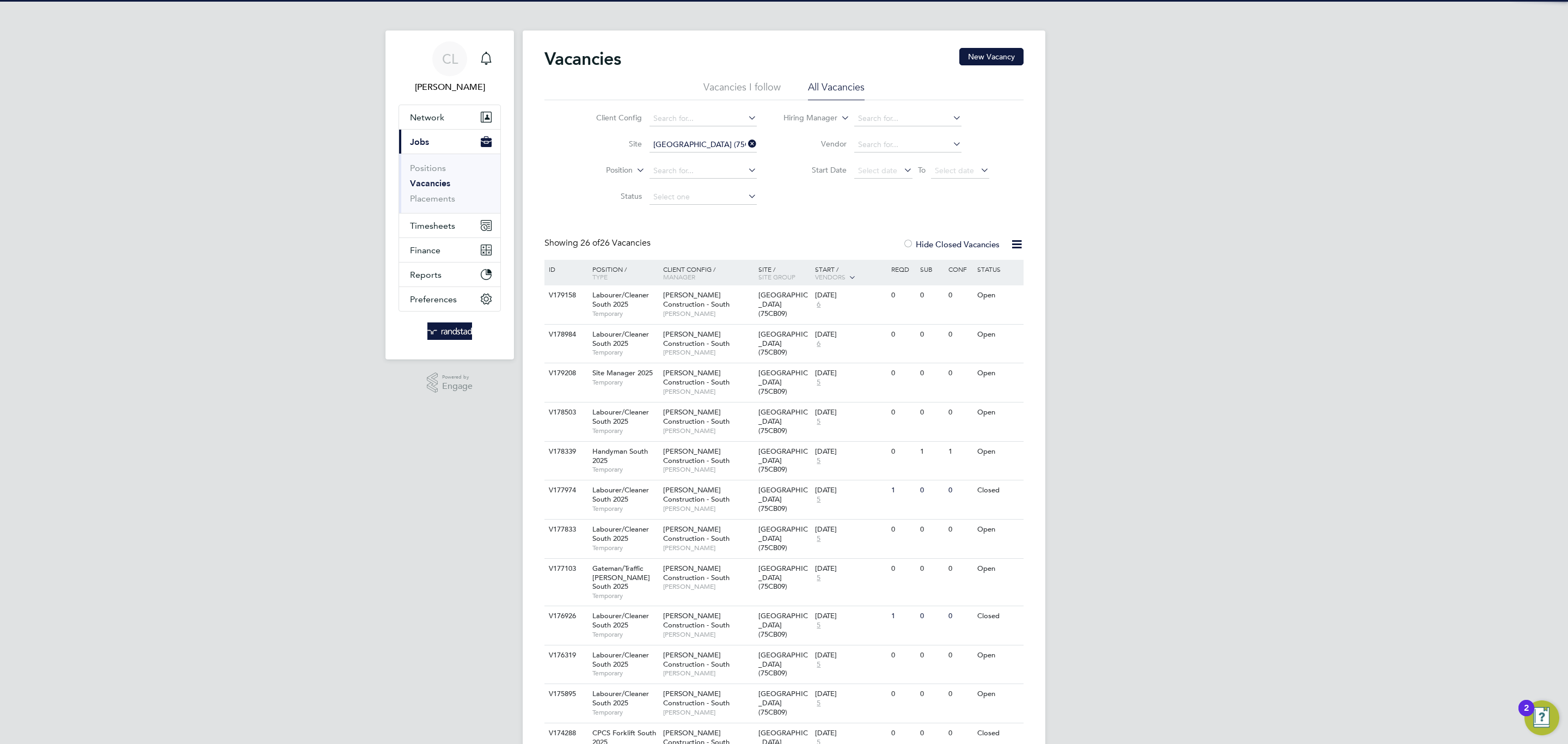
click at [912, 246] on div at bounding box center [908, 245] width 11 height 11
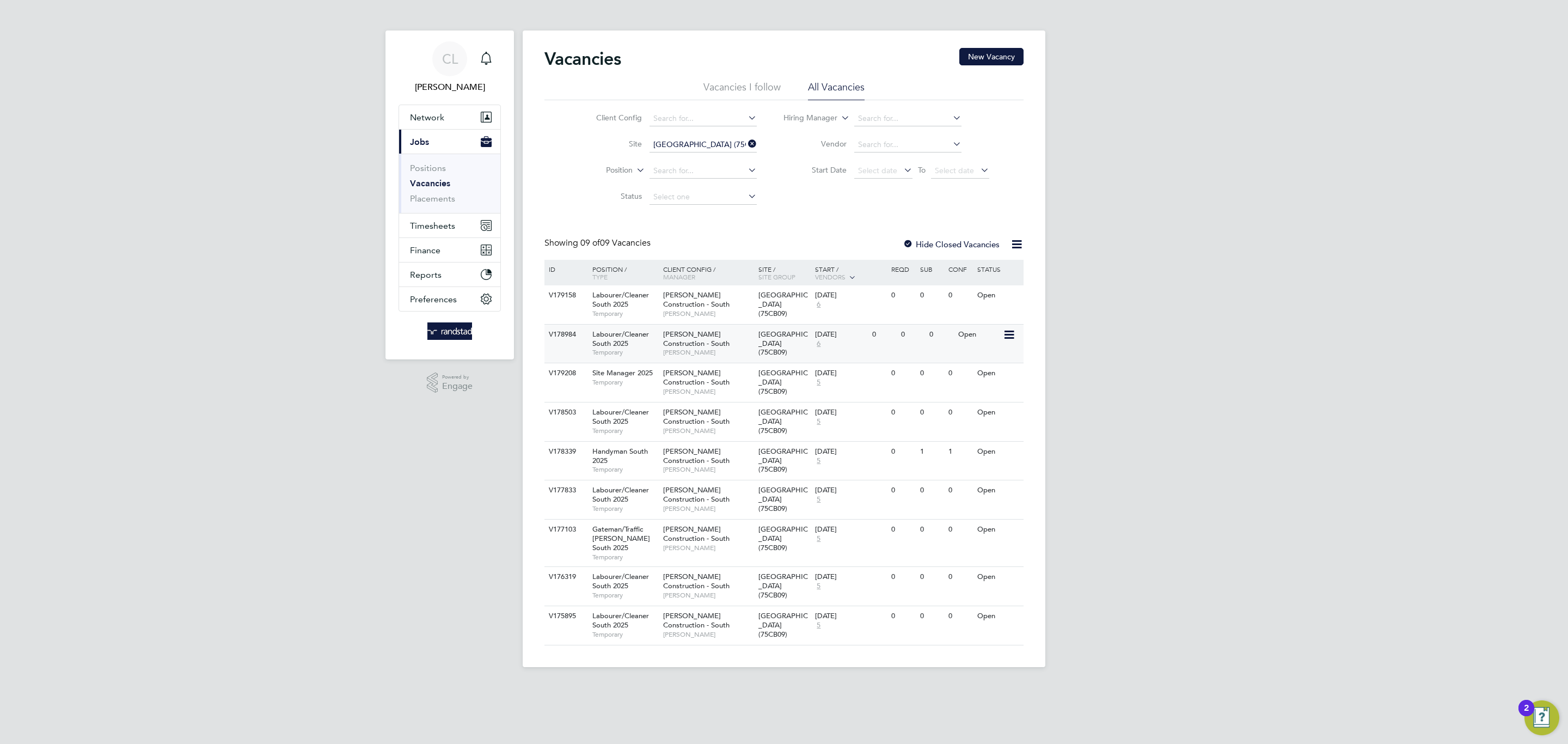
click at [675, 339] on span "[PERSON_NAME] Construction - South" at bounding box center [696, 338] width 67 height 19
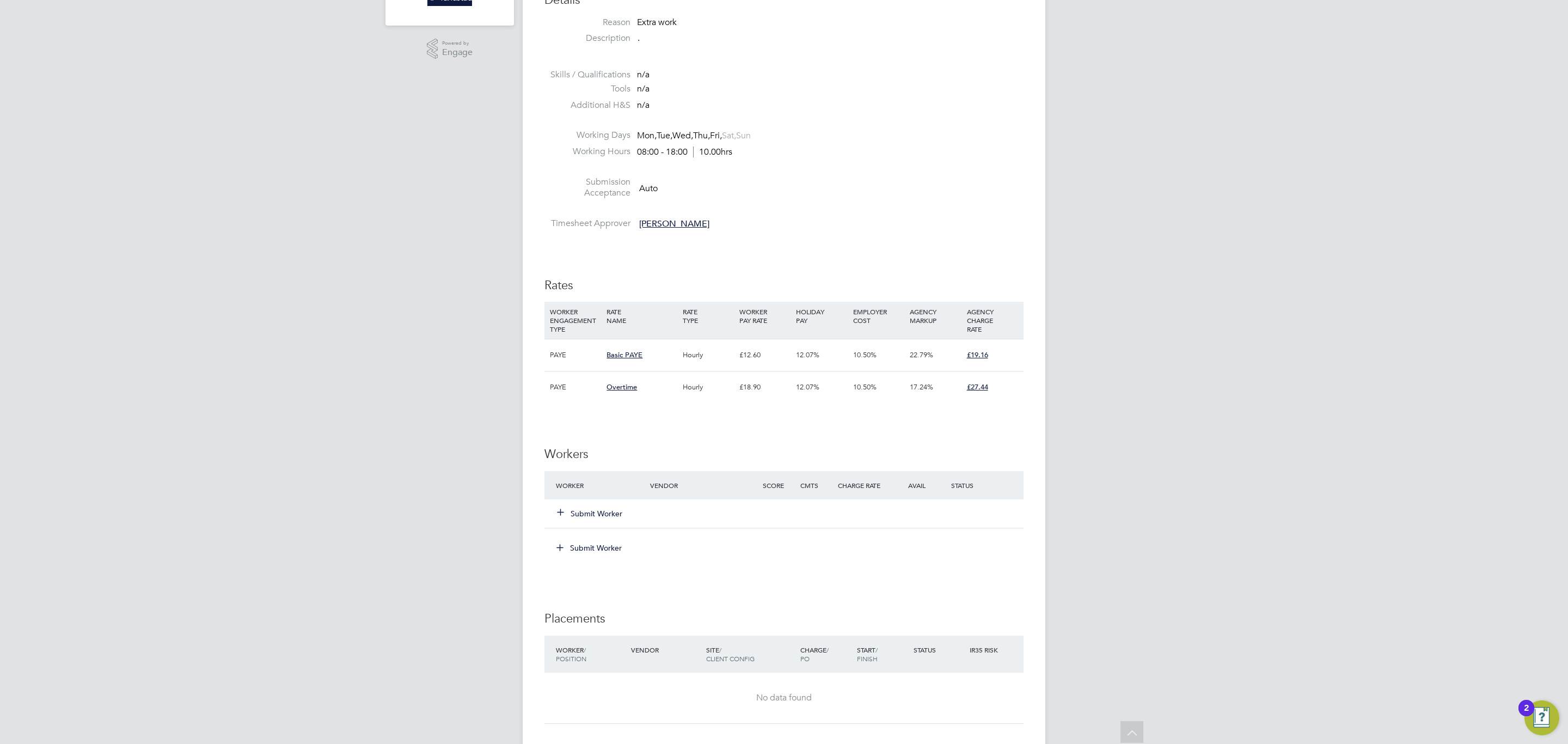
click at [595, 515] on button "Submit Worker" at bounding box center [590, 513] width 65 height 11
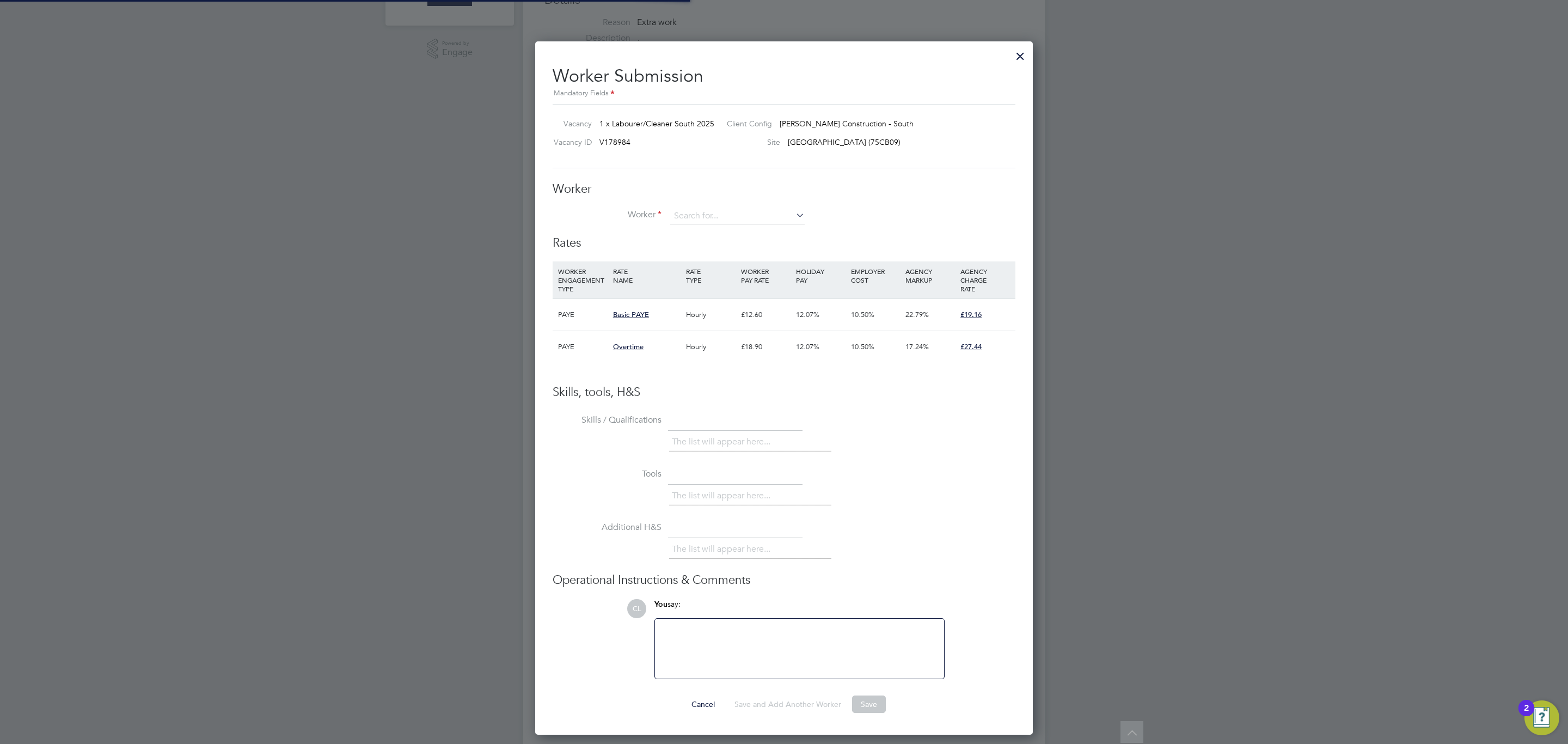
scroll to position [32, 74]
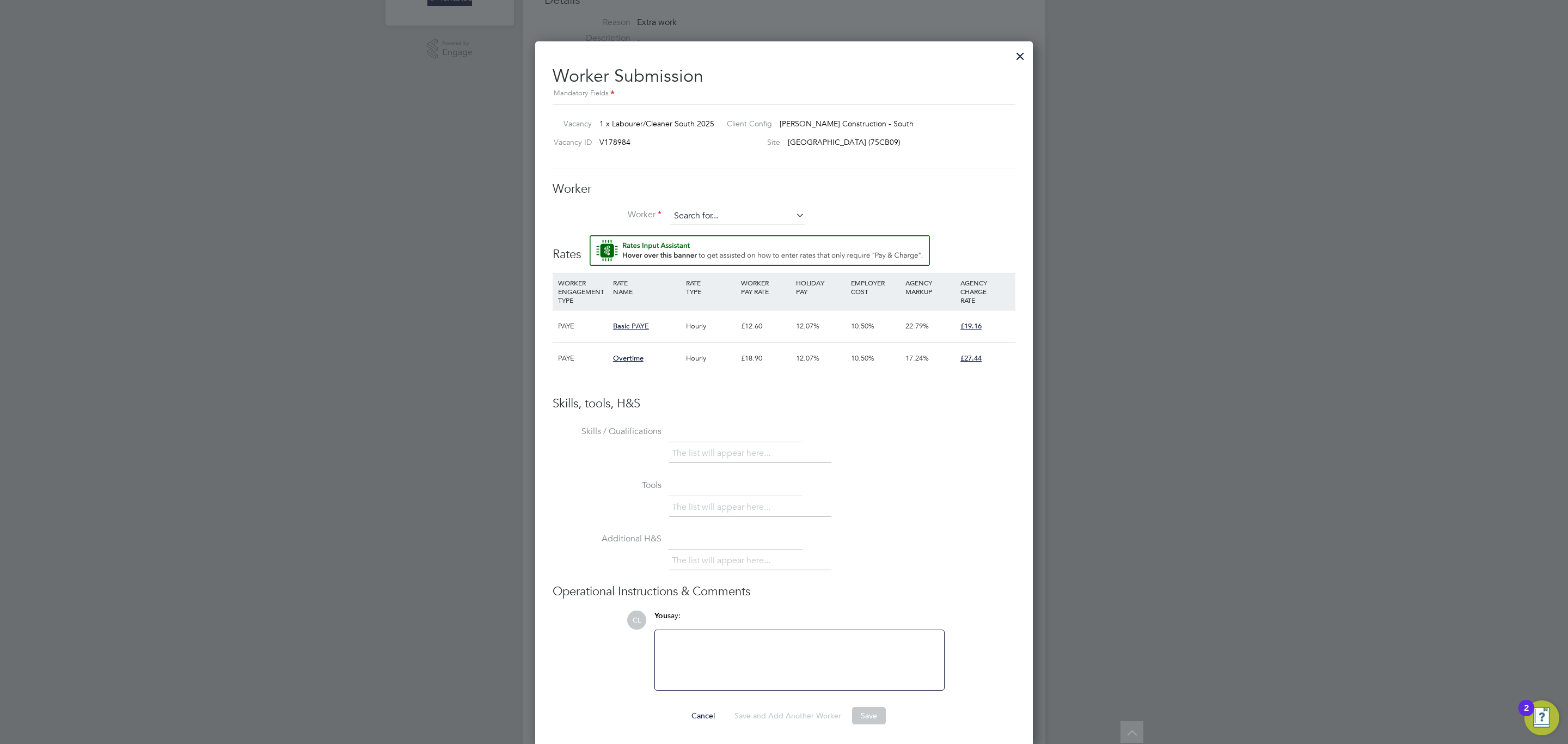
click at [741, 219] on input at bounding box center [737, 215] width 135 height 16
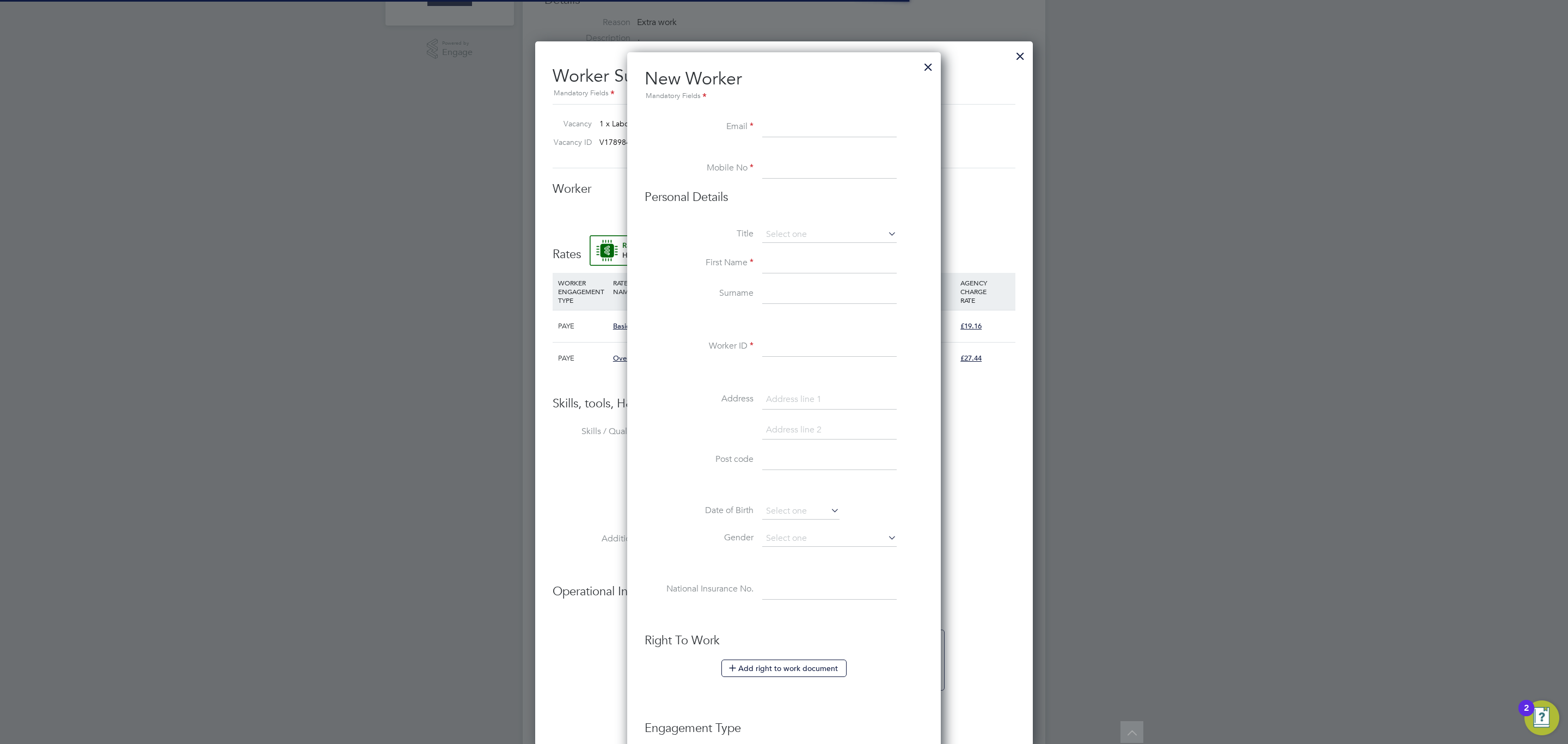
scroll to position [981, 314]
click at [741, 239] on div "All Vacancies Vacancy Activity Logs Vacancy Activity Logs All Vacancies Vacancy…" at bounding box center [784, 362] width 523 height 1373
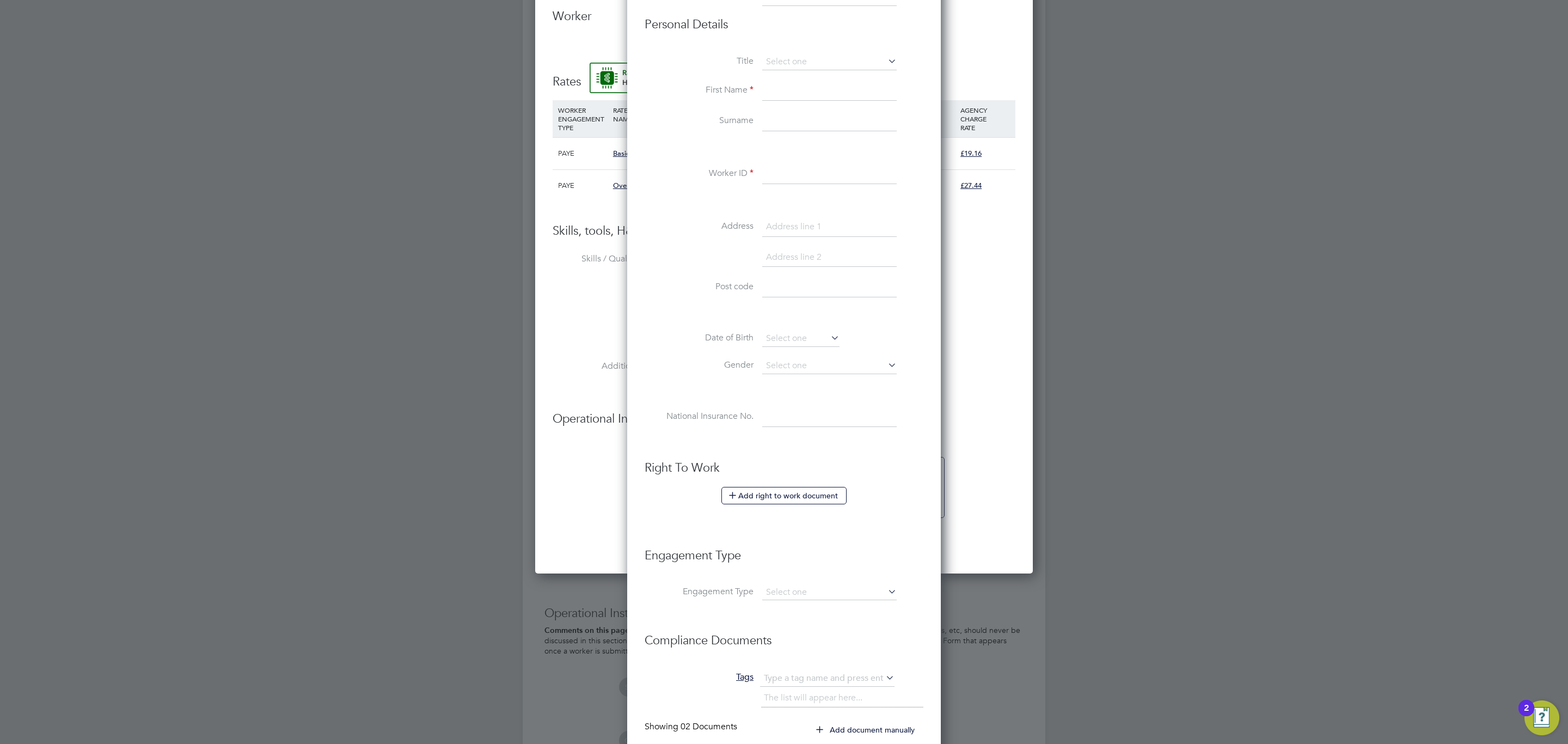
scroll to position [520, 0]
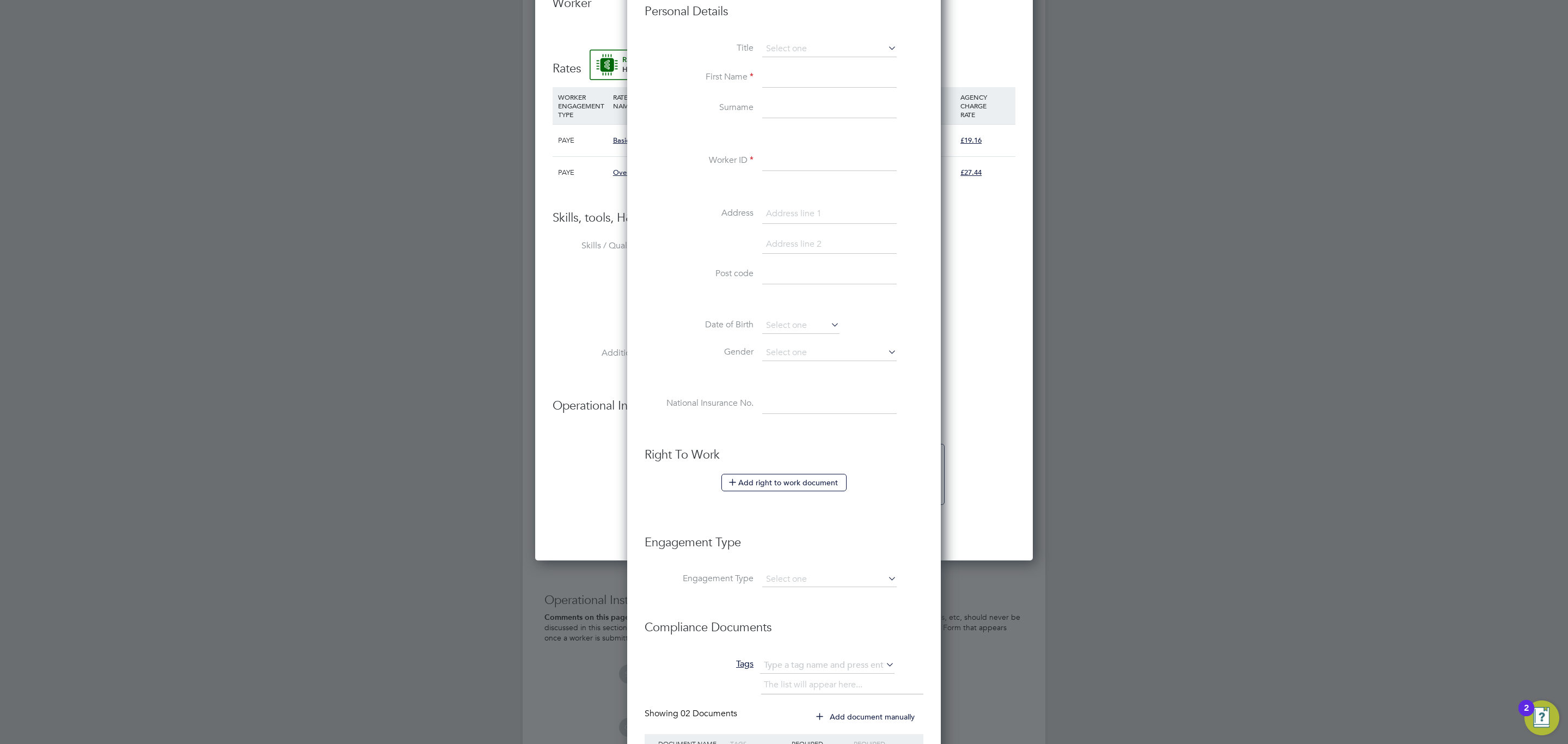
click at [837, 411] on input at bounding box center [829, 404] width 135 height 19
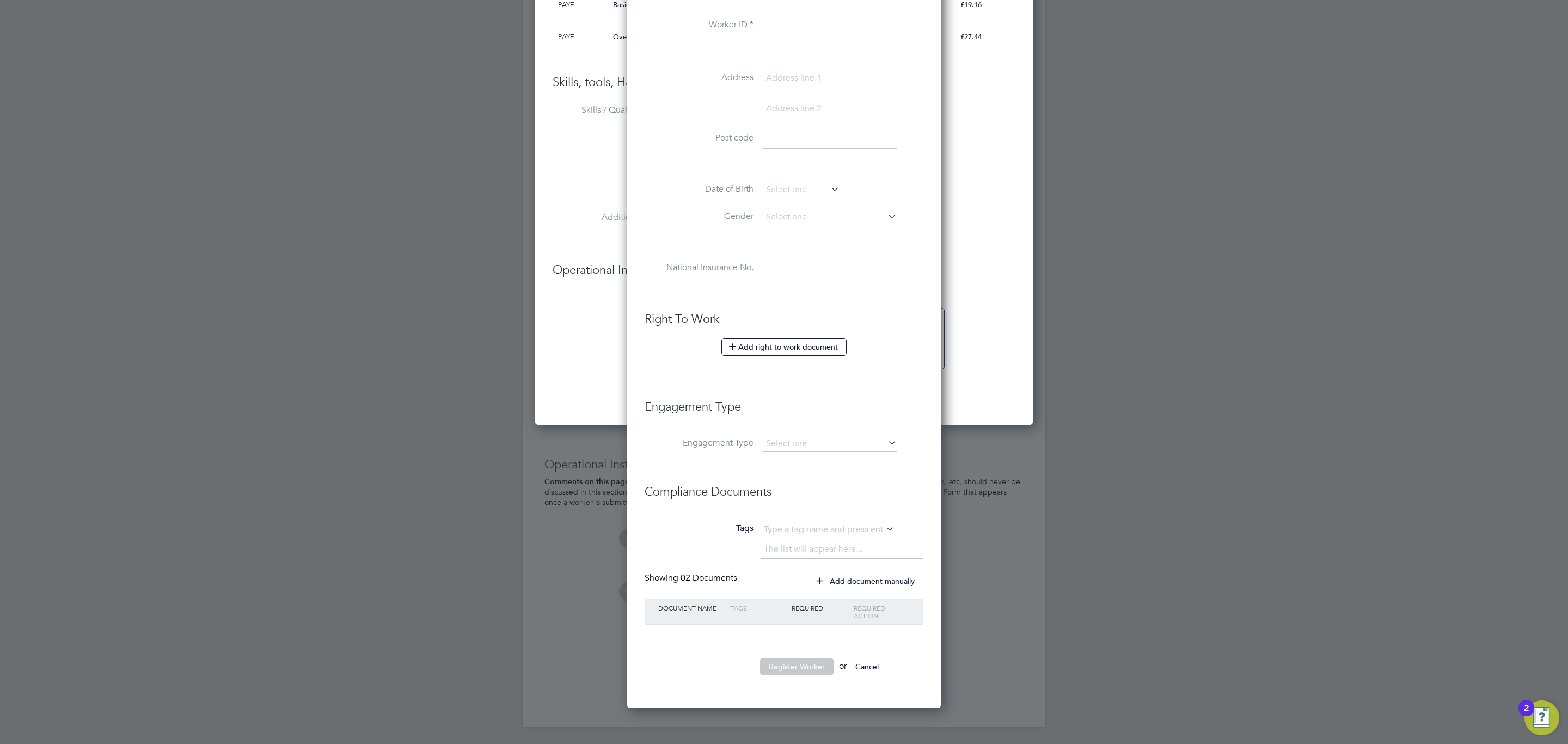
scroll to position [658, 0]
click at [810, 444] on input at bounding box center [829, 444] width 135 height 16
click at [823, 496] on li "Self-employed" at bounding box center [829, 494] width 136 height 16
type input "Self-employed"
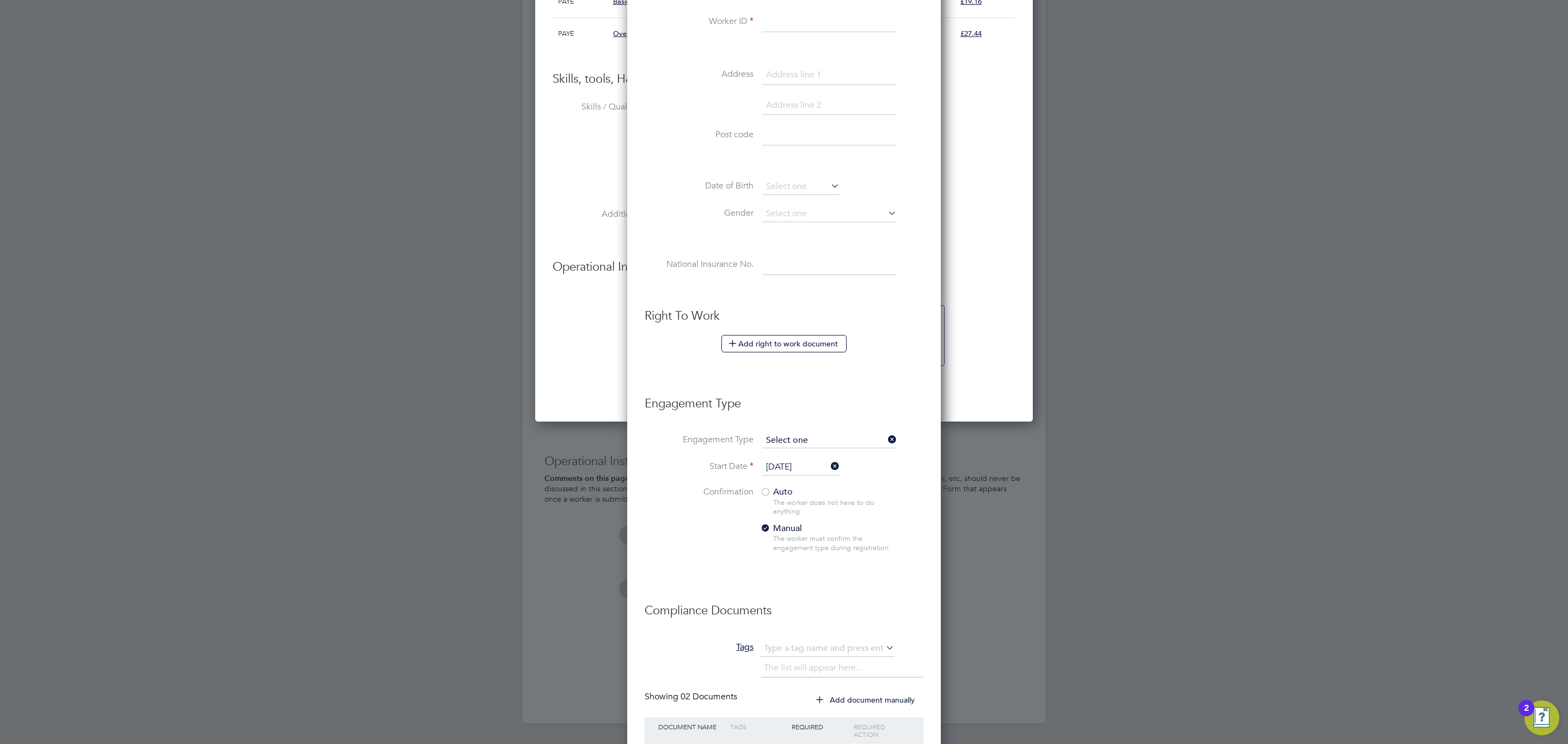
click at [810, 443] on input at bounding box center [829, 441] width 135 height 16
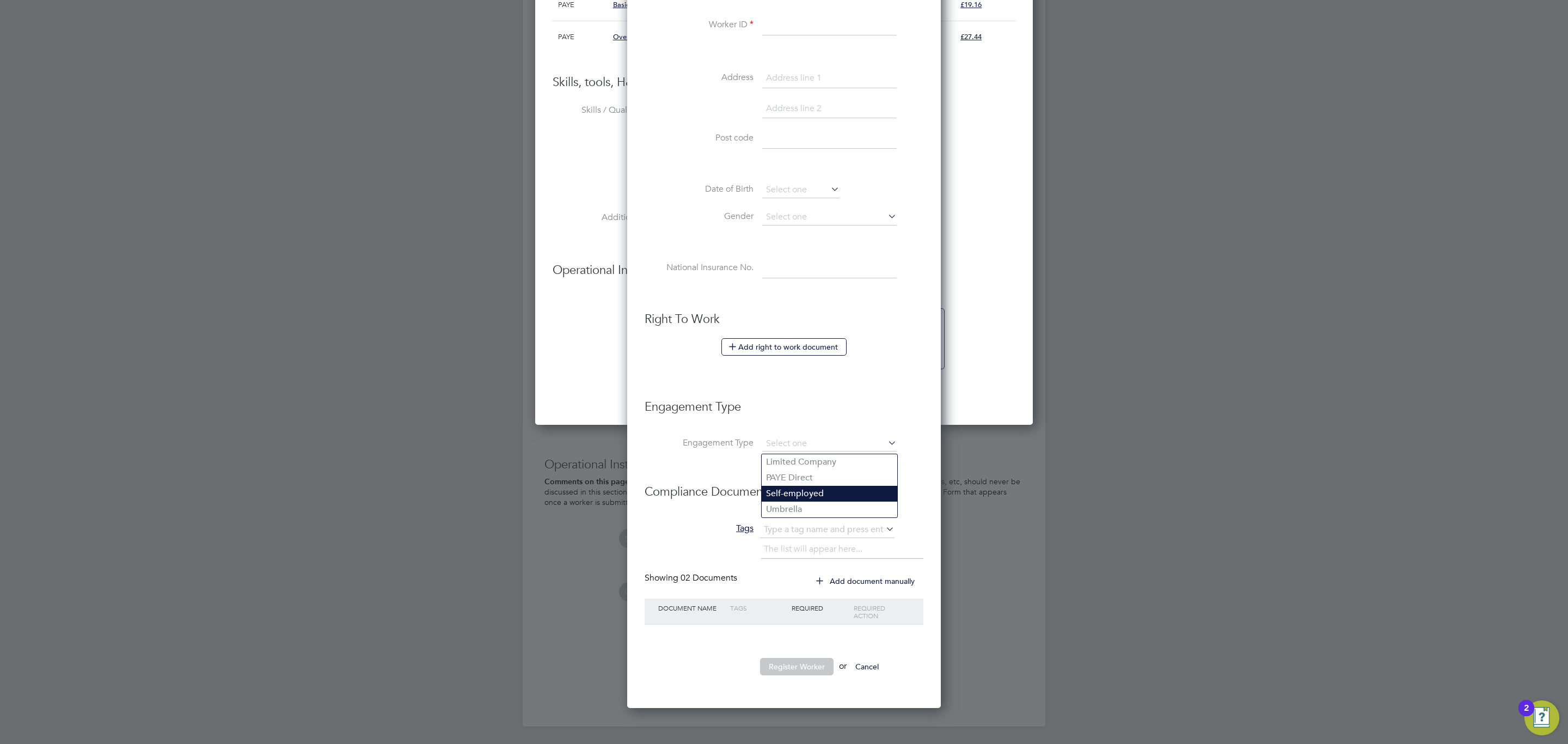
scroll to position [5, 5]
click at [812, 518] on li "Compliance Documents" at bounding box center [783, 497] width 279 height 49
click at [822, 443] on input at bounding box center [829, 444] width 135 height 16
click at [814, 504] on li "Umbrella" at bounding box center [829, 509] width 136 height 16
type input "Umbrella"
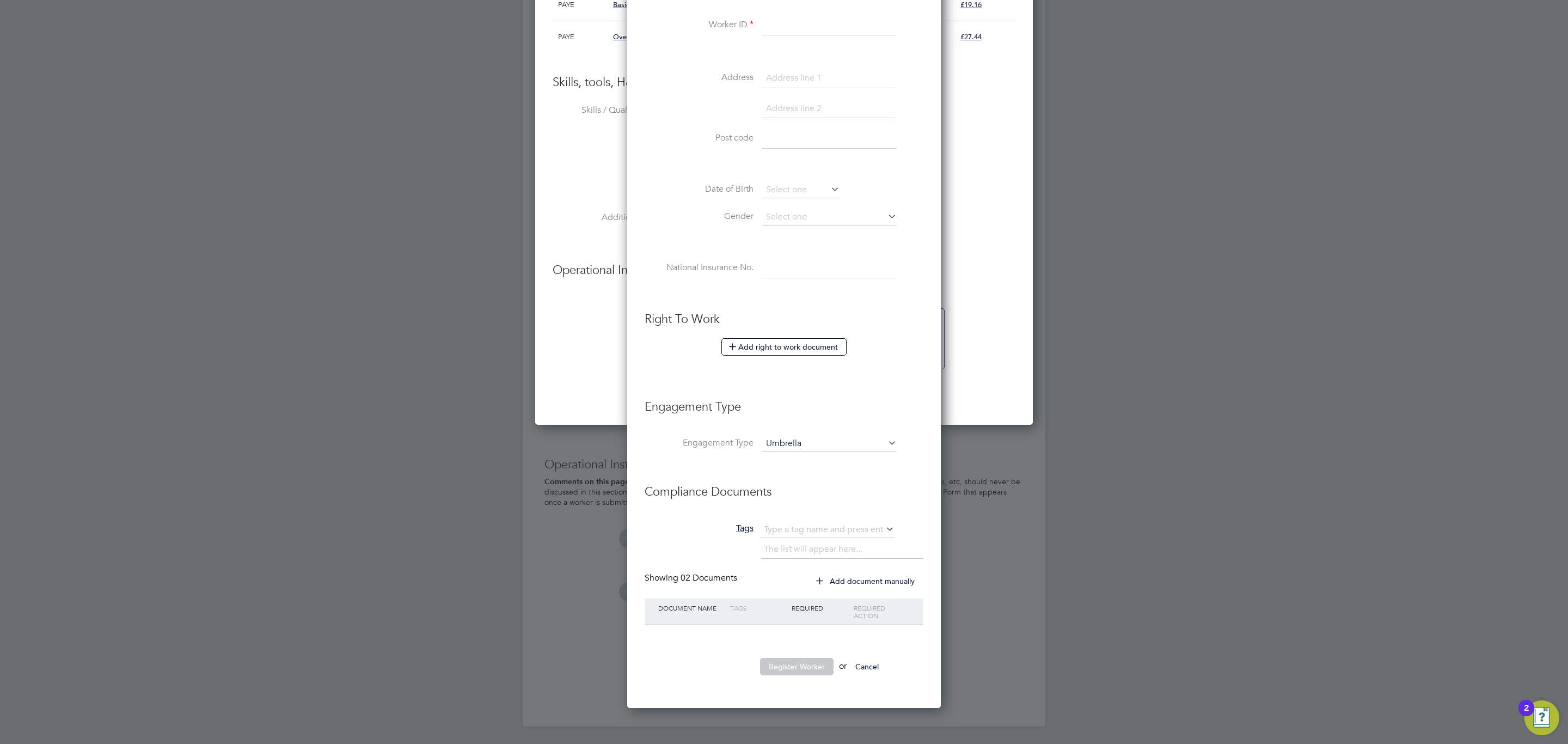
scroll to position [1183, 314]
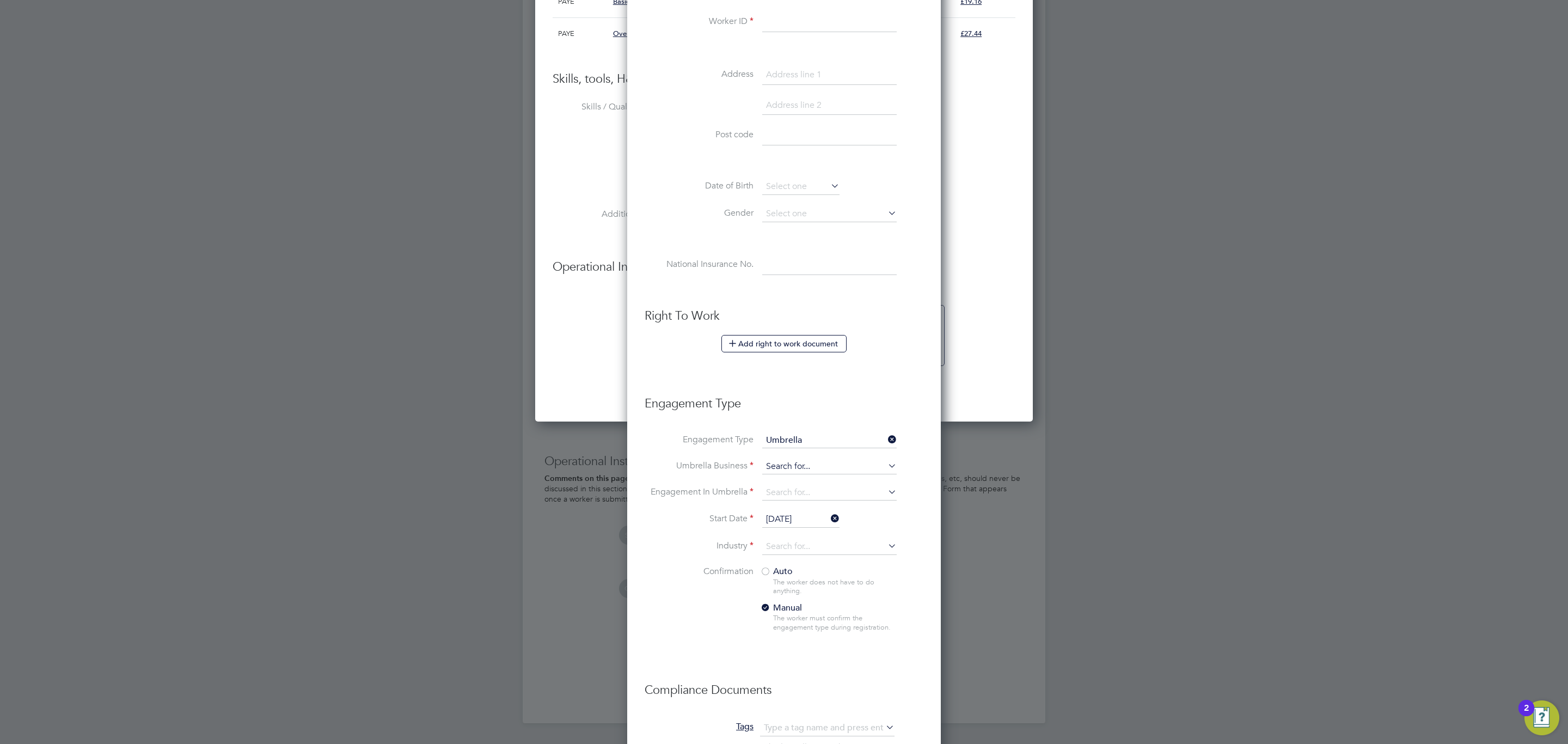
click at [812, 466] on input at bounding box center [829, 466] width 135 height 16
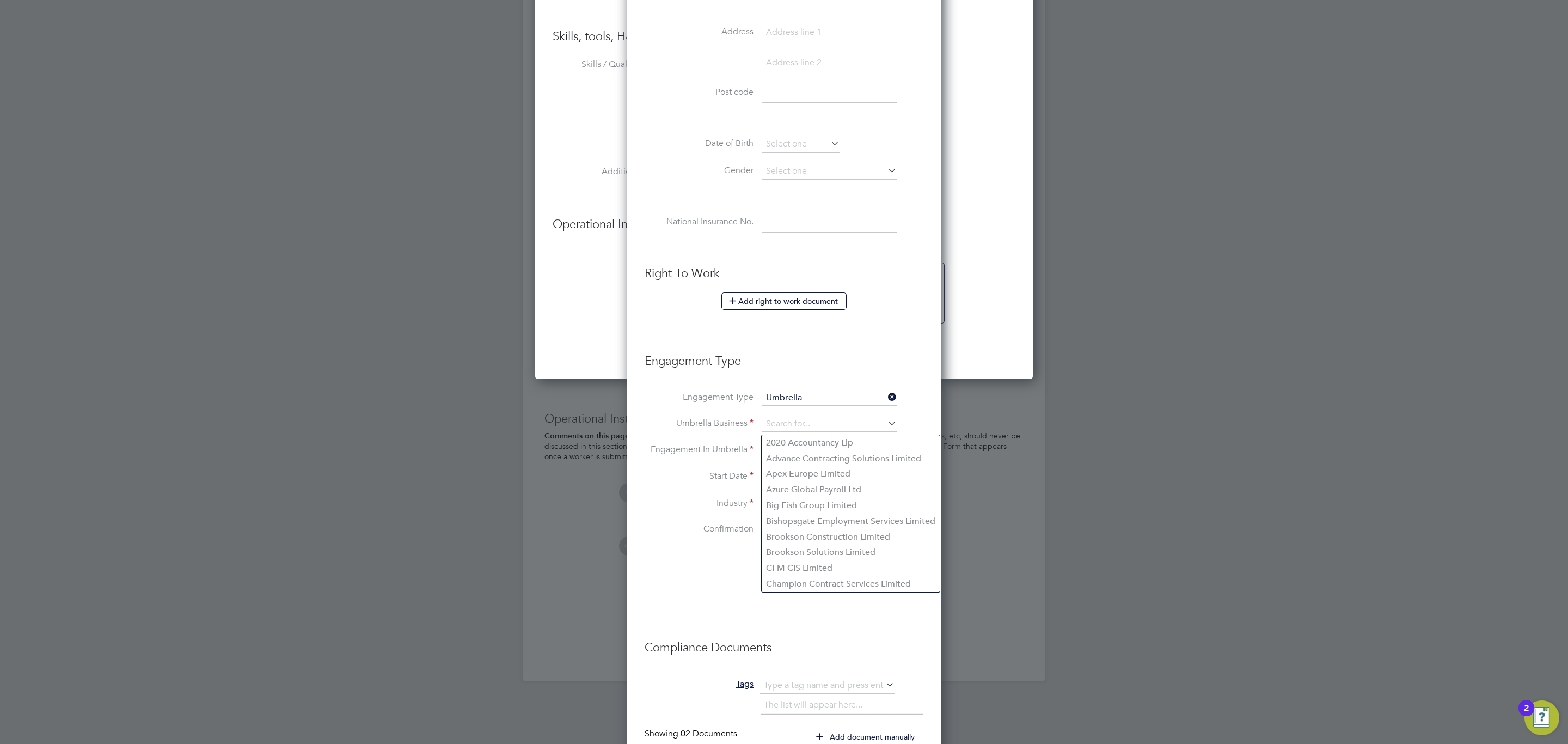
scroll to position [720, 0]
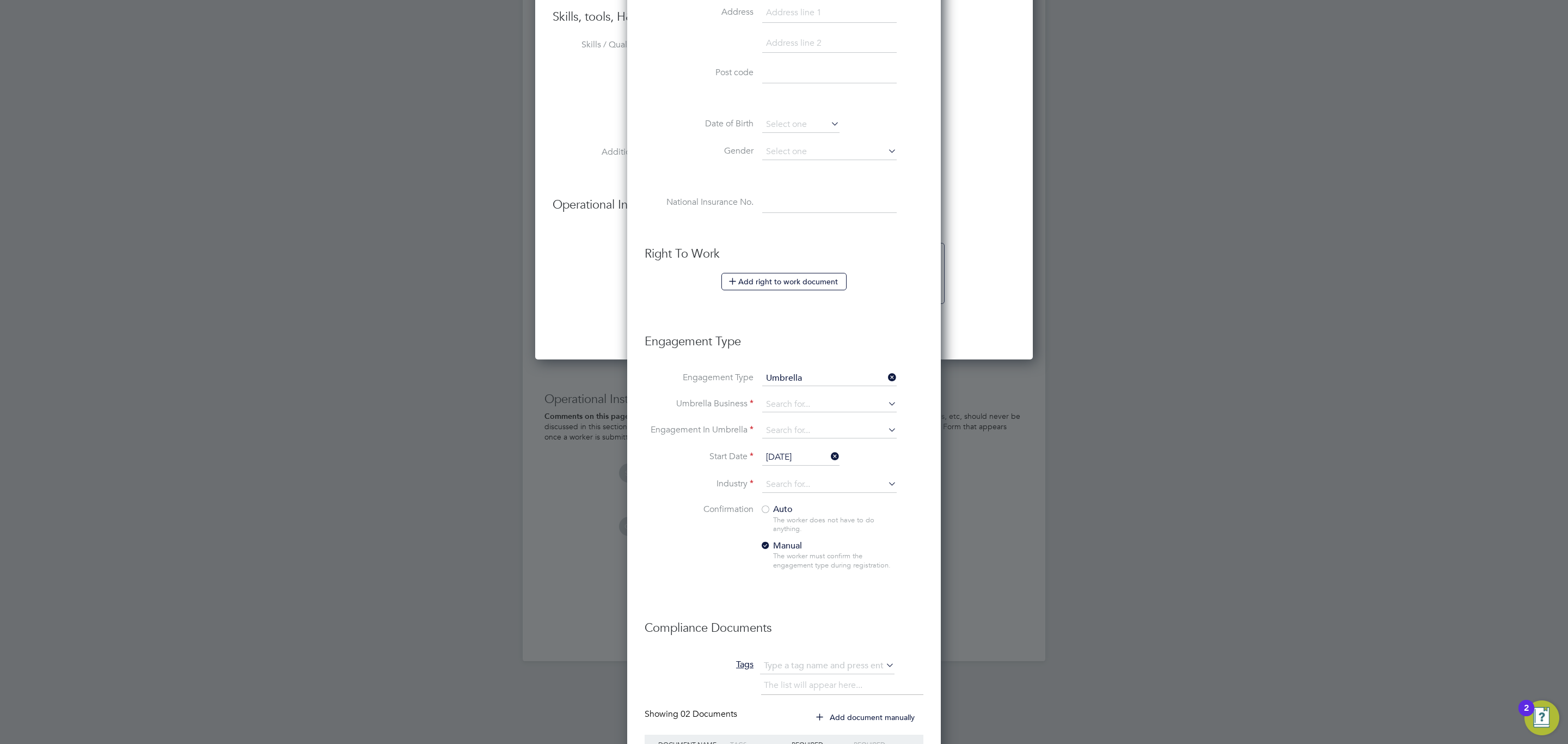
click at [707, 508] on label "Confirmation" at bounding box center [699, 509] width 109 height 12
click at [808, 407] on input at bounding box center [829, 405] width 135 height 16
click at [803, 417] on li "Sapphire DNP Limited" at bounding box center [829, 423] width 136 height 16
type input "Sapphire DNP Limited"
click at [809, 431] on input at bounding box center [829, 431] width 135 height 16
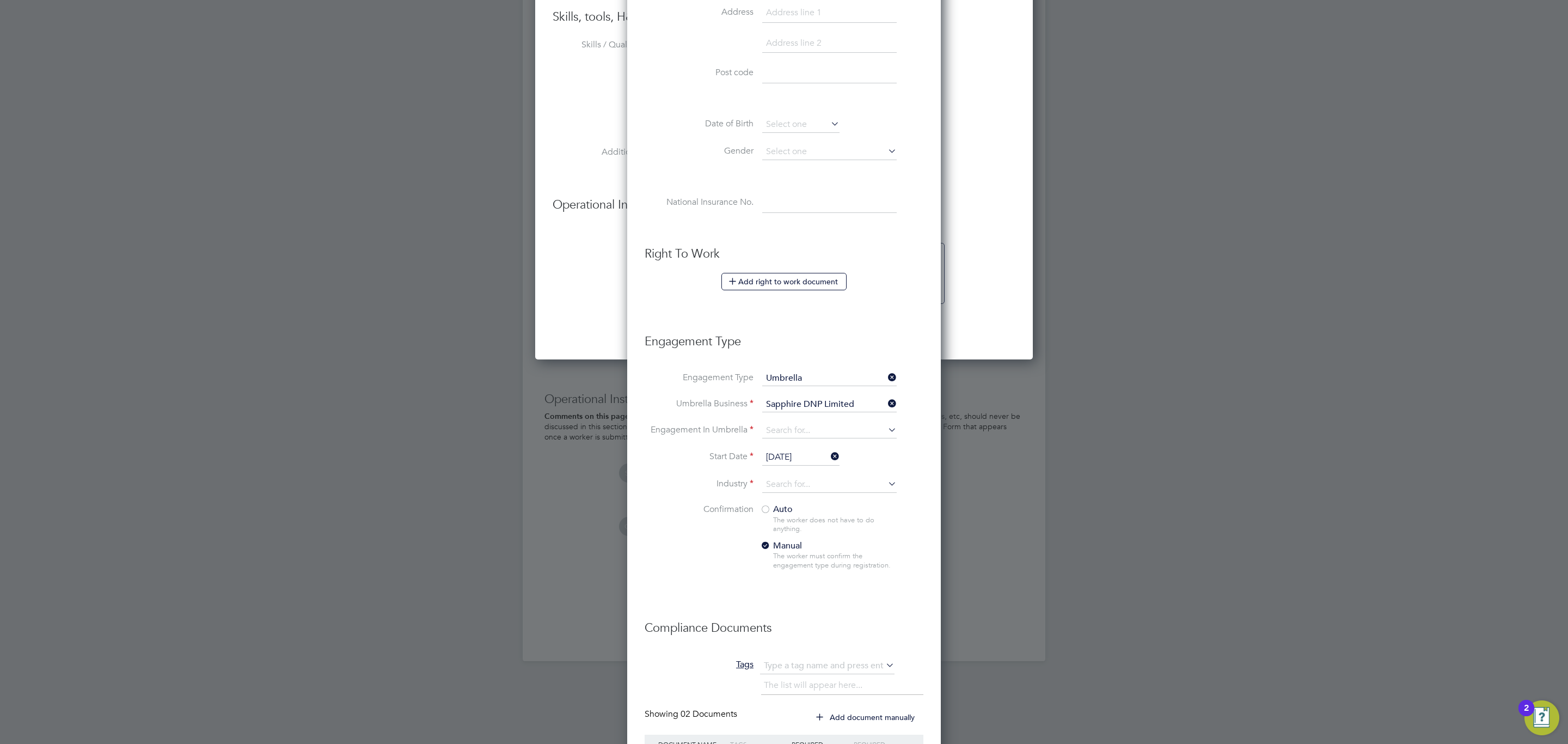
click at [853, 514] on li "PAYE Umbrella" at bounding box center [829, 512] width 136 height 16
type input "PAYE Umbrella"
click at [805, 474] on li "Start Date 01 Sep 2025" at bounding box center [783, 463] width 279 height 27
click at [811, 488] on input at bounding box center [829, 484] width 135 height 16
click at [799, 578] on li "Construction" at bounding box center [829, 577] width 136 height 15
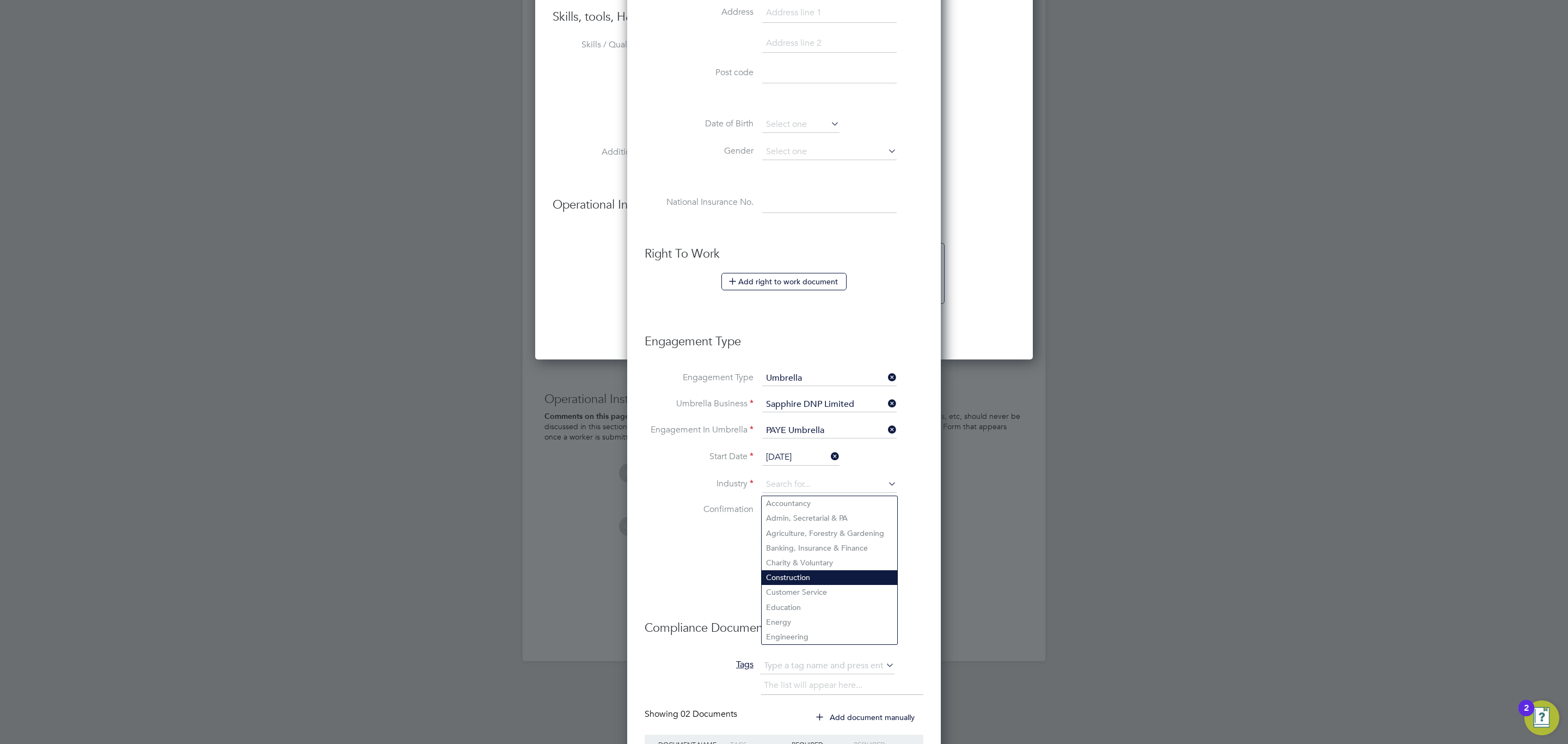
type input "Construction"
click at [768, 510] on div at bounding box center [765, 510] width 11 height 11
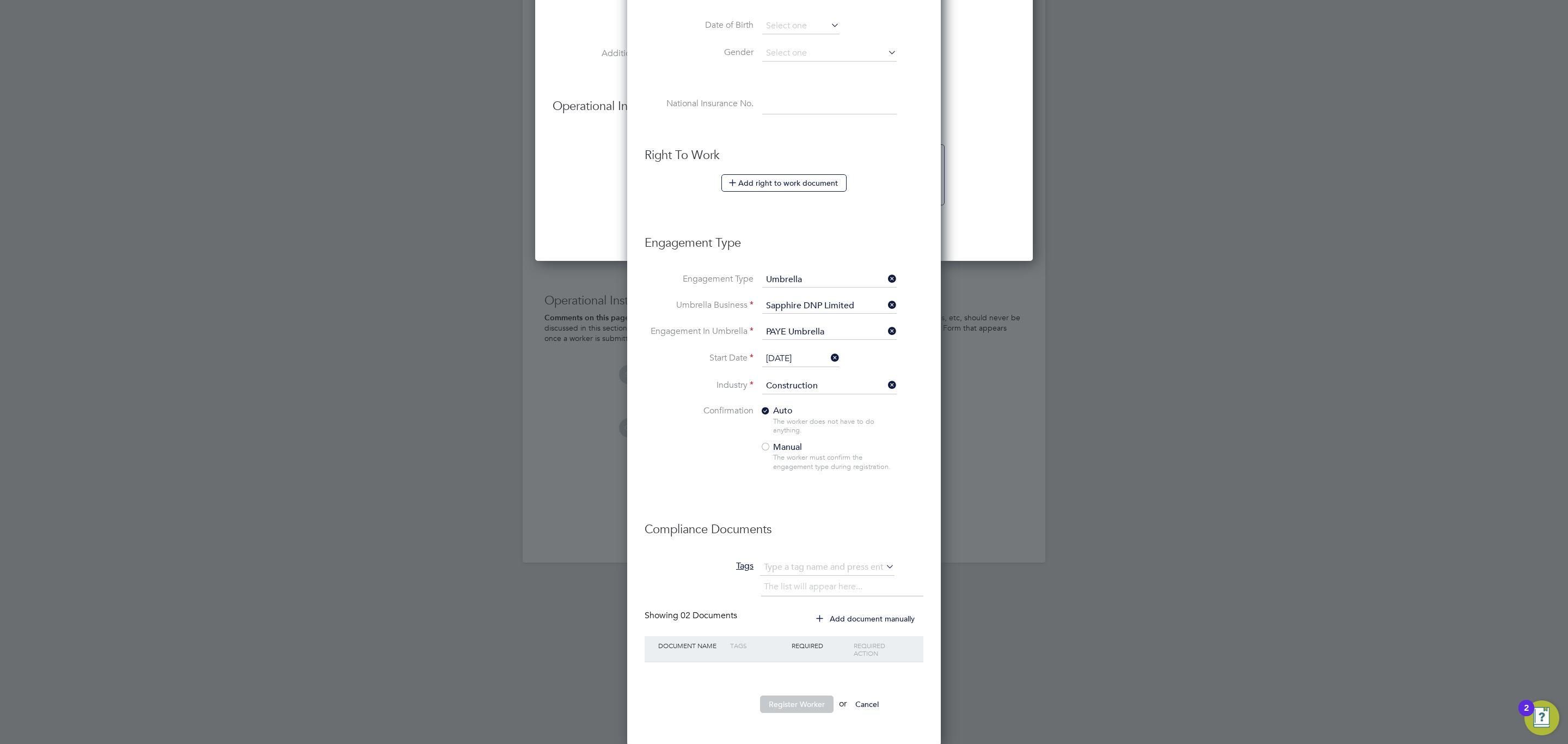
scroll to position [825, 0]
click at [816, 538] on li "Compliance Documents" at bounding box center [783, 533] width 279 height 49
click at [886, 382] on icon at bounding box center [886, 384] width 0 height 16
click at [829, 357] on icon at bounding box center [829, 356] width 0 height 16
click at [882, 331] on input at bounding box center [829, 331] width 135 height 16
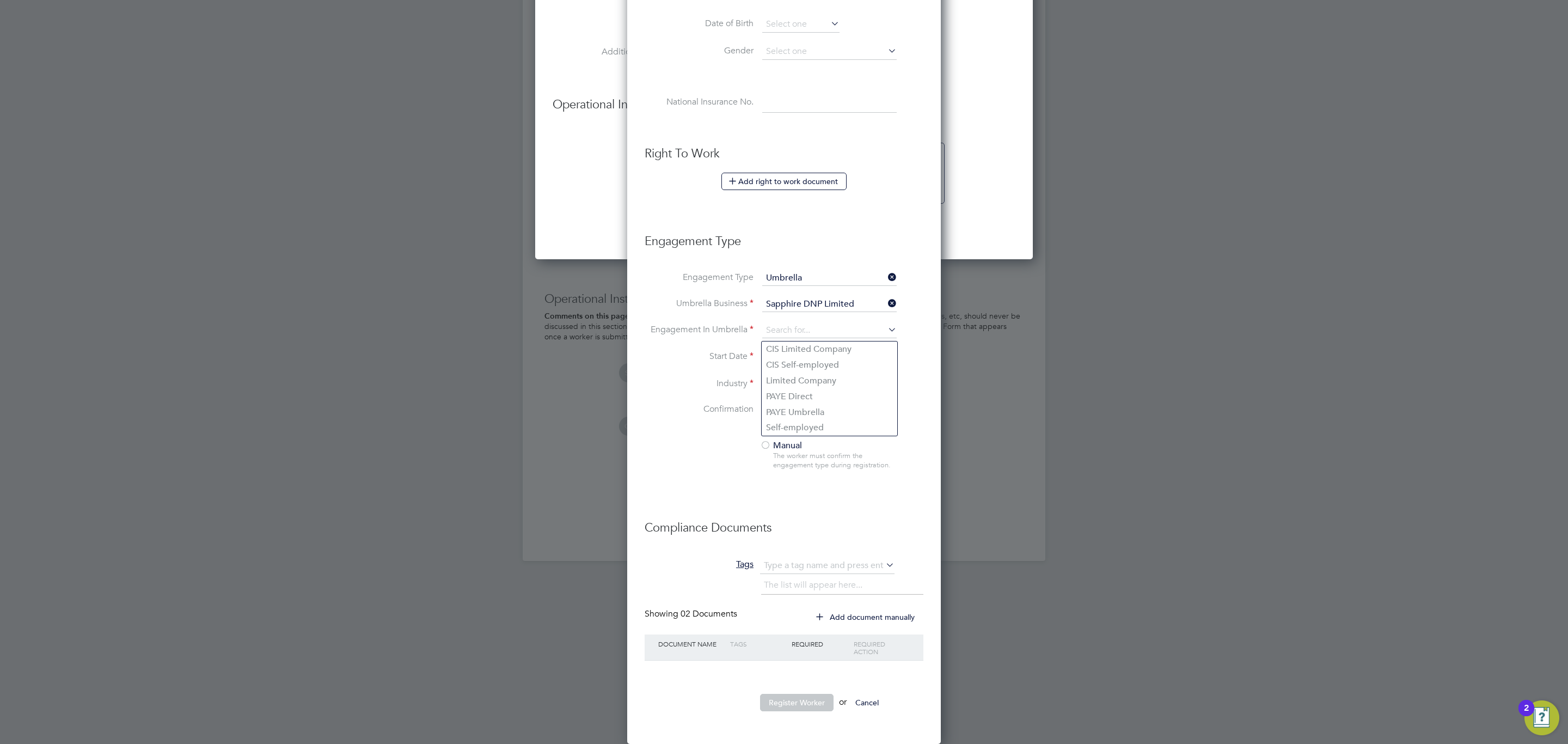
click at [882, 309] on input "Sapphire DNP Limited" at bounding box center [829, 305] width 135 height 16
click at [869, 290] on li "Engagement Type Umbrella" at bounding box center [783, 283] width 279 height 26
click at [853, 270] on ul "New Worker Mandatory Fields Email Mobile No Personal Details Title First Name S…" at bounding box center [783, 151] width 279 height 1141
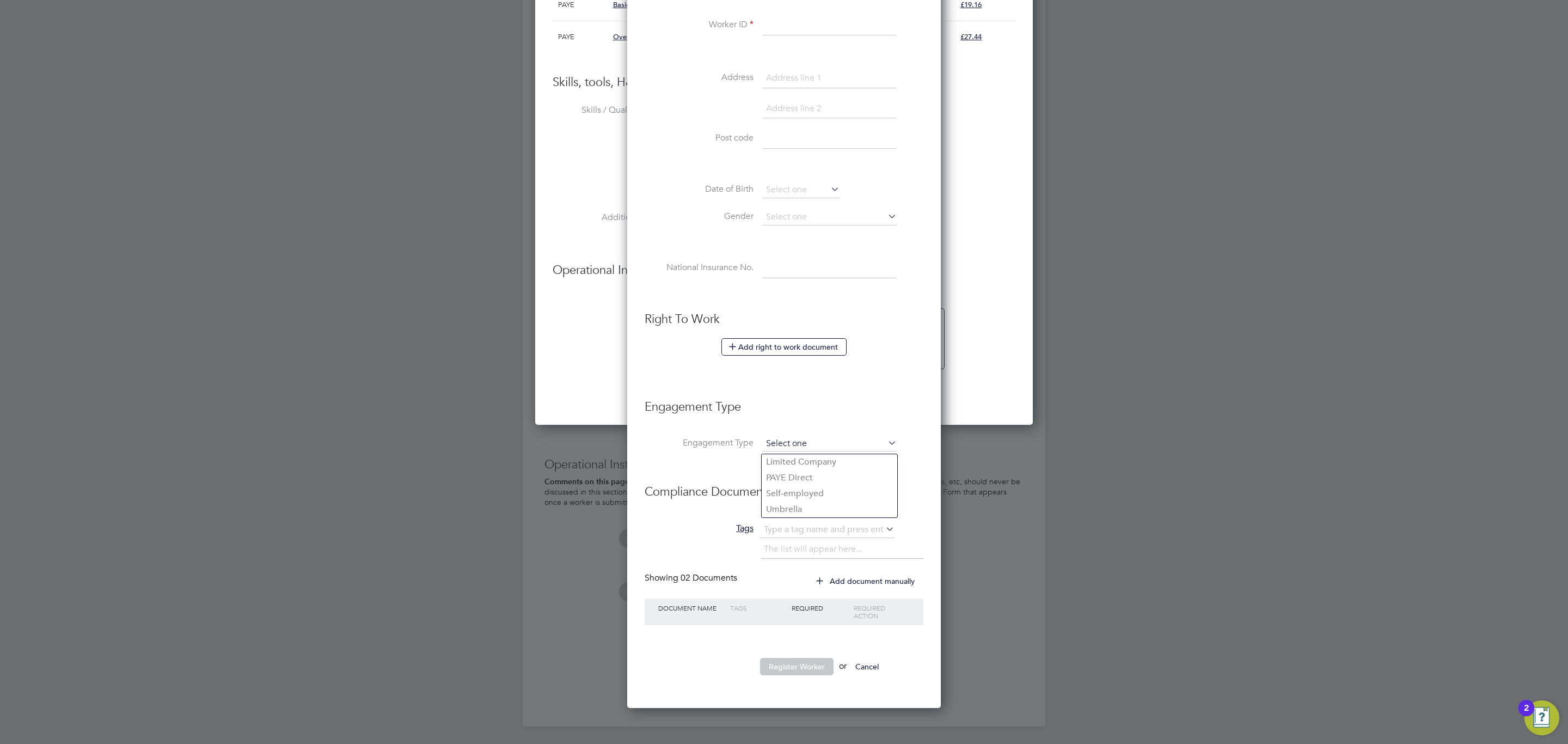
scroll to position [5, 5]
click at [889, 373] on li "Right To Work Add right to work document Country and citizenship Country the wo…" at bounding box center [783, 344] width 279 height 66
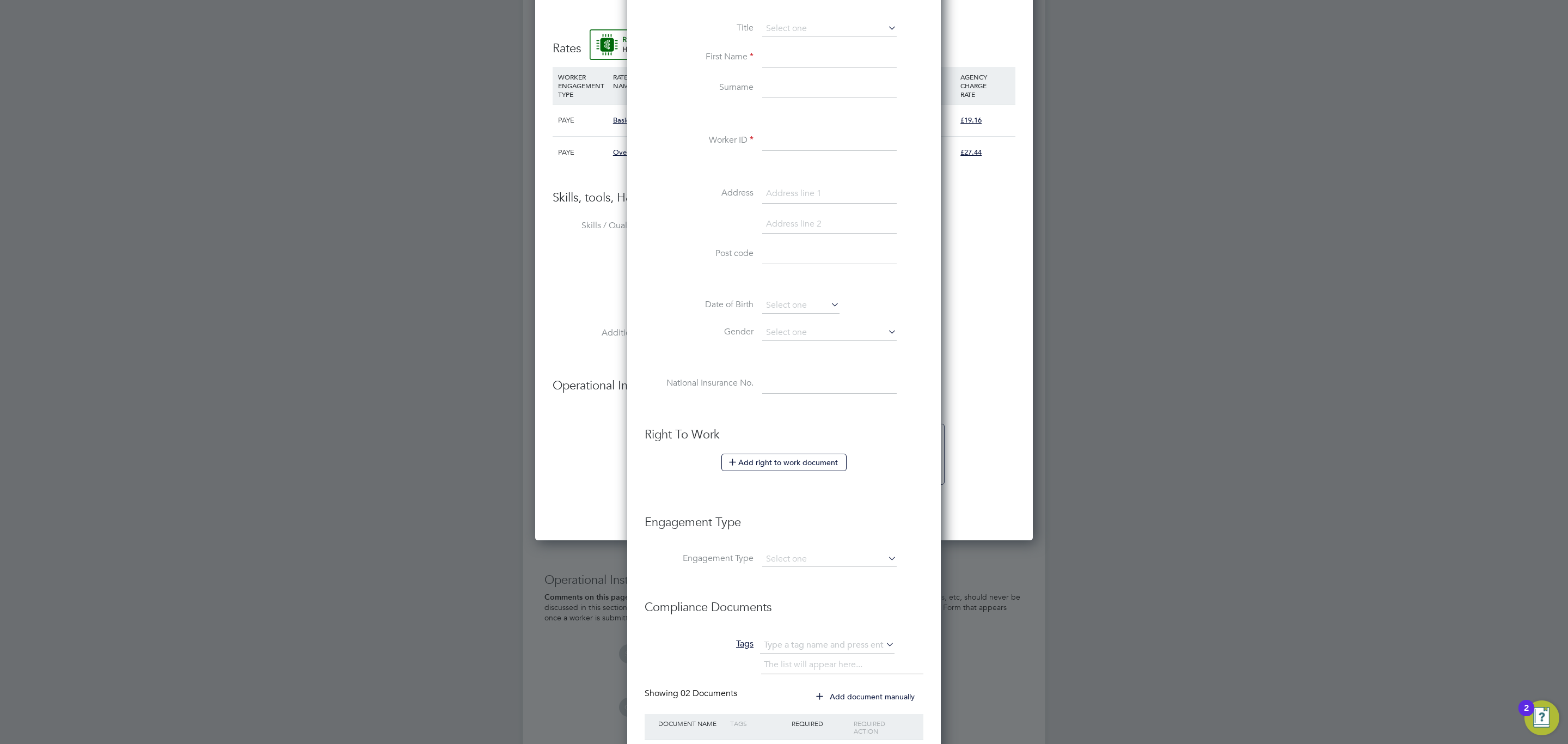
scroll to position [0, 0]
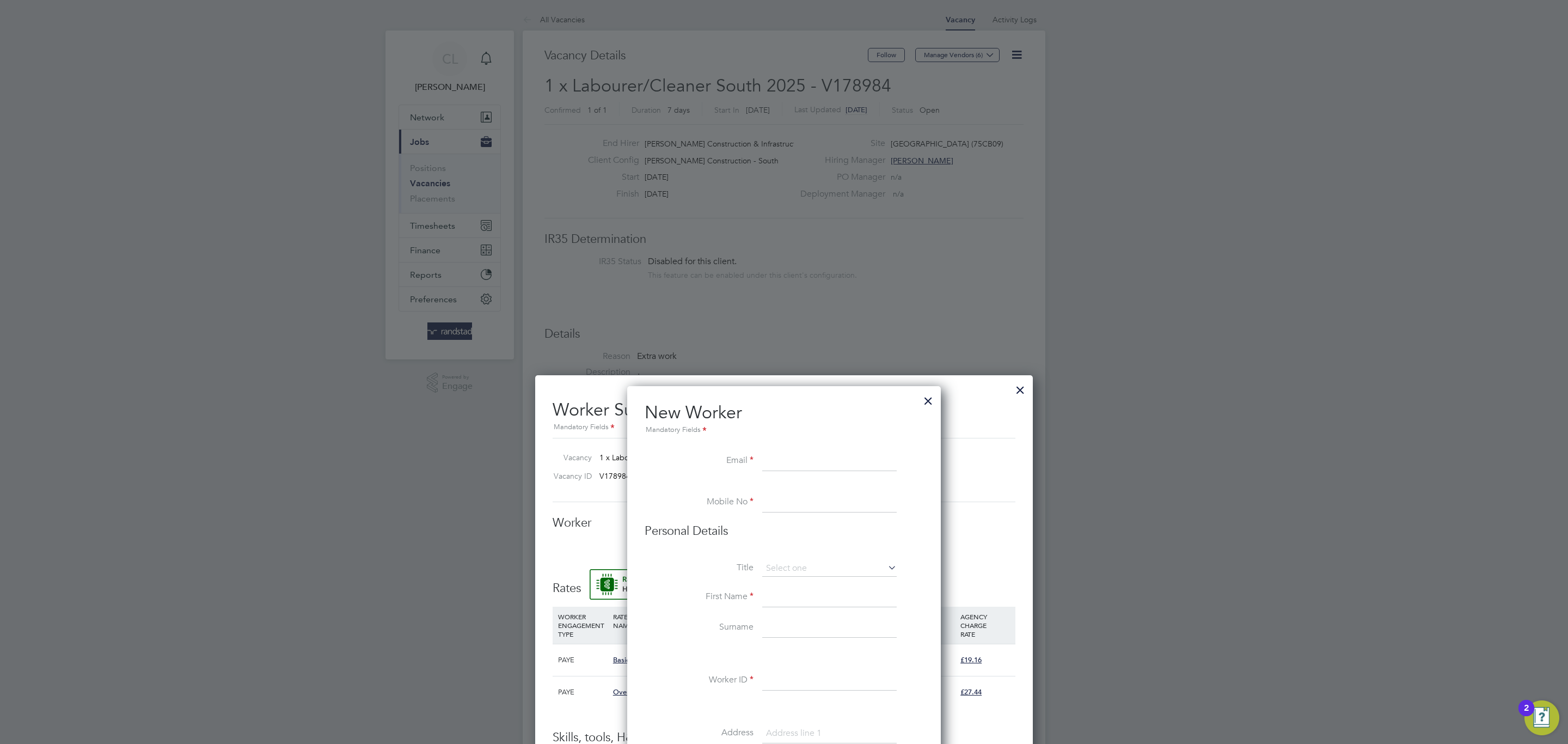
click at [931, 400] on div at bounding box center [928, 398] width 19 height 19
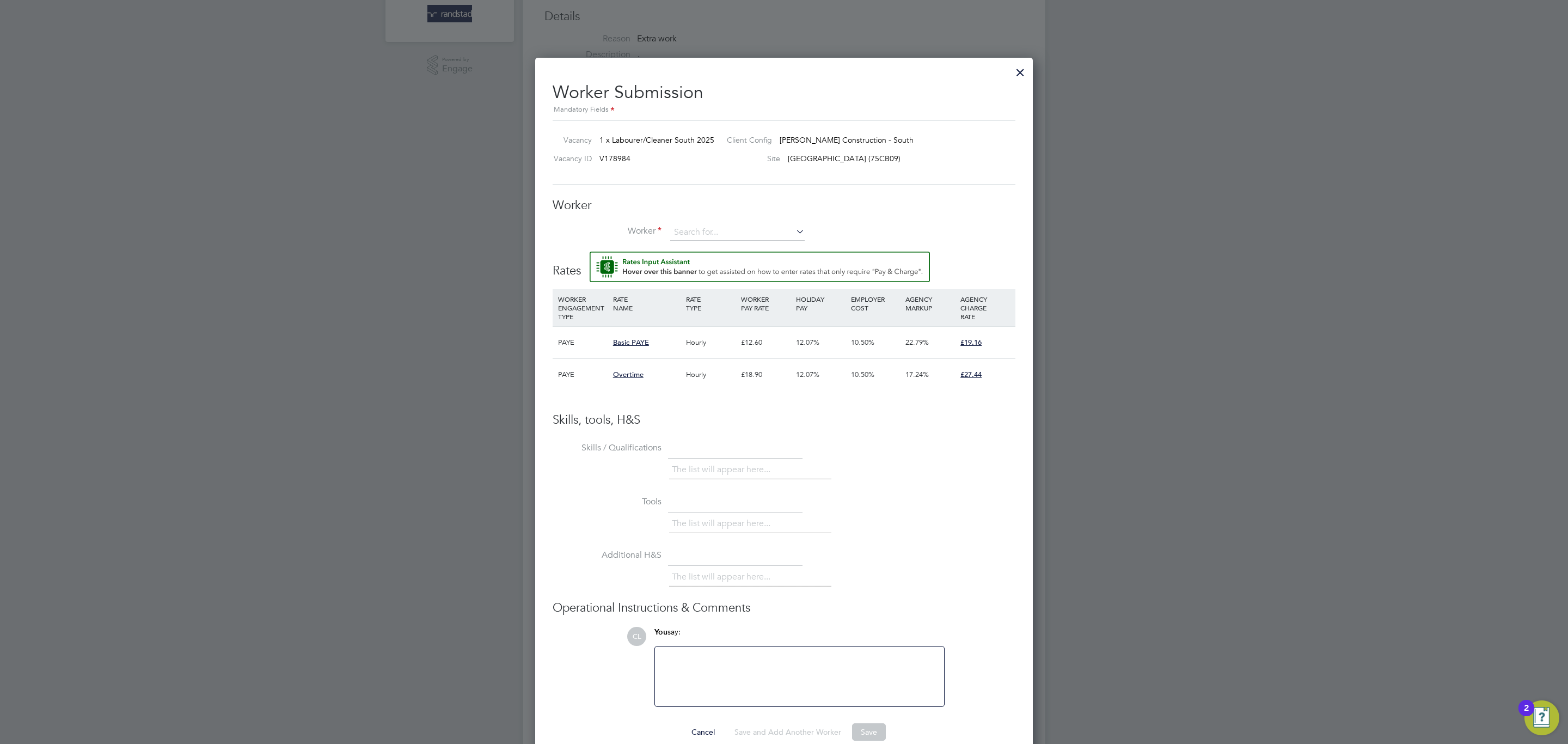
scroll to position [334, 0]
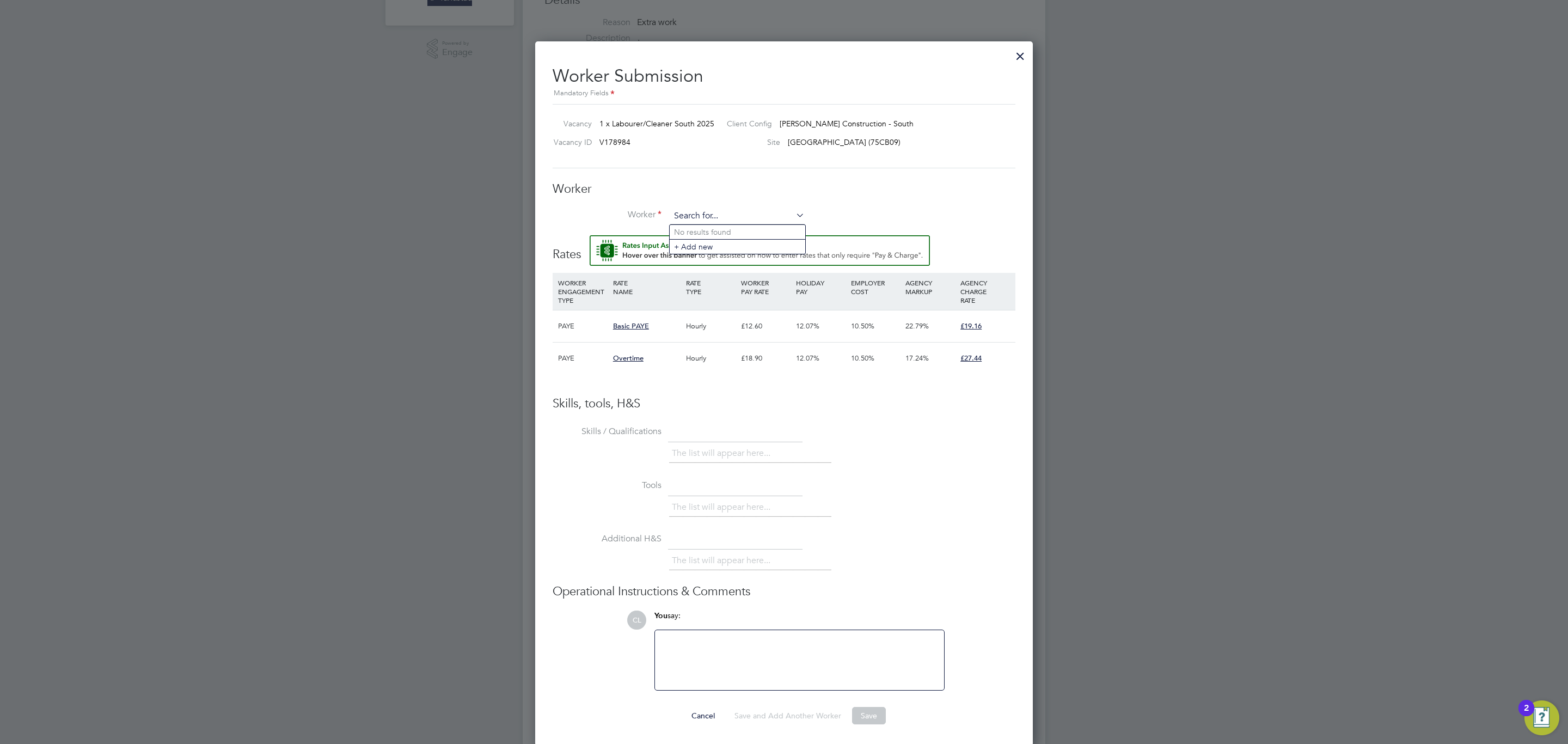
click at [719, 219] on input at bounding box center [737, 215] width 135 height 16
type input "john sokals"
click at [699, 218] on input at bounding box center [737, 215] width 135 height 16
click at [758, 232] on li "Jon Sokalski (C-001062110)" at bounding box center [763, 232] width 188 height 15
type input "Jon Sokalski (C-001062110)"
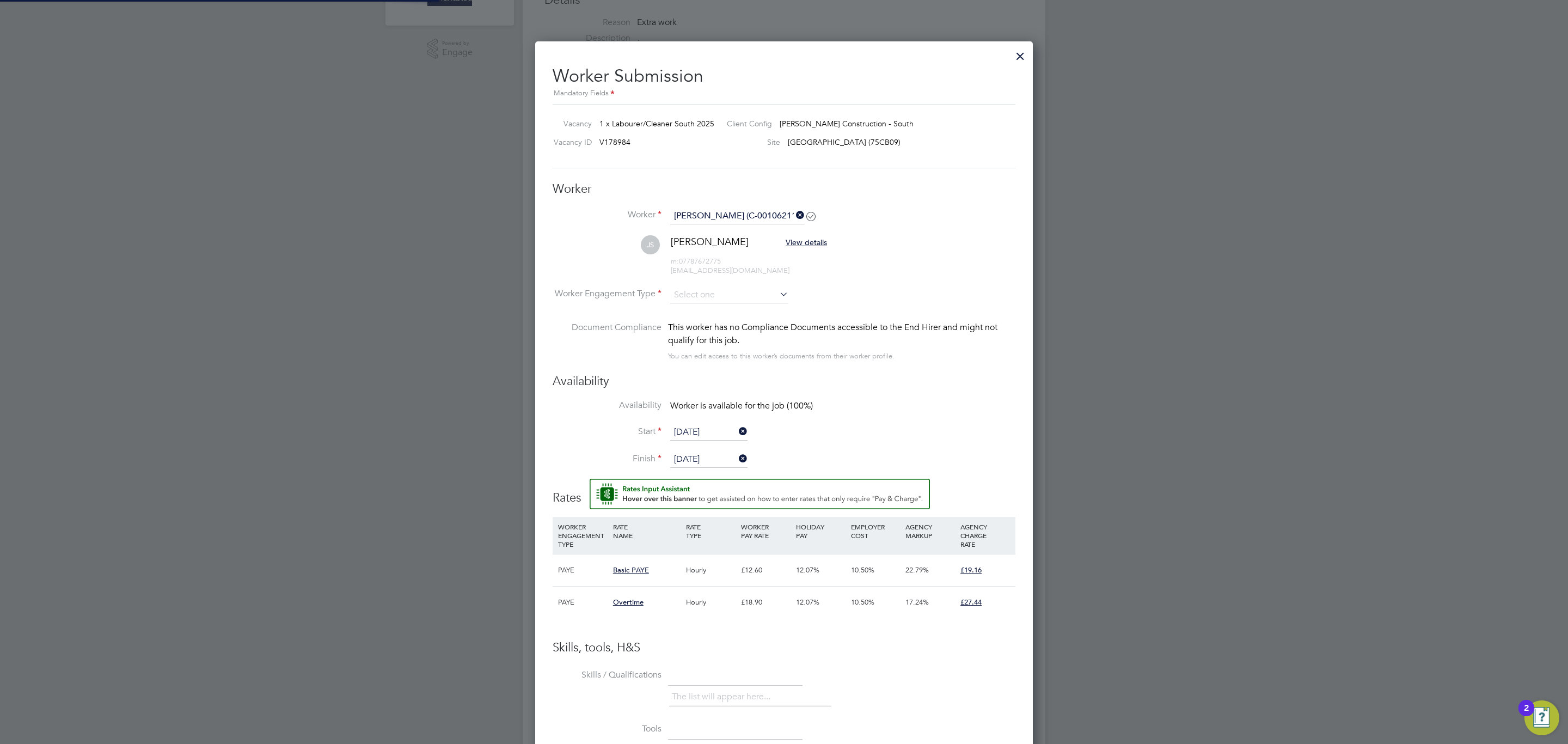
scroll to position [950, 498]
click at [716, 297] on input at bounding box center [729, 295] width 118 height 16
click at [721, 309] on li "Contract" at bounding box center [729, 311] width 119 height 14
type input "Contract"
